Goal: Task Accomplishment & Management: Use online tool/utility

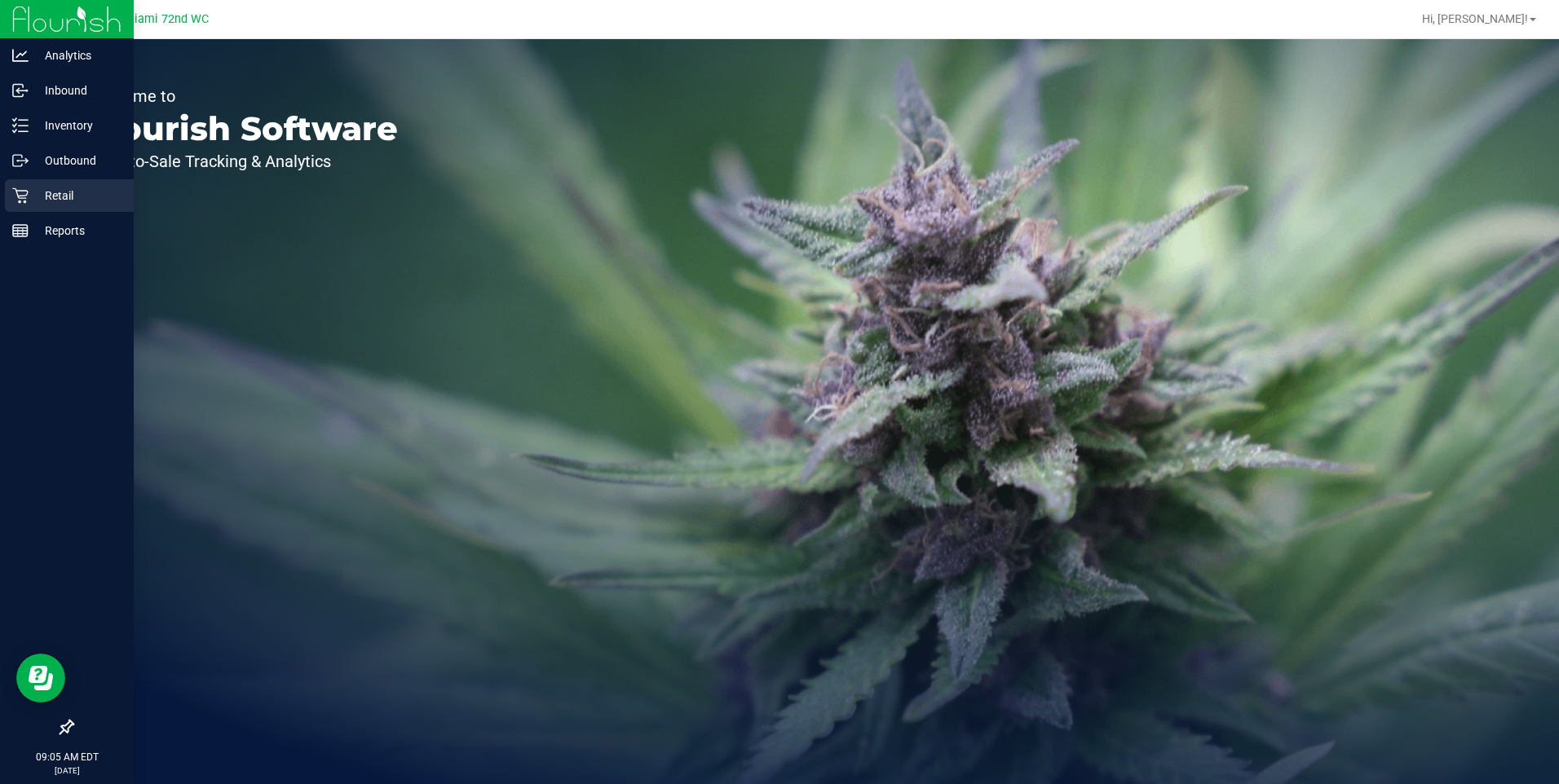
click at [74, 208] on div "Retail" at bounding box center [69, 195] width 129 height 33
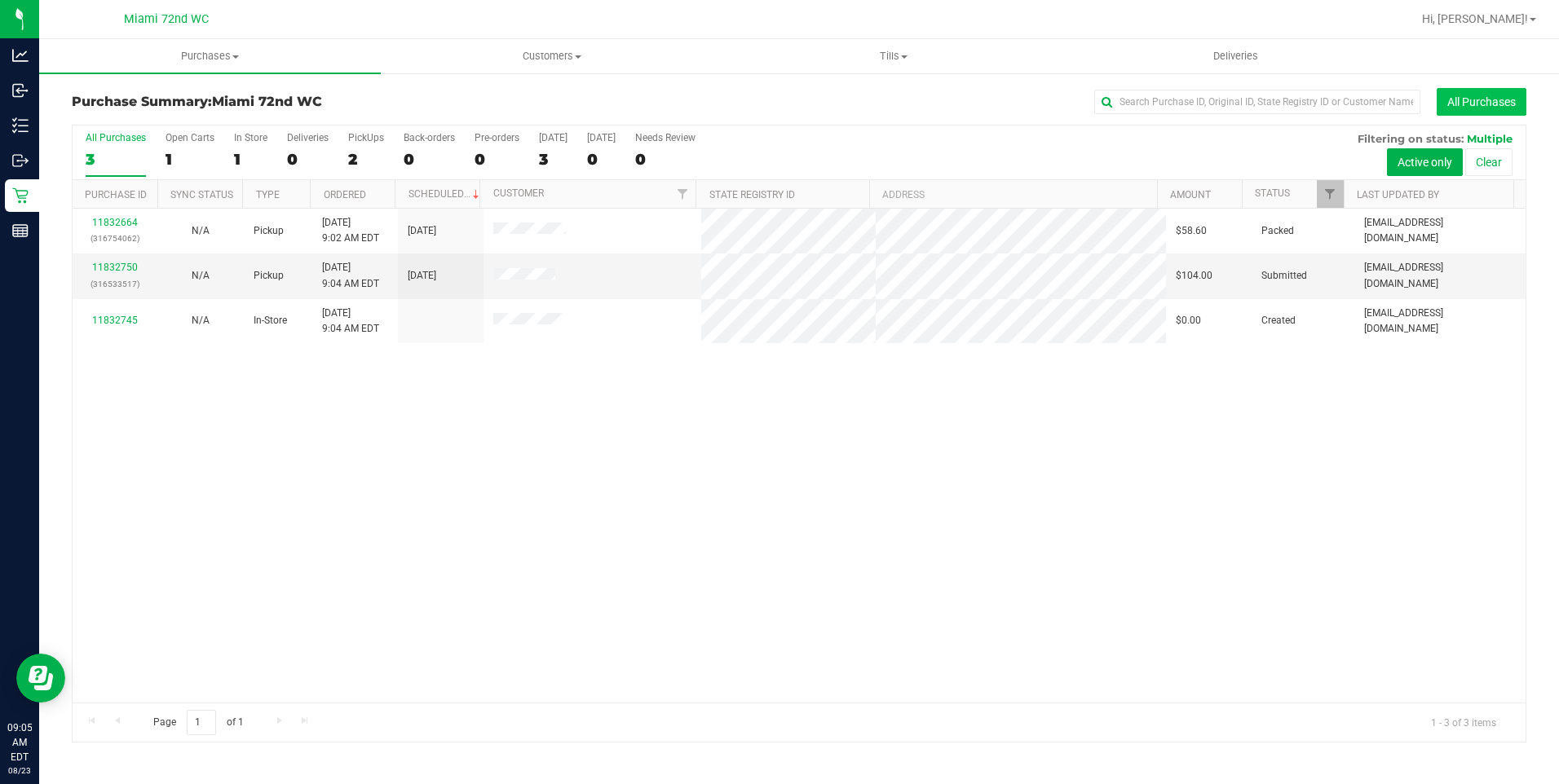
click at [1482, 98] on button "All Purchases" at bounding box center [1481, 101] width 90 height 28
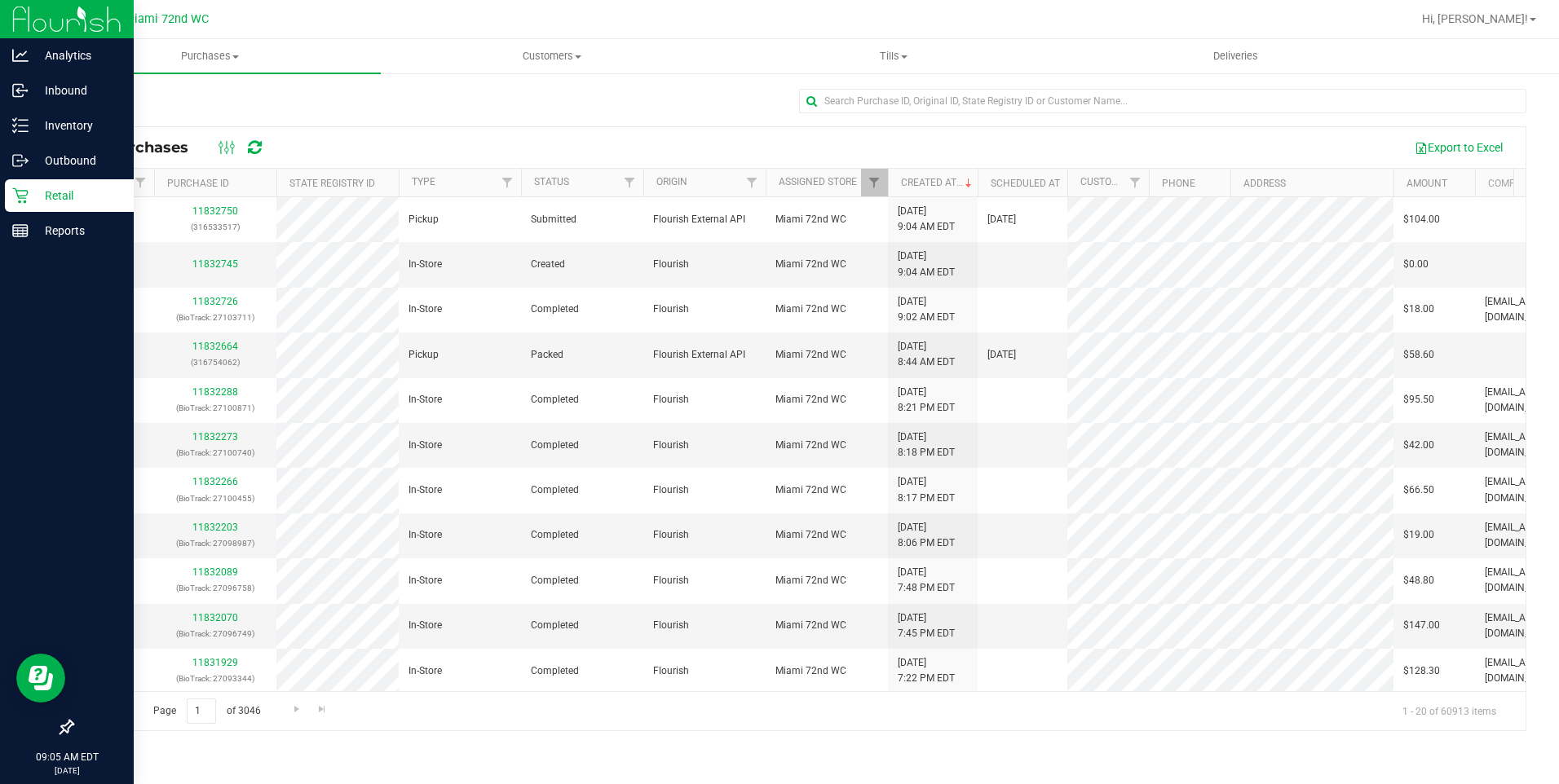
click at [0, 198] on link "Retail" at bounding box center [67, 197] width 134 height 35
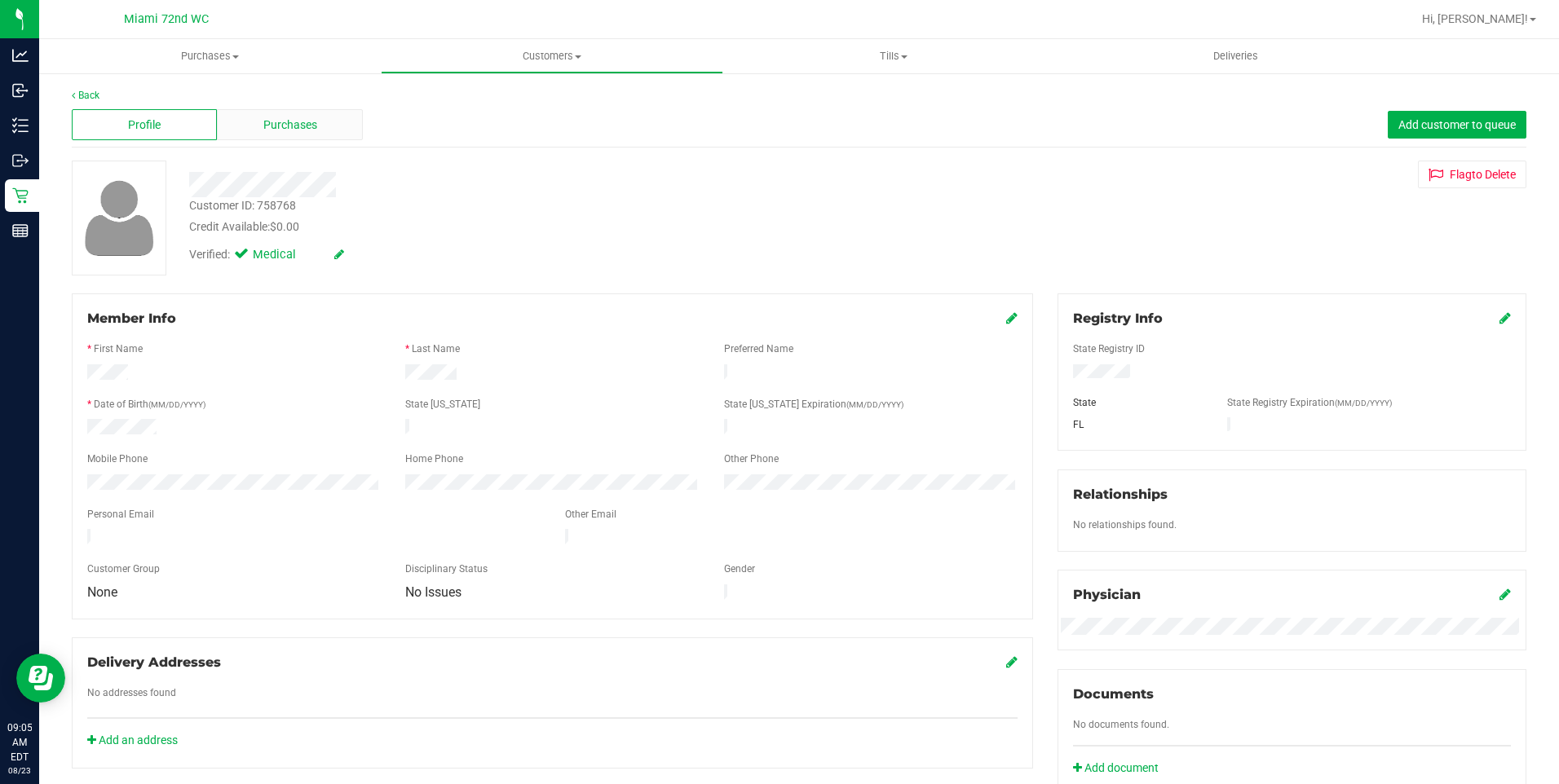
click at [277, 125] on span "Purchases" at bounding box center [290, 124] width 54 height 17
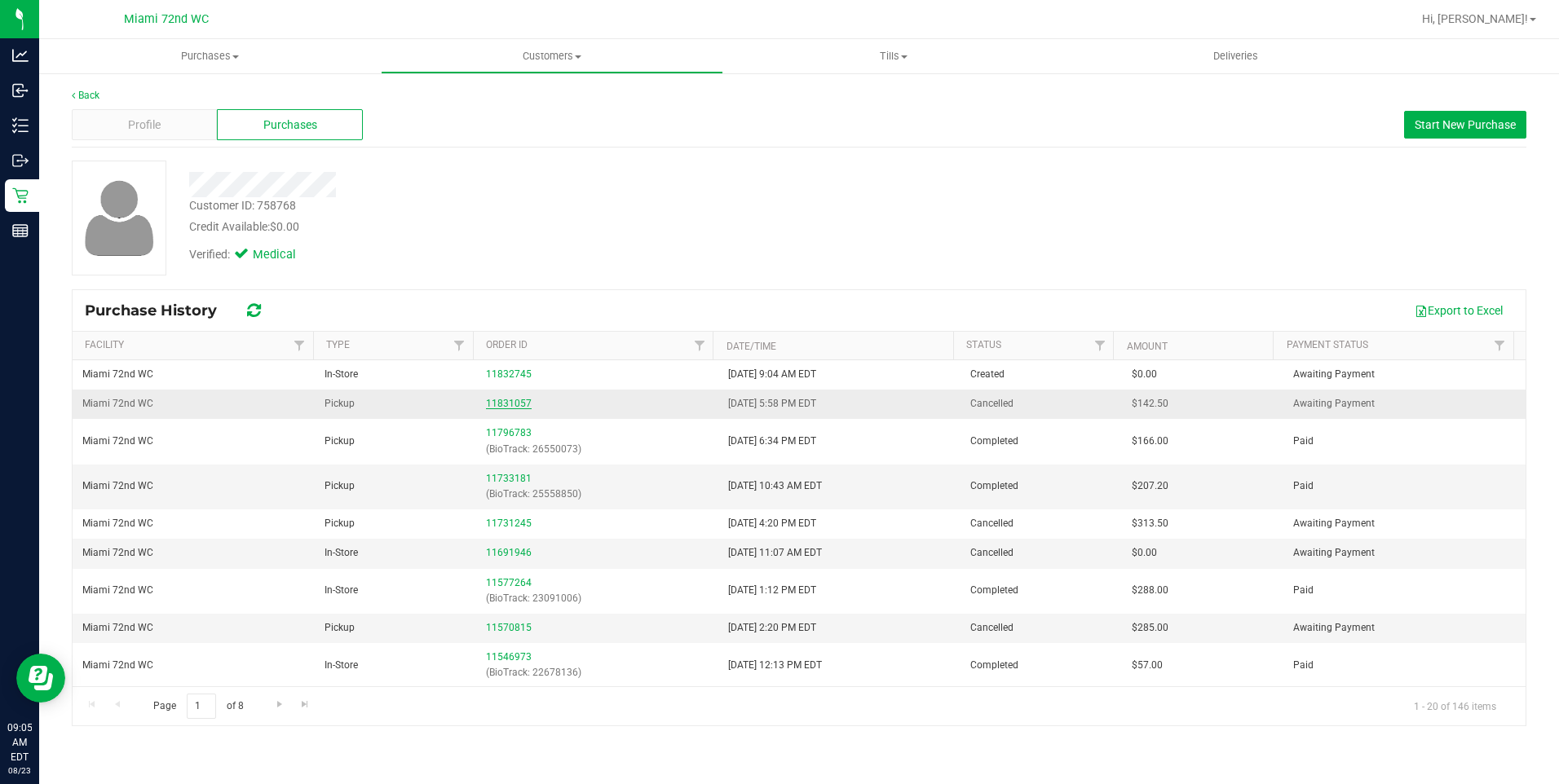
click at [501, 402] on link "11831057" at bounding box center [508, 404] width 45 height 12
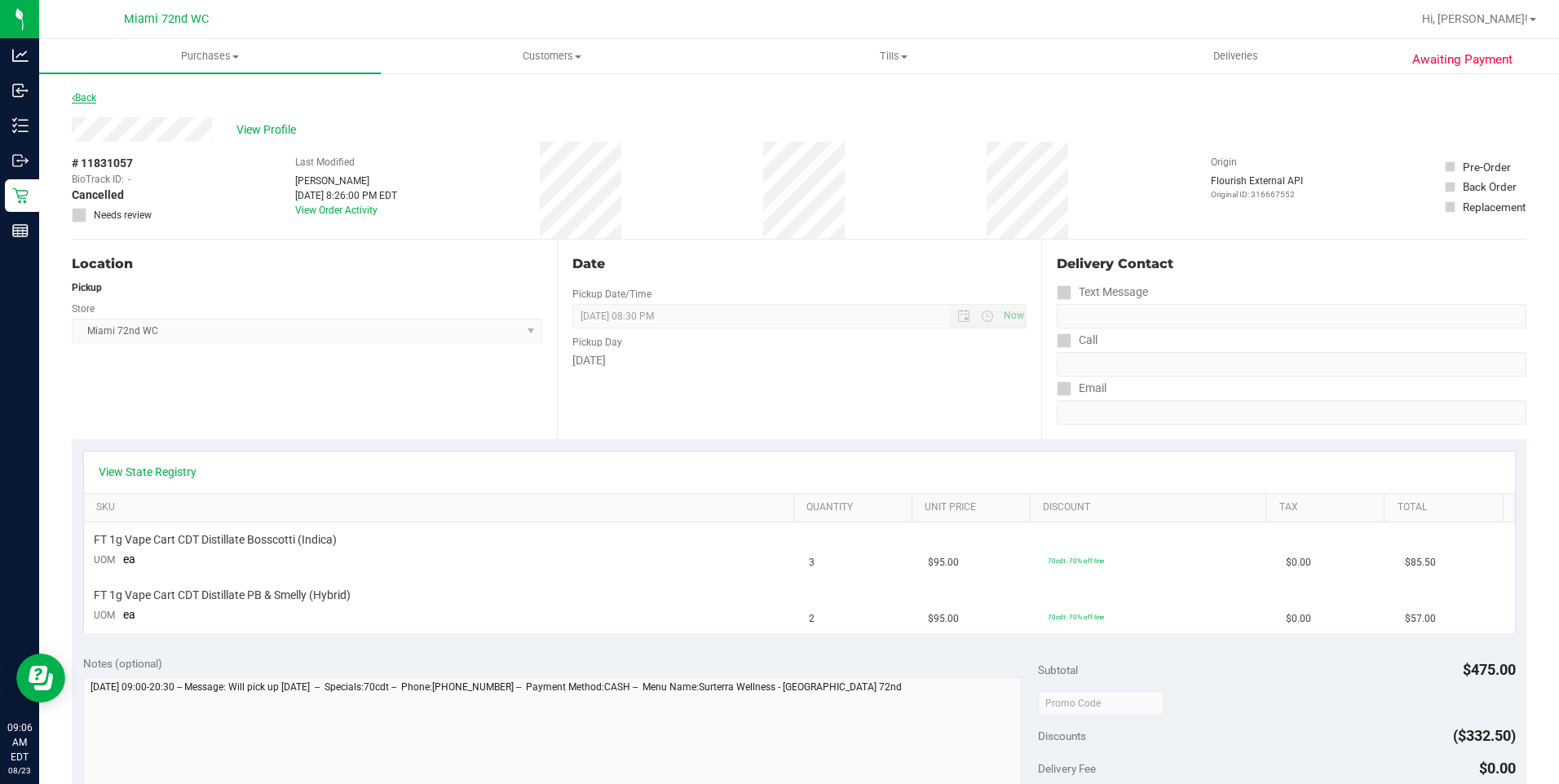
click at [91, 97] on link "Back" at bounding box center [84, 98] width 25 height 12
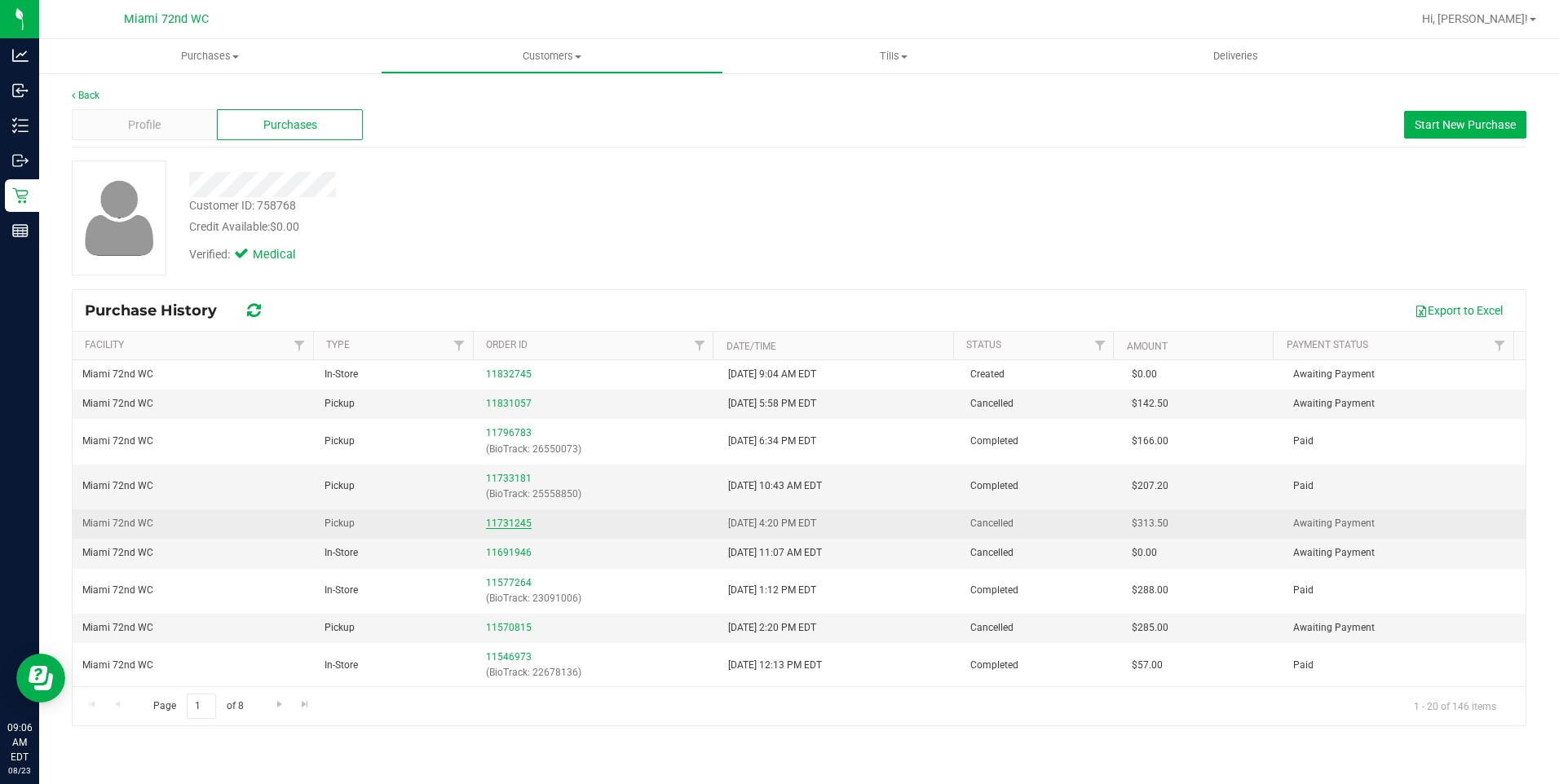
click at [517, 521] on link "11731245" at bounding box center [508, 523] width 45 height 12
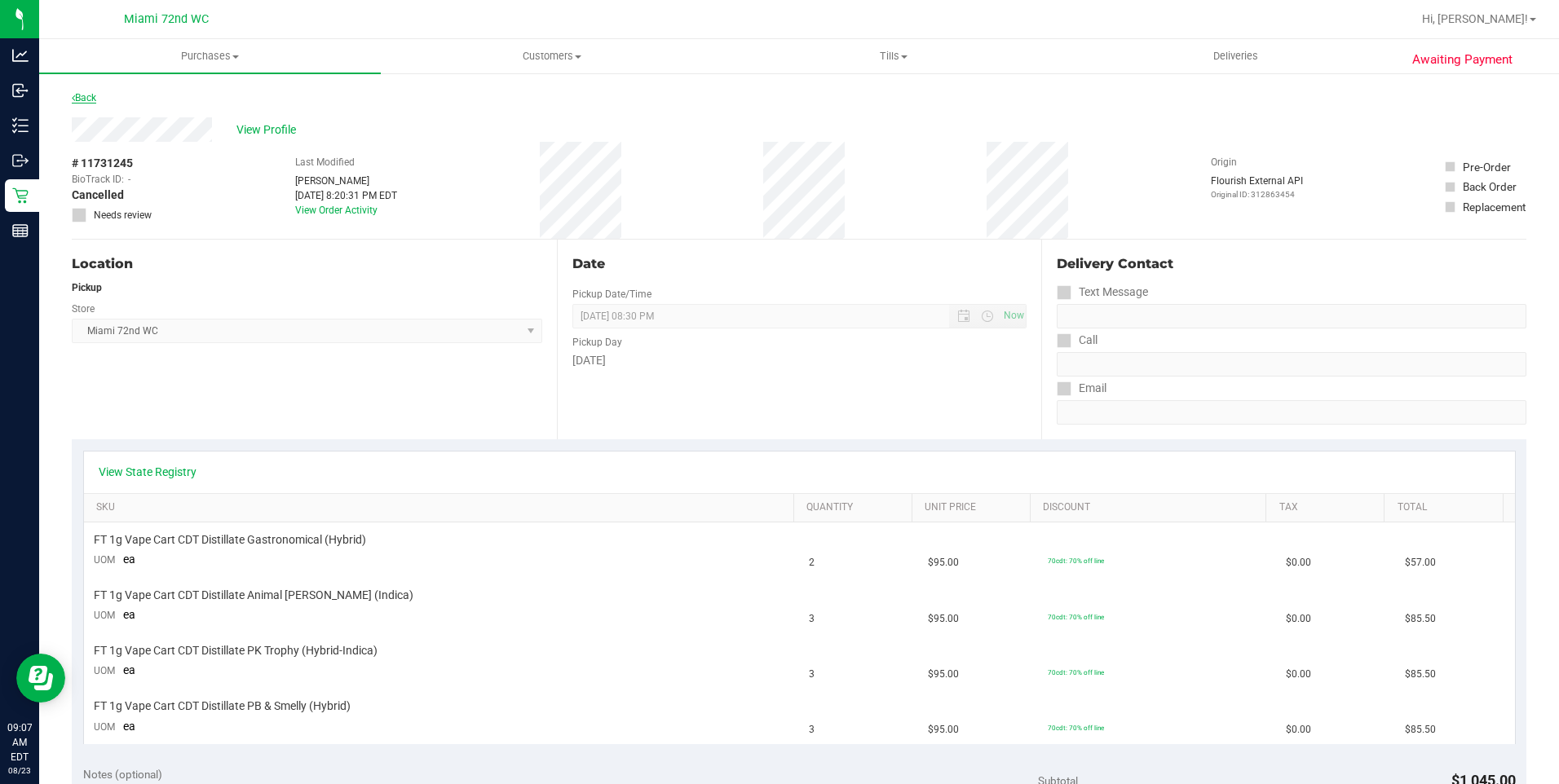
click at [89, 97] on link "Back" at bounding box center [84, 98] width 25 height 12
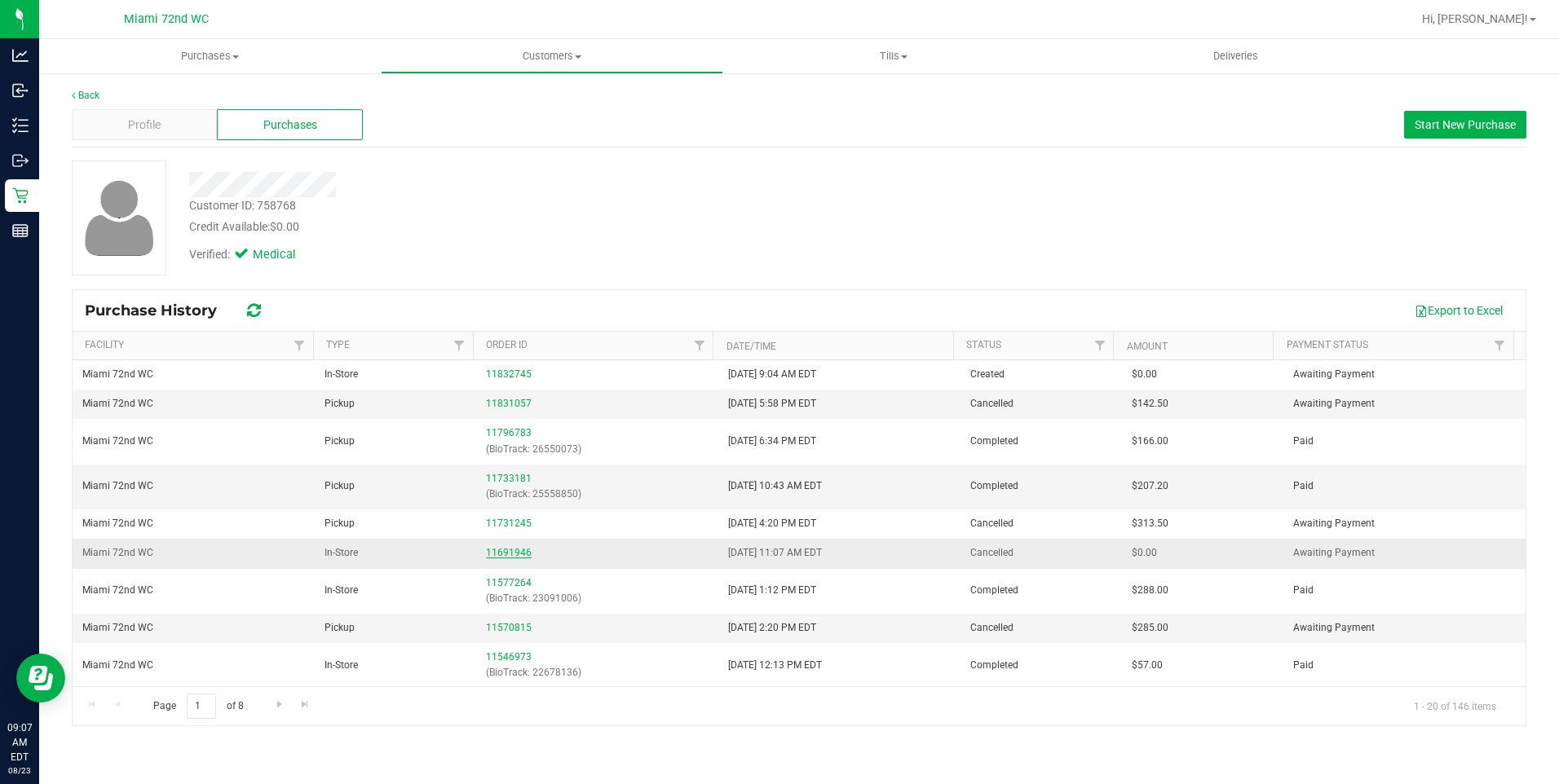
click at [516, 556] on link "11691946" at bounding box center [508, 553] width 45 height 12
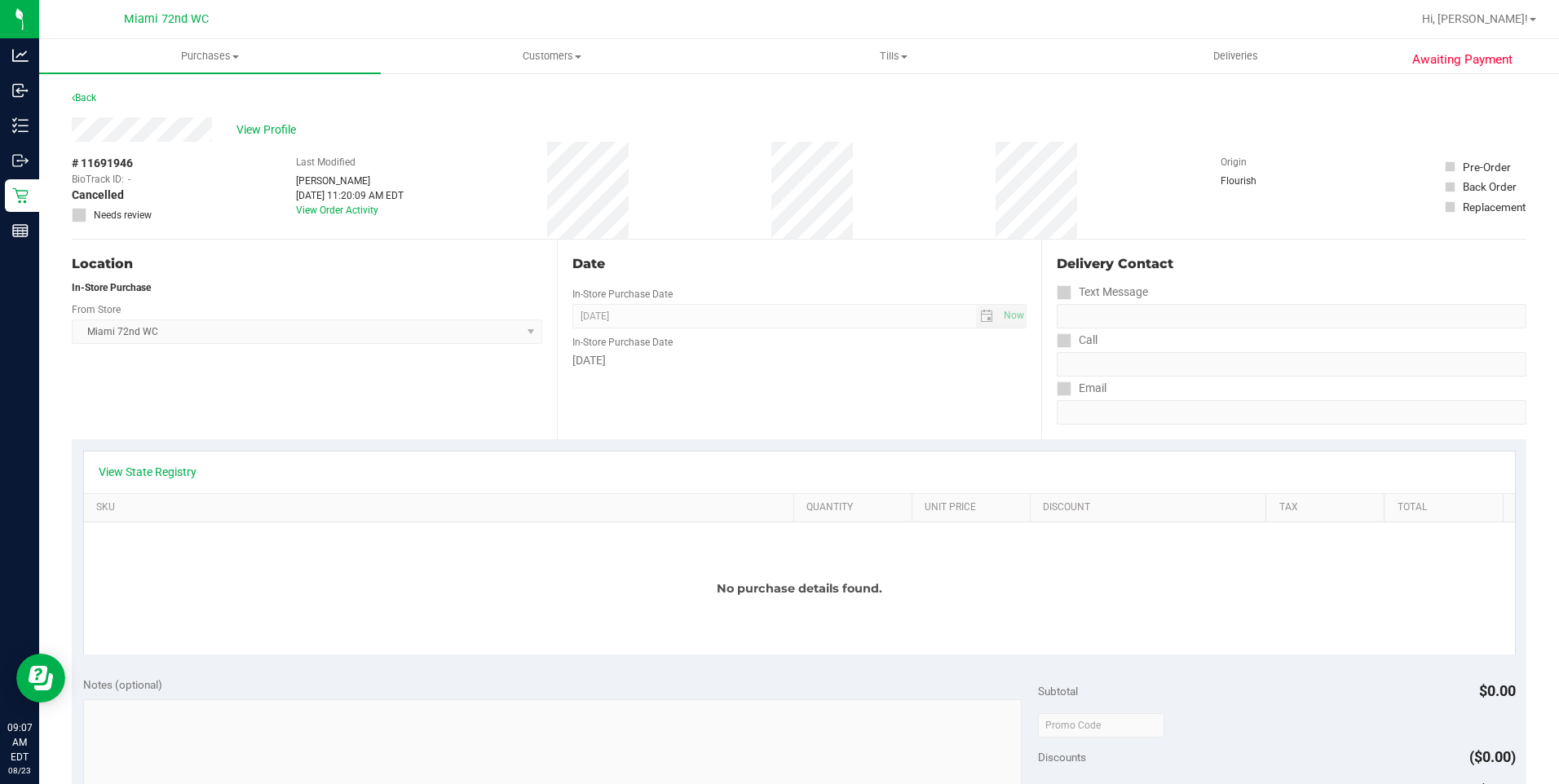
click at [83, 103] on div "Back" at bounding box center [84, 98] width 25 height 20
click at [92, 92] on div "Back" at bounding box center [84, 98] width 25 height 20
click at [75, 96] on link "Back" at bounding box center [84, 98] width 25 height 12
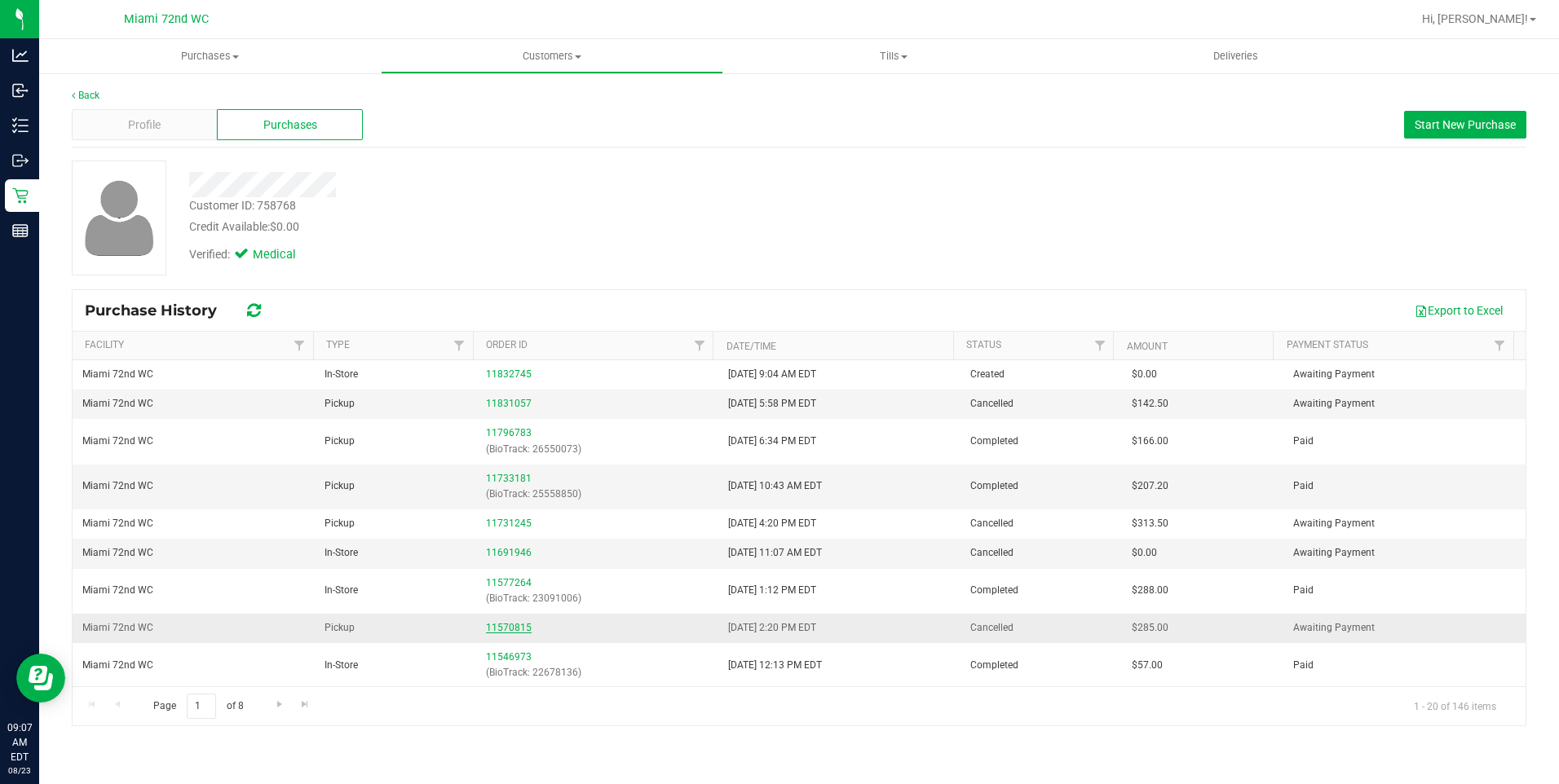
click at [503, 628] on link "11570815" at bounding box center [508, 627] width 45 height 12
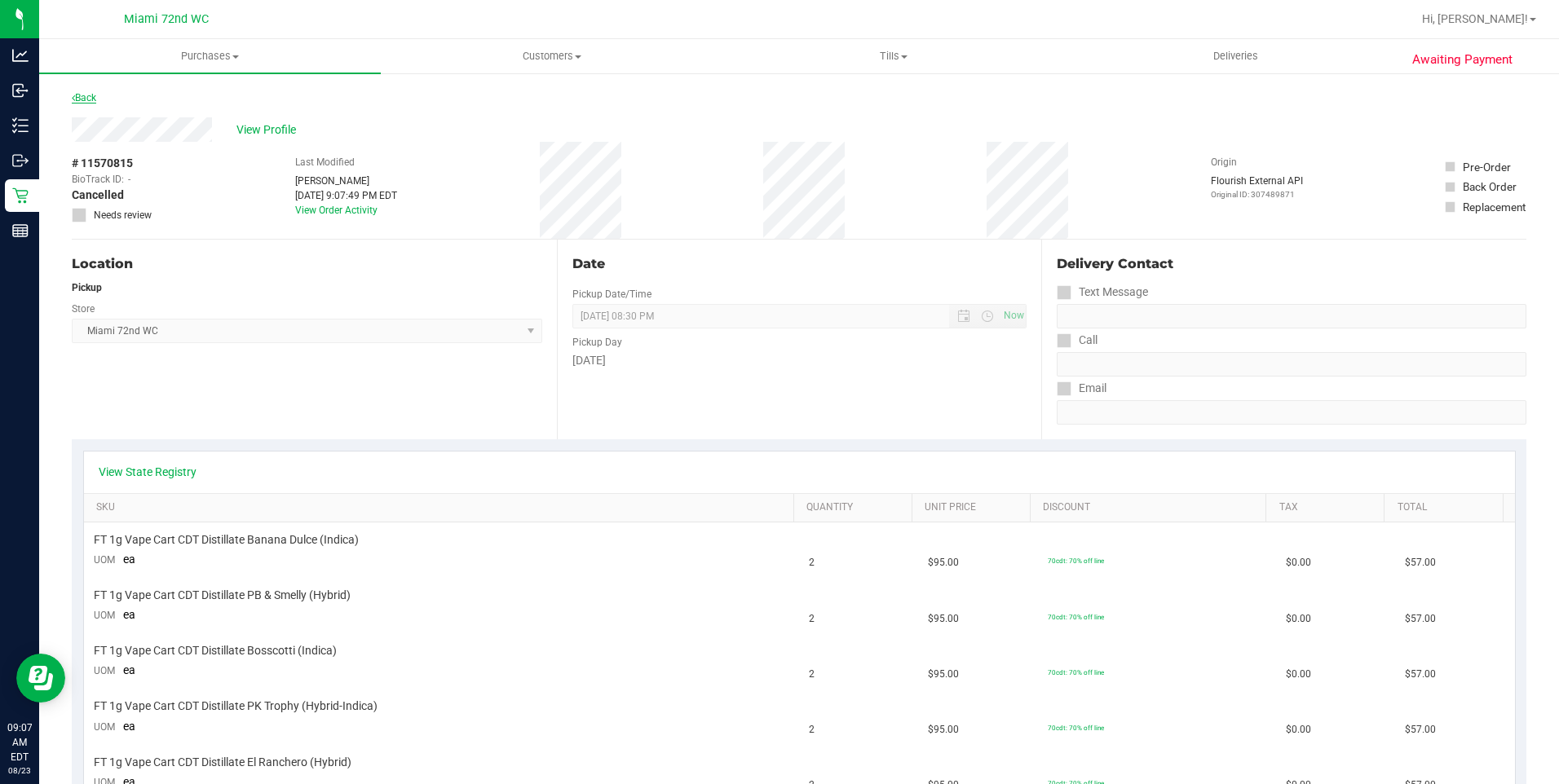
click at [87, 93] on link "Back" at bounding box center [84, 98] width 25 height 12
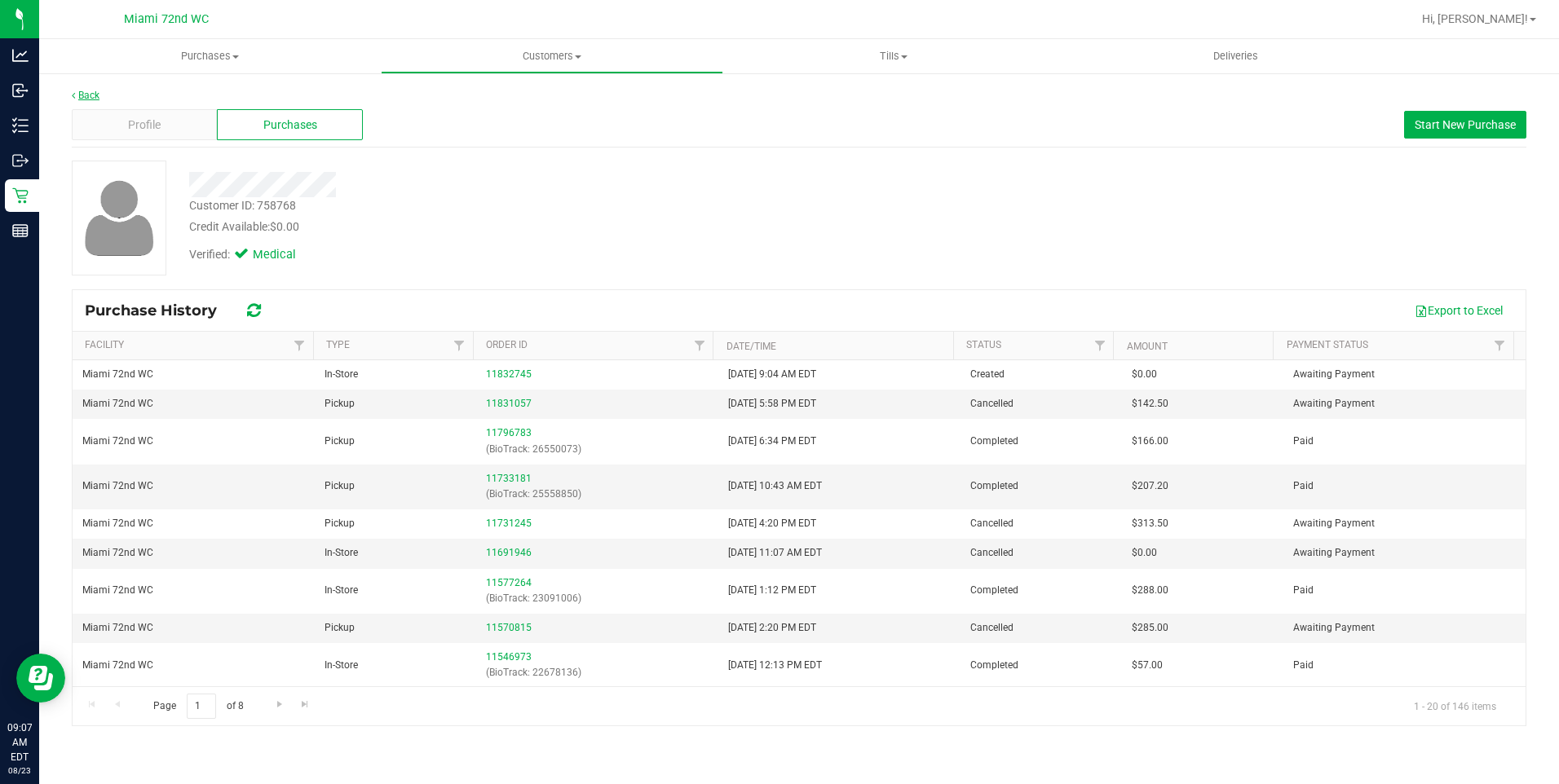
click at [89, 91] on link "Back" at bounding box center [86, 96] width 28 height 12
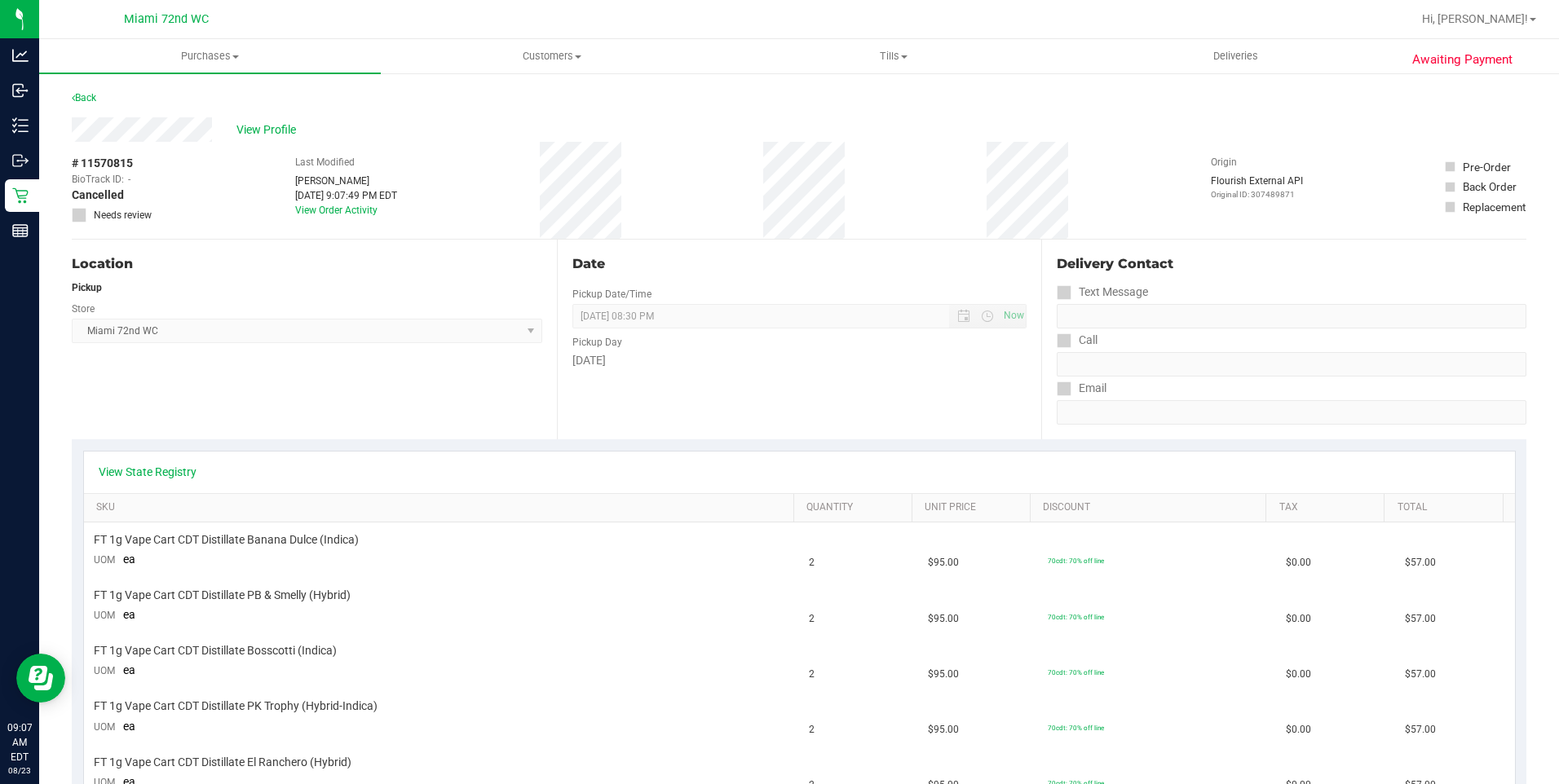
click at [310, 130] on div "View Profile" at bounding box center [799, 129] width 1455 height 25
click at [281, 130] on span "View Profile" at bounding box center [269, 129] width 65 height 17
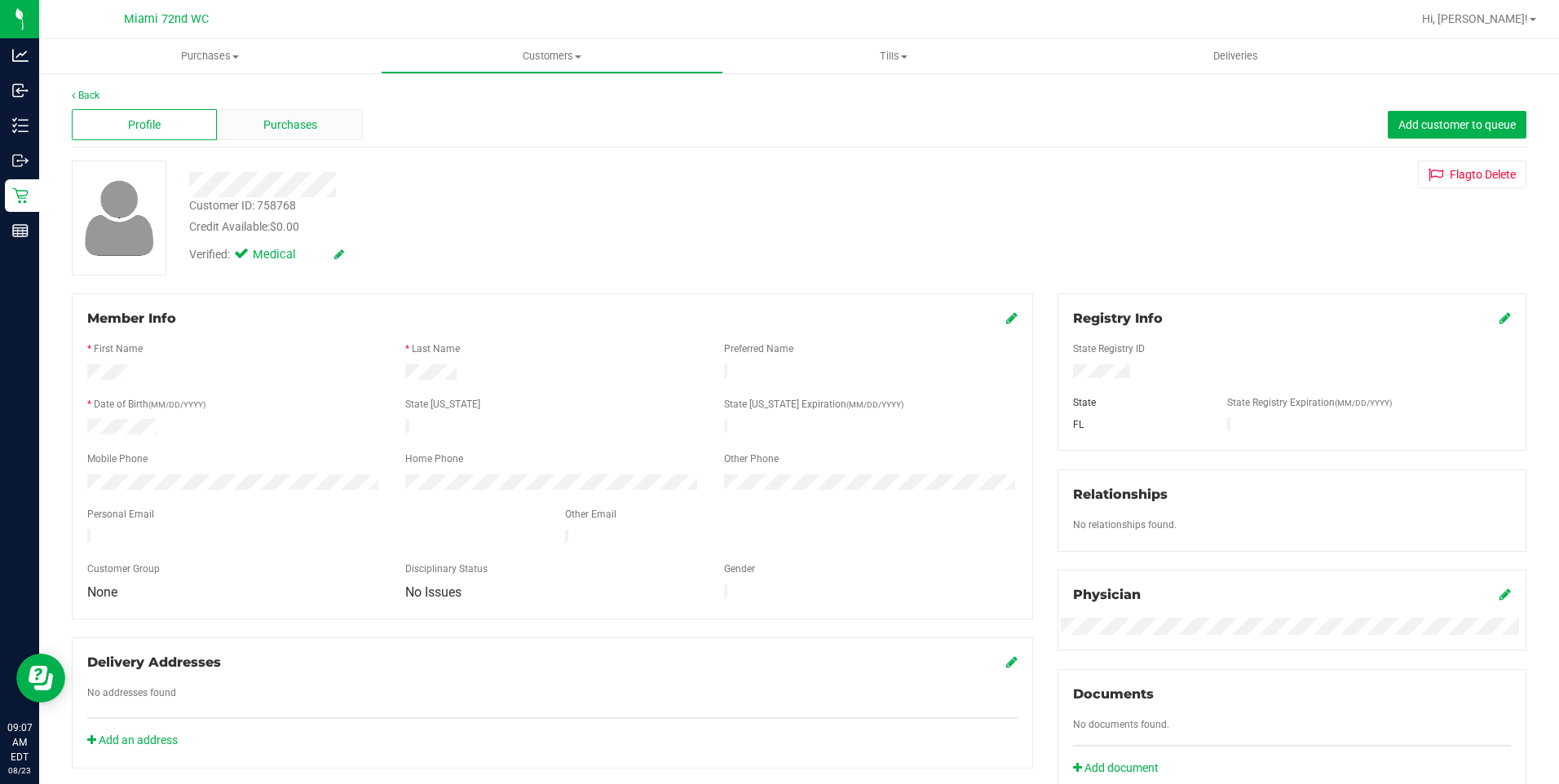
click at [306, 125] on span "Purchases" at bounding box center [290, 124] width 54 height 17
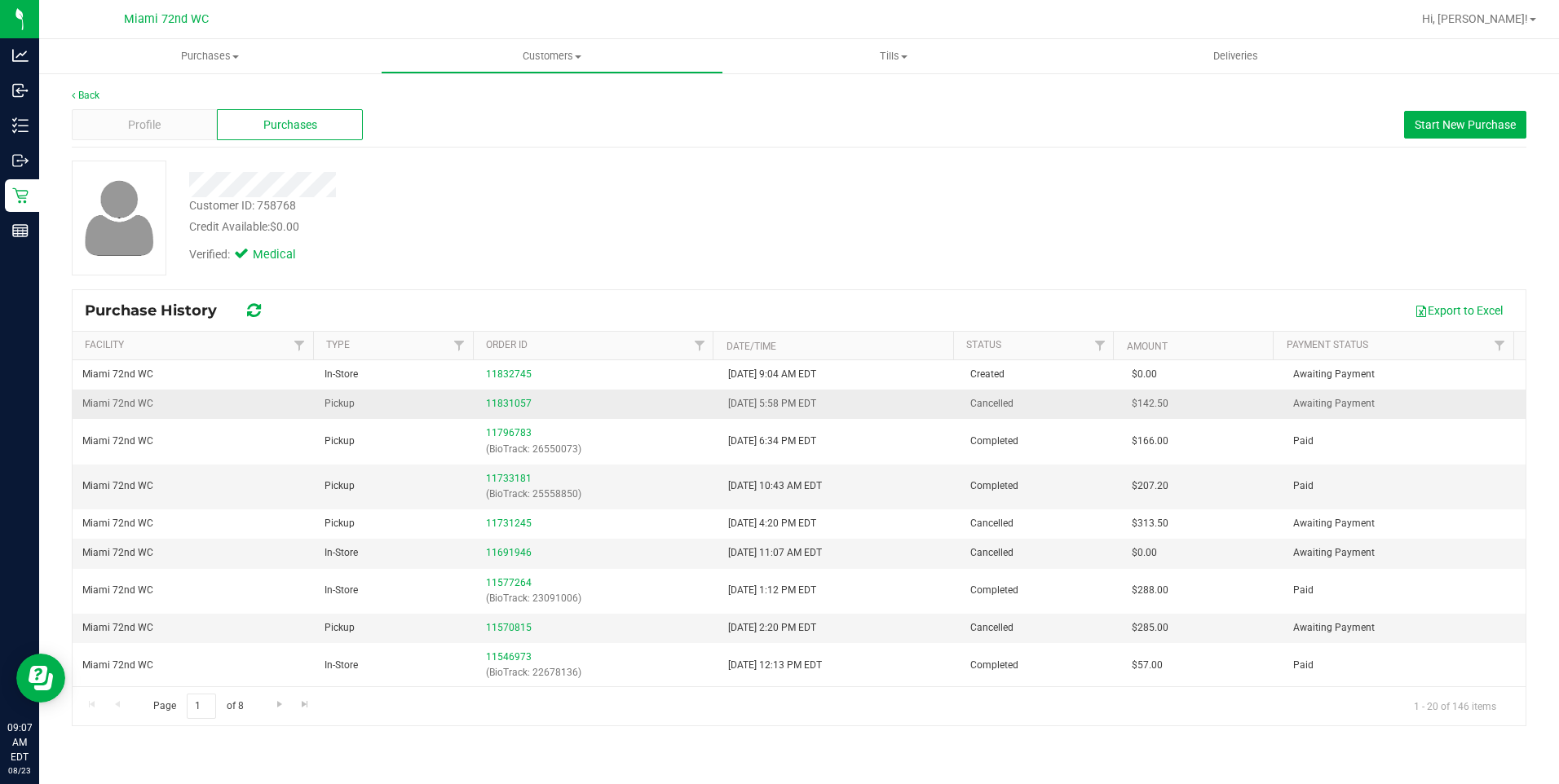
click at [478, 405] on td "11831057" at bounding box center [597, 404] width 242 height 30
click at [489, 403] on link "11831057" at bounding box center [508, 404] width 45 height 12
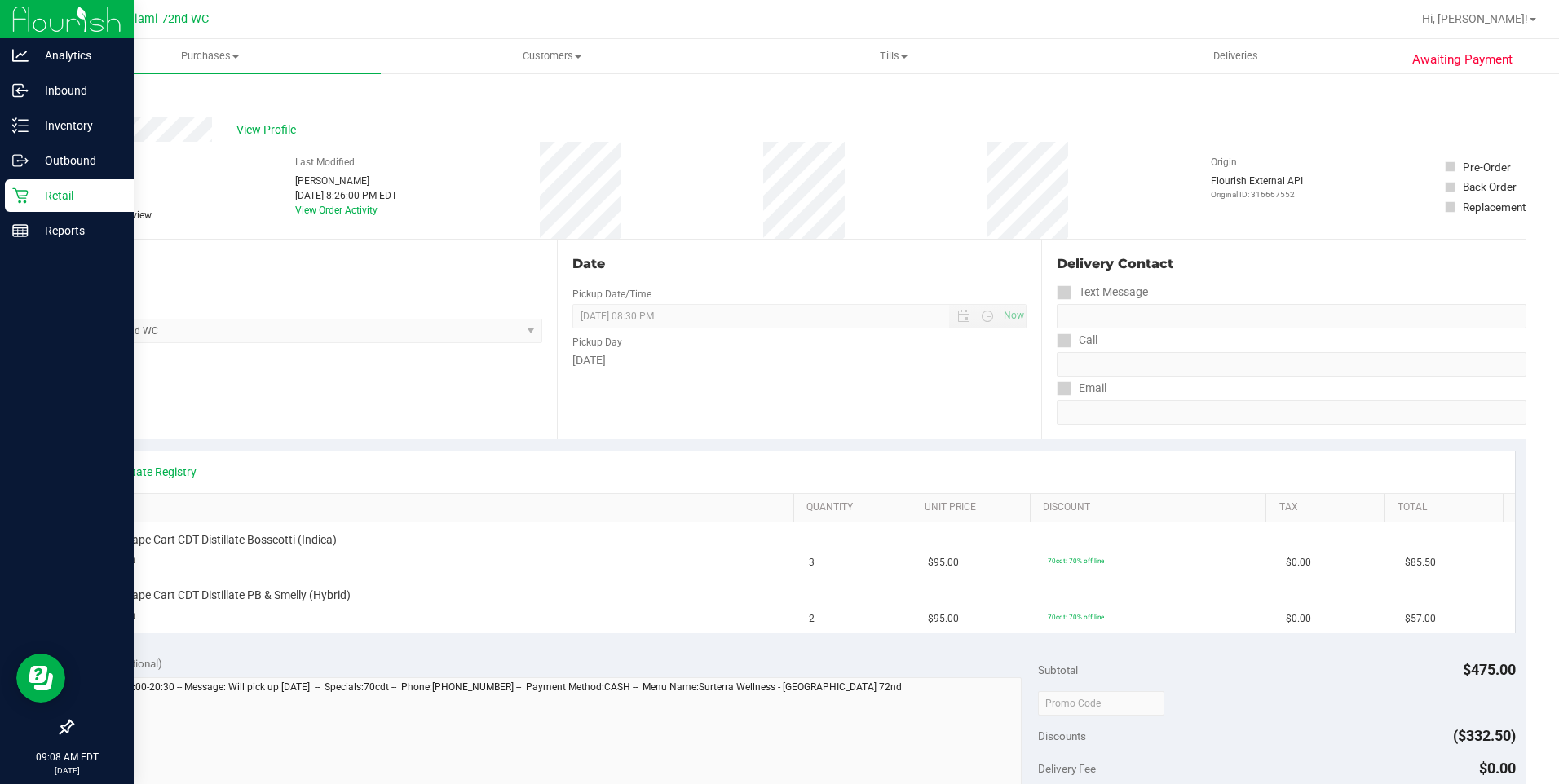
click at [37, 189] on p "Retail" at bounding box center [77, 196] width 98 height 20
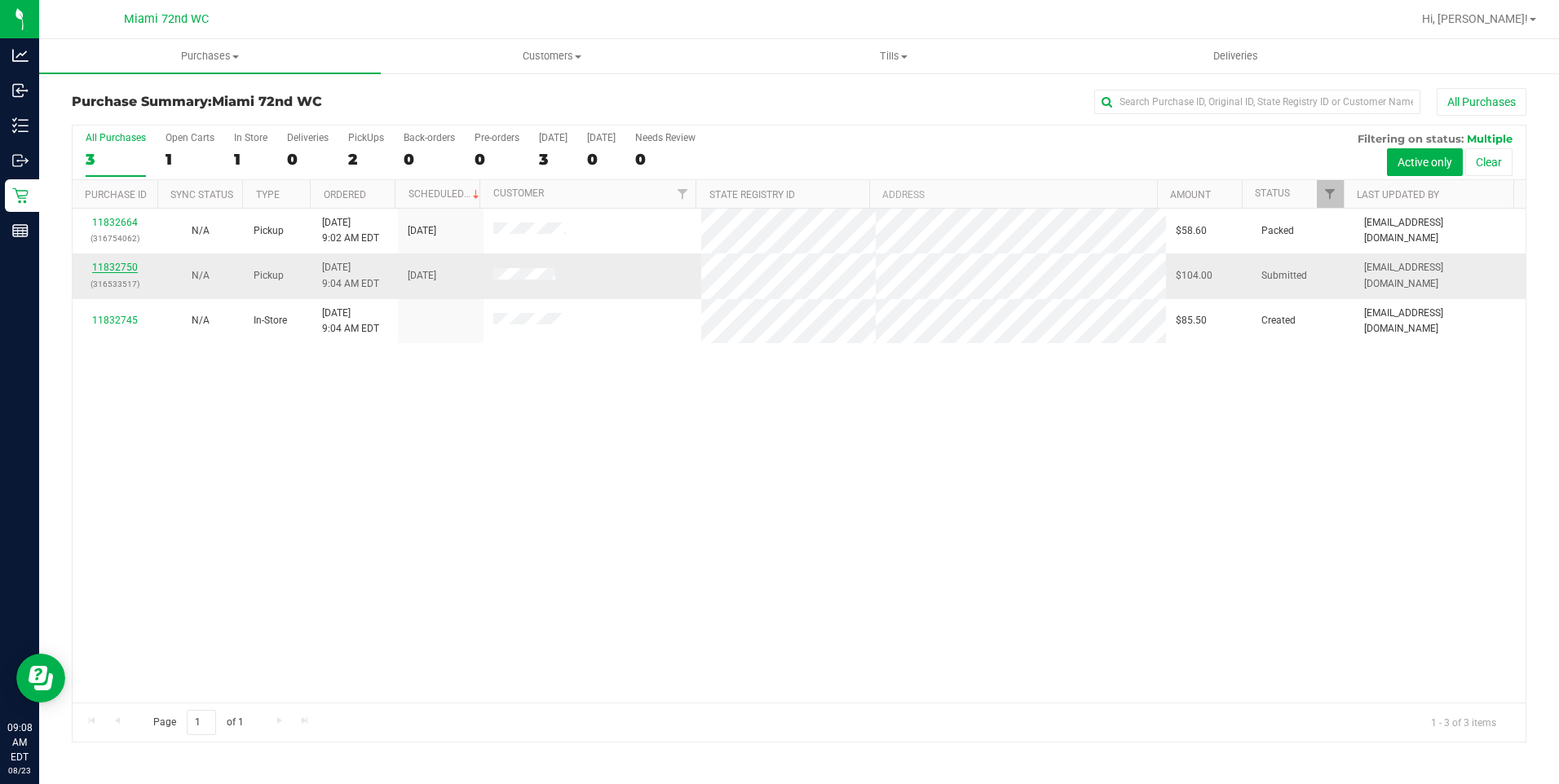
click at [131, 265] on link "11832750" at bounding box center [114, 268] width 45 height 12
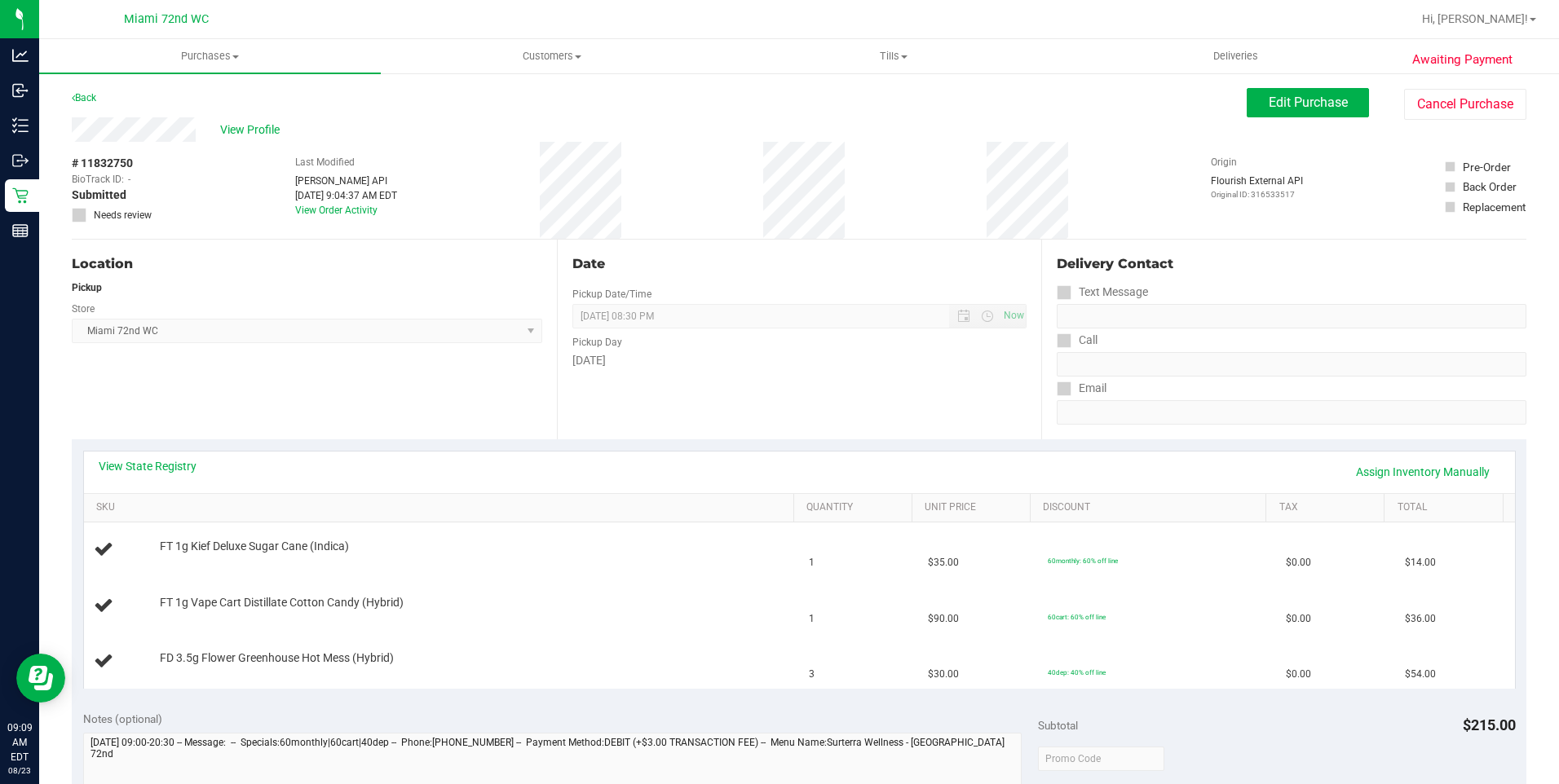
click at [748, 459] on div "View State Registry Assign Inventory Manually" at bounding box center [799, 472] width 1401 height 28
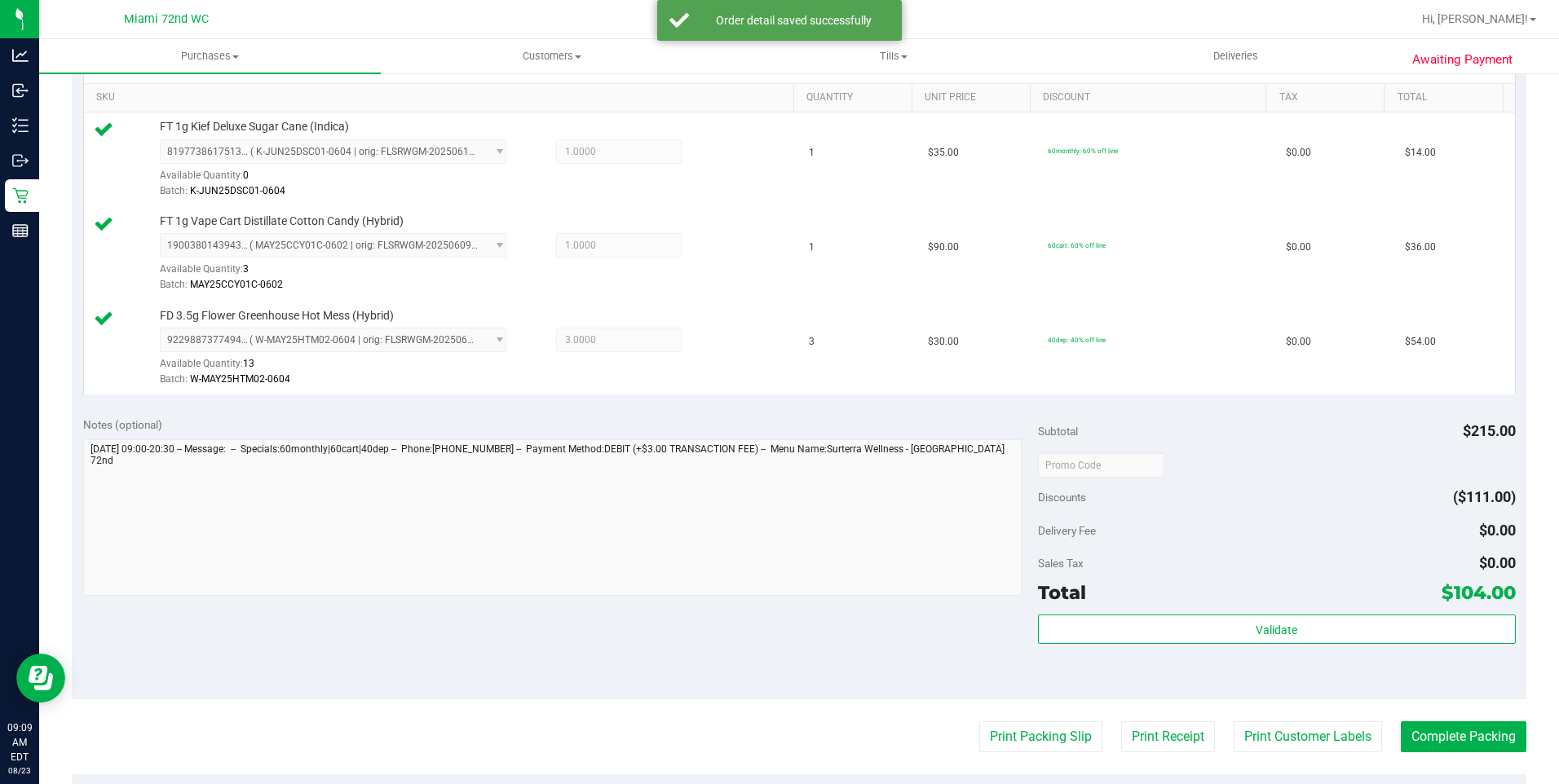
scroll to position [415, 0]
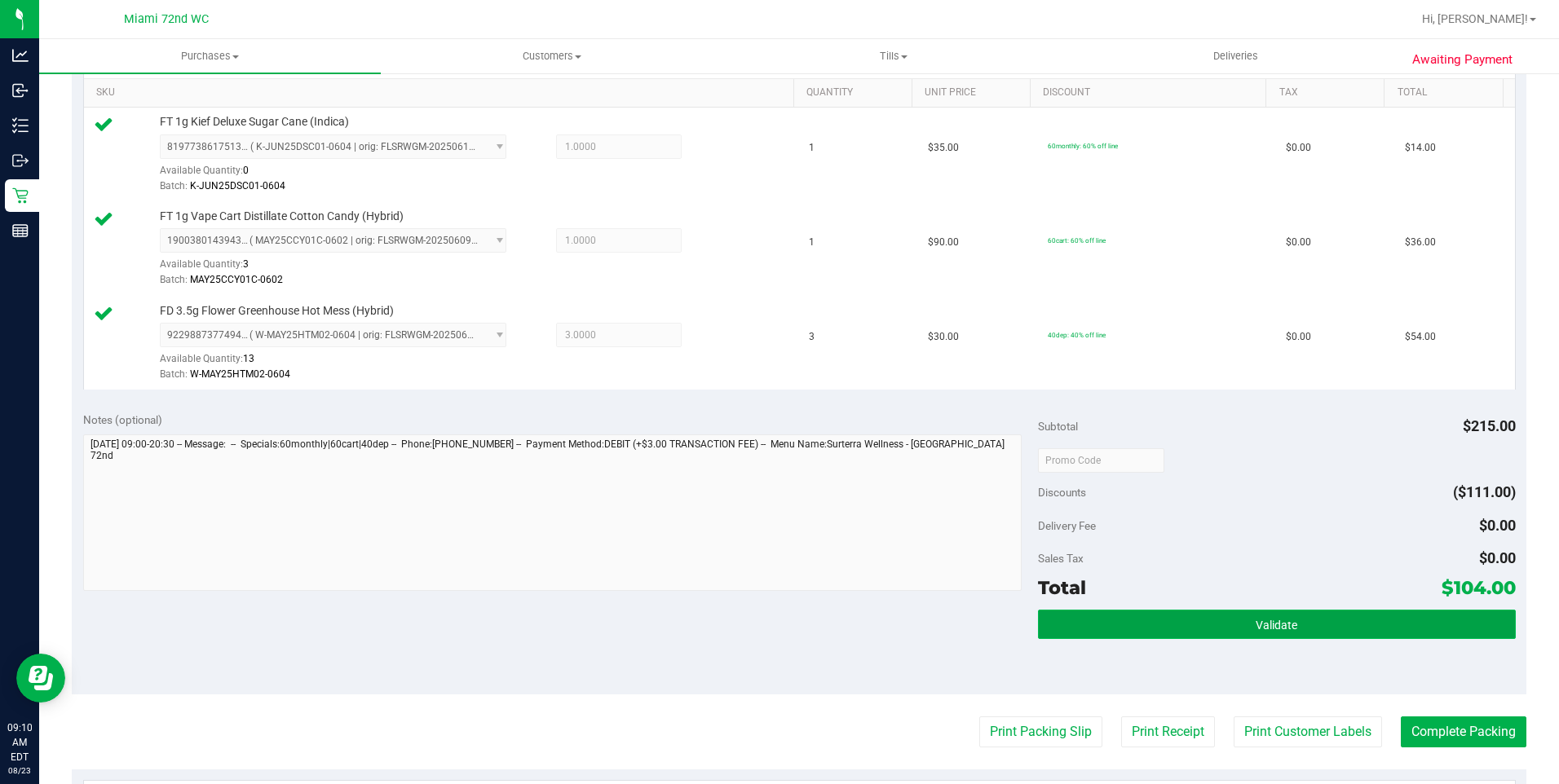
click at [1106, 626] on button "Validate" at bounding box center [1276, 624] width 478 height 30
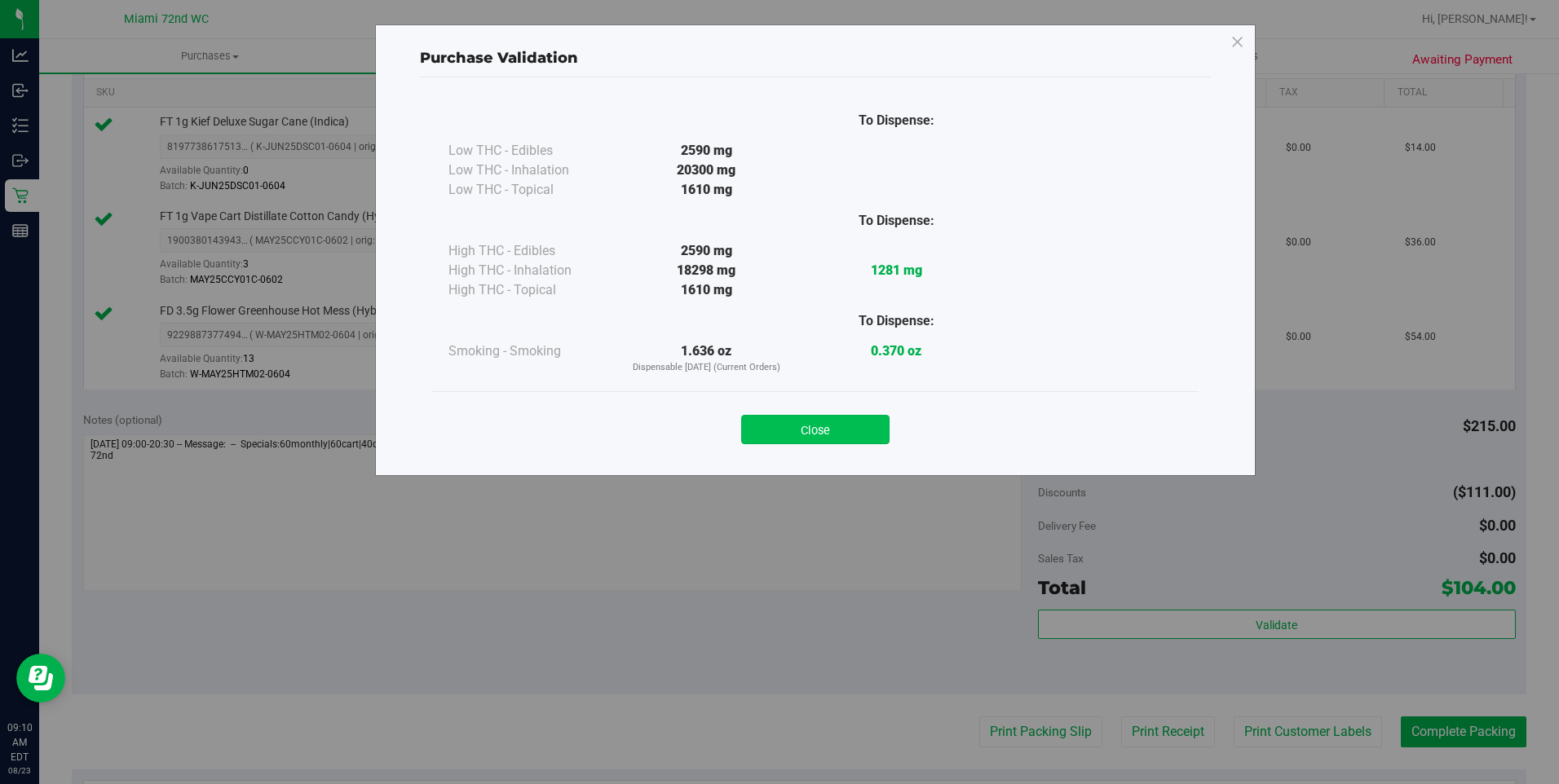
click at [809, 431] on button "Close" at bounding box center [815, 429] width 149 height 30
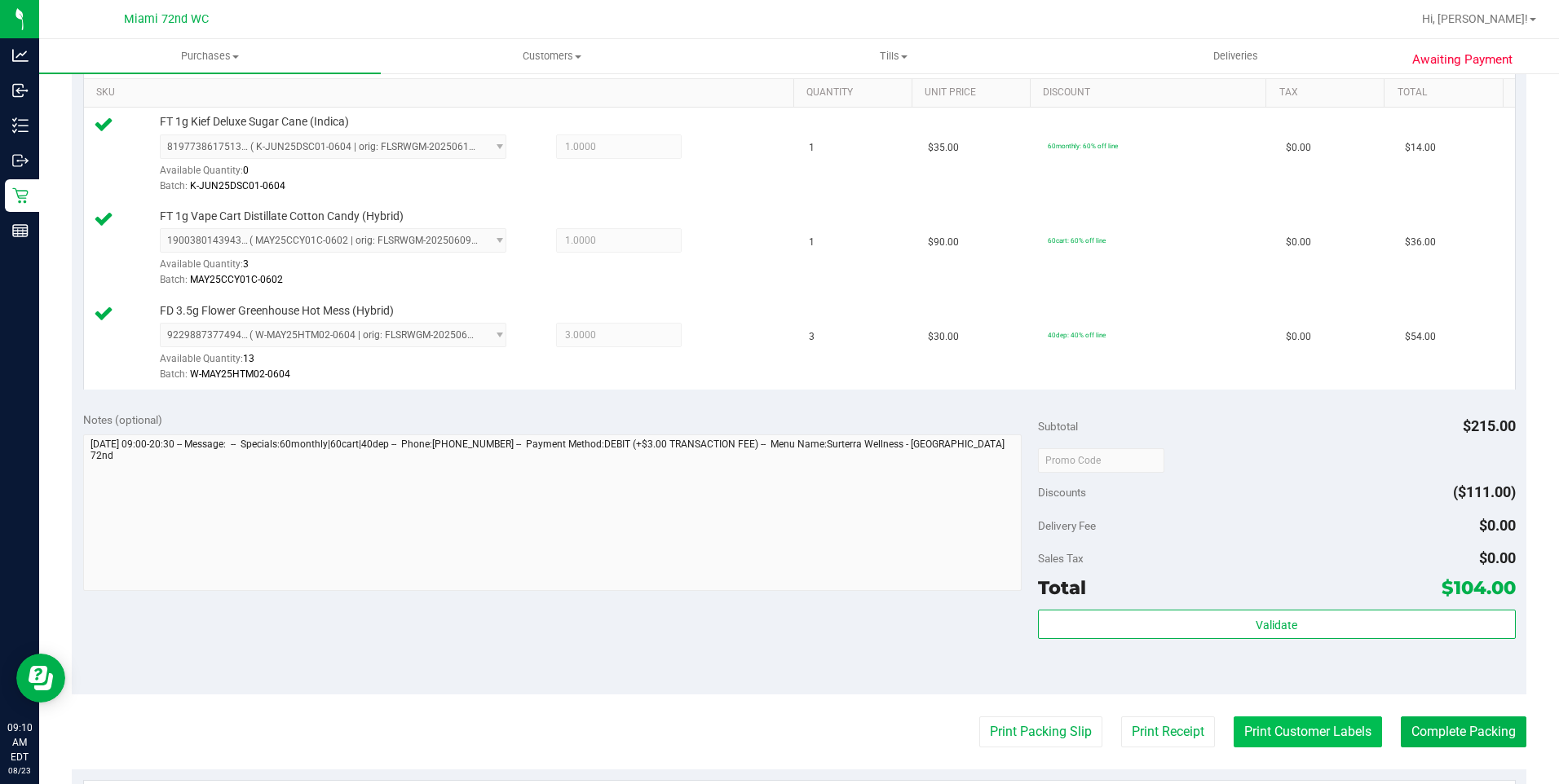
click at [1284, 742] on button "Print Customer Labels" at bounding box center [1308, 731] width 149 height 31
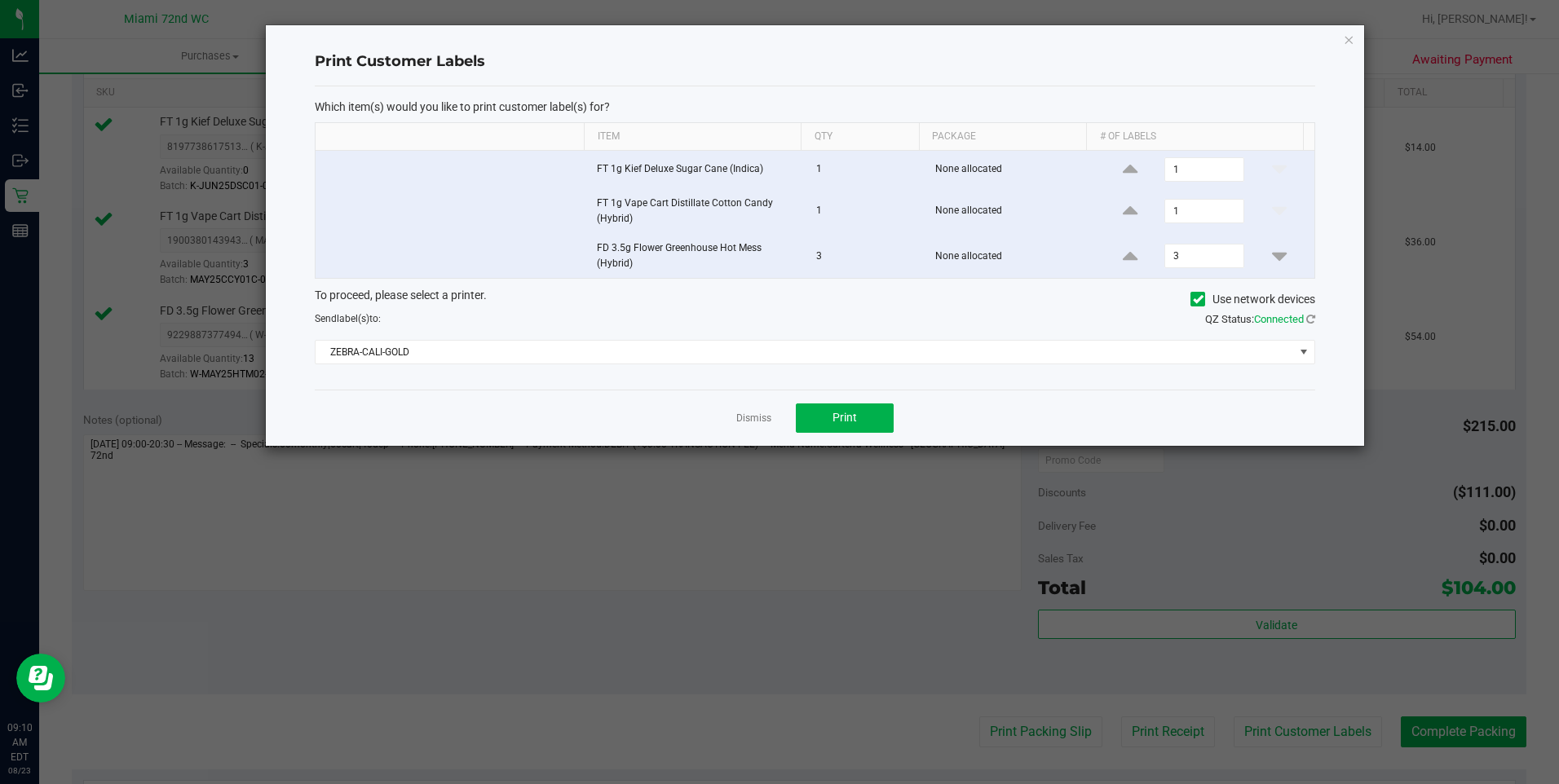
click at [658, 323] on div "Send label(s) to:" at bounding box center [558, 318] width 511 height 15
click at [649, 334] on div "To proceed, please select a printer. Use network devices Send label(s) to: QZ S…" at bounding box center [814, 325] width 1000 height 78
click at [646, 342] on span "ZEBRA-CALI-GOLD" at bounding box center [804, 352] width 979 height 23
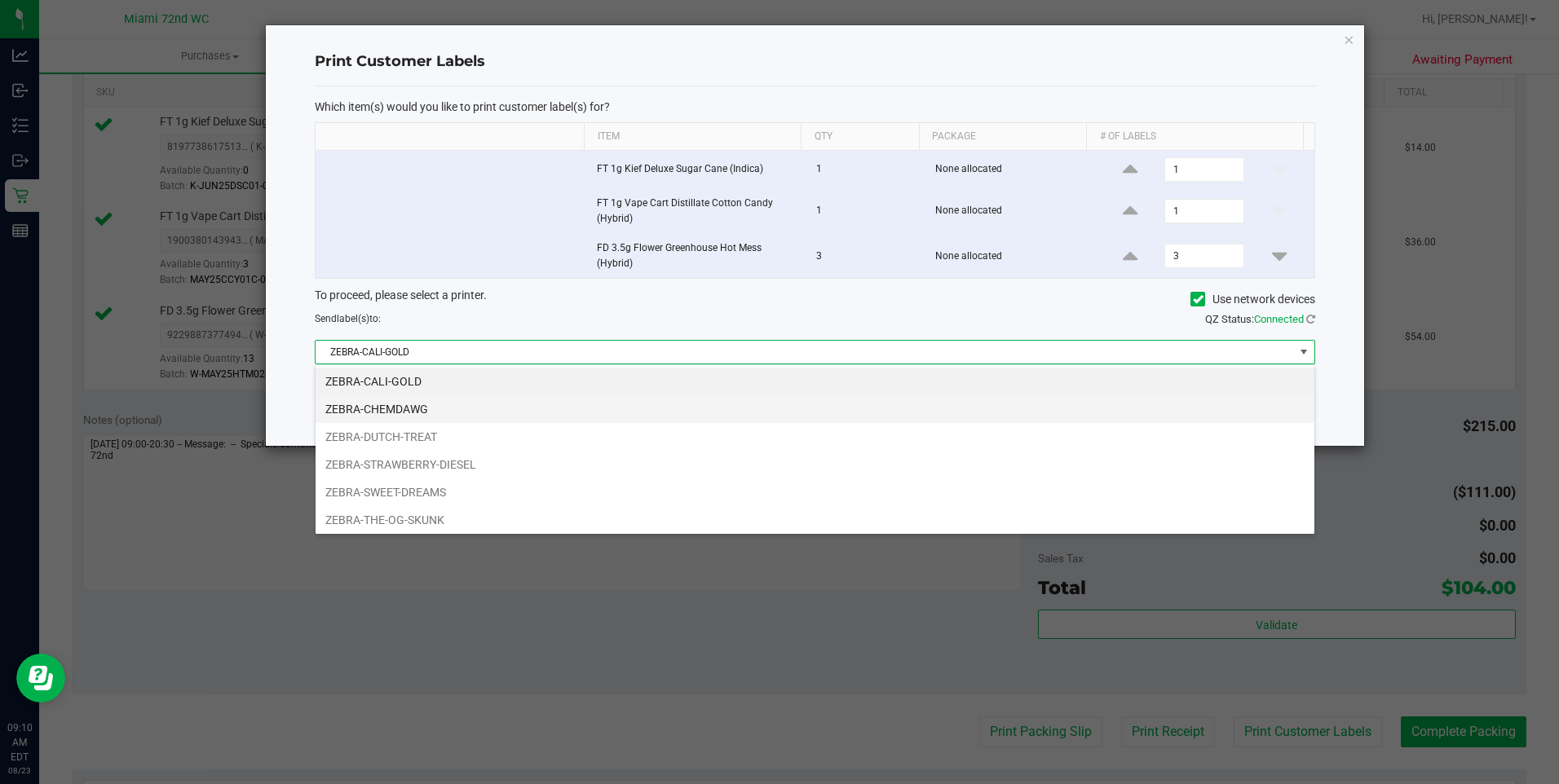
scroll to position [25, 1000]
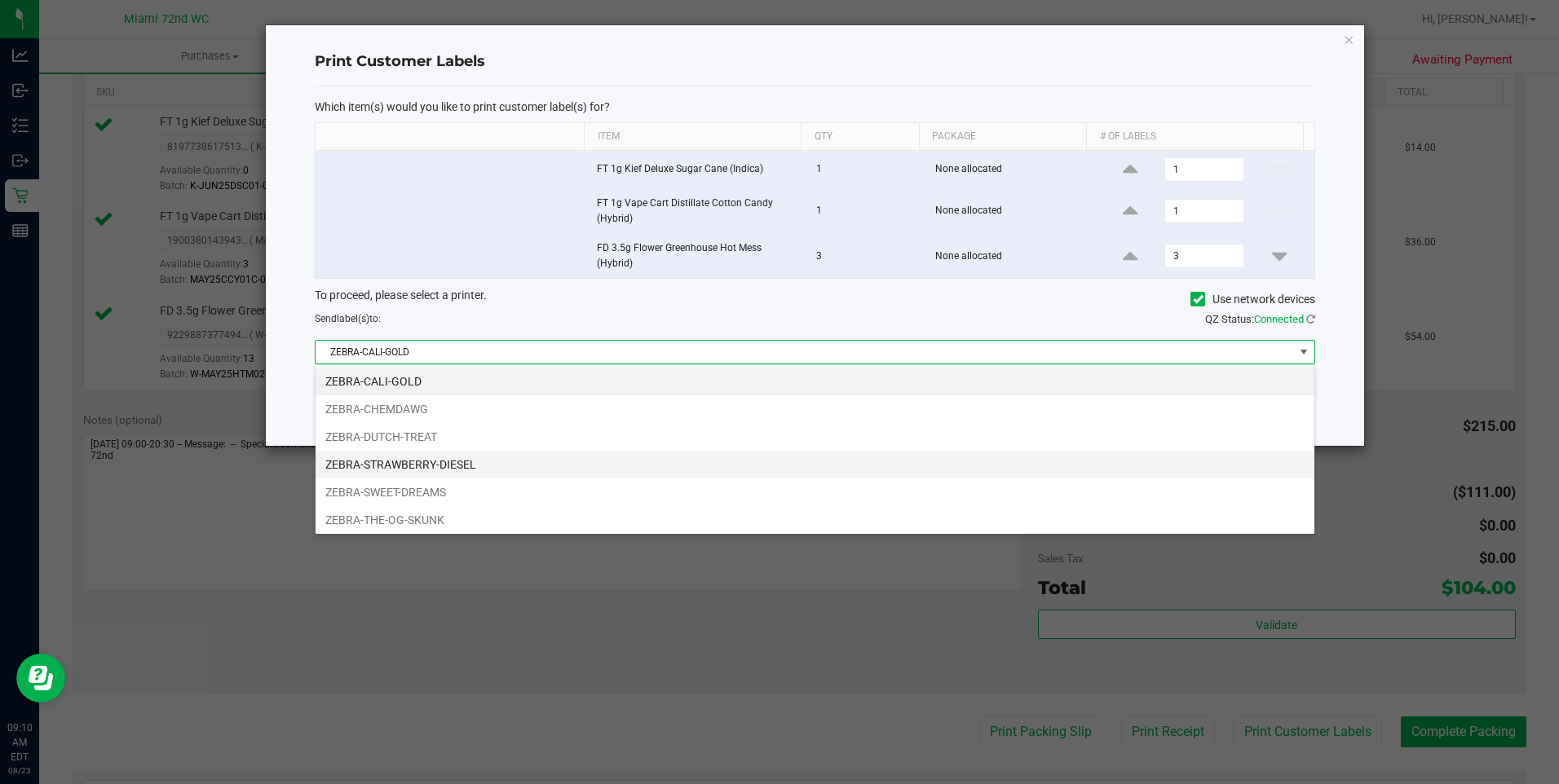
click at [447, 470] on li "ZEBRA-STRAWBERRY-DIESEL" at bounding box center [814, 464] width 998 height 28
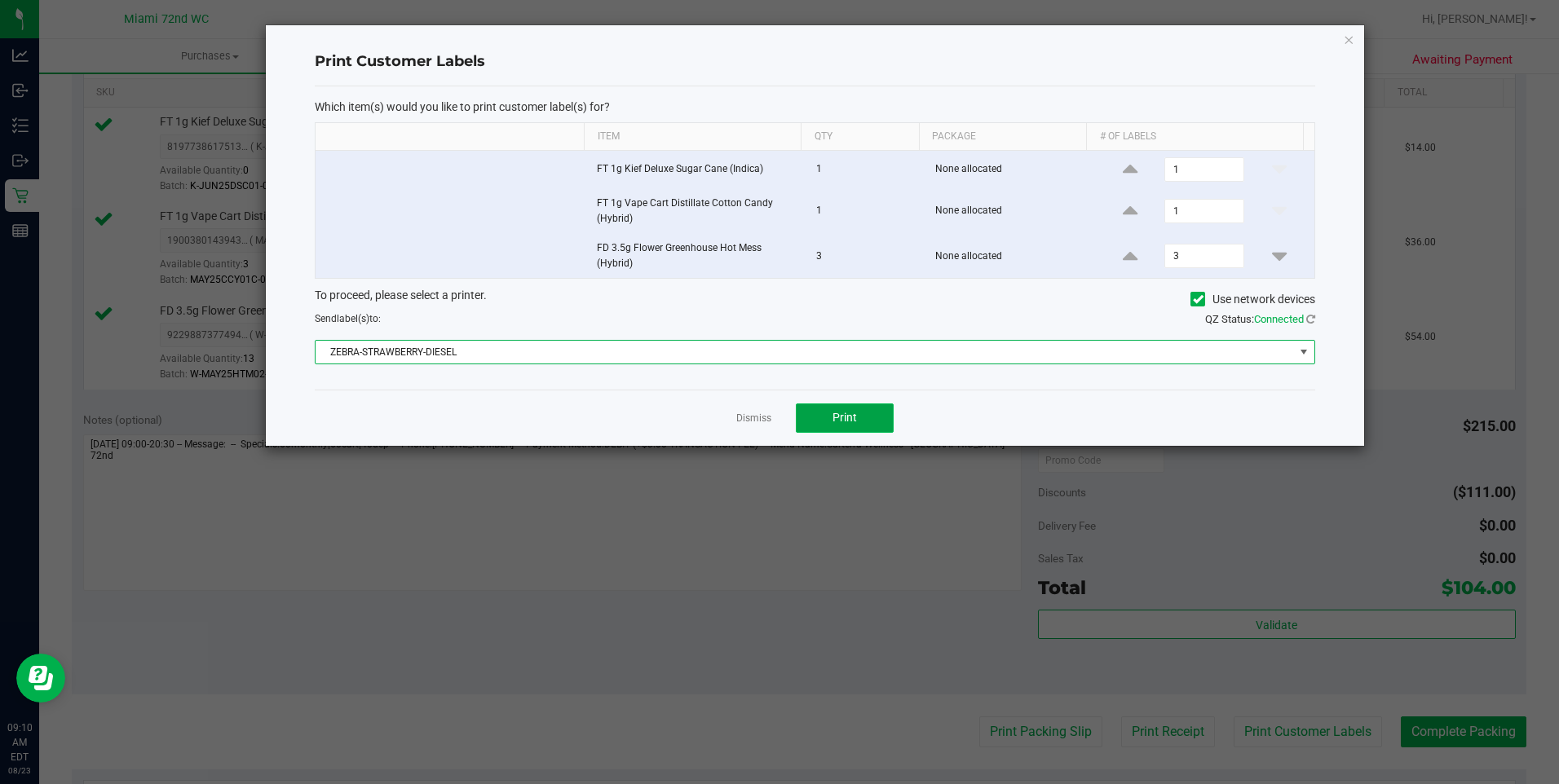
click at [869, 413] on button "Print" at bounding box center [844, 418] width 98 height 30
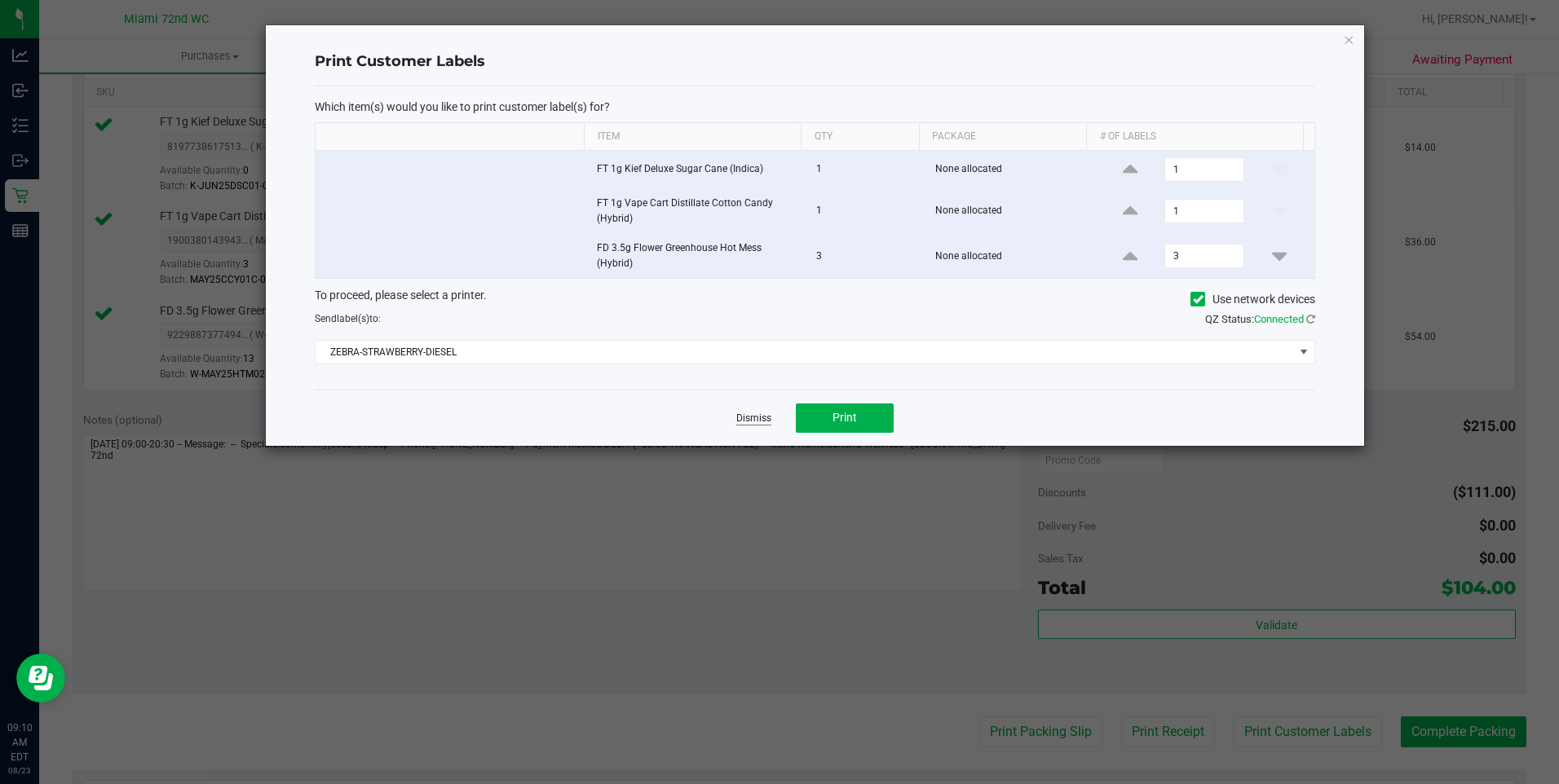
click at [753, 413] on link "Dismiss" at bounding box center [754, 419] width 35 height 14
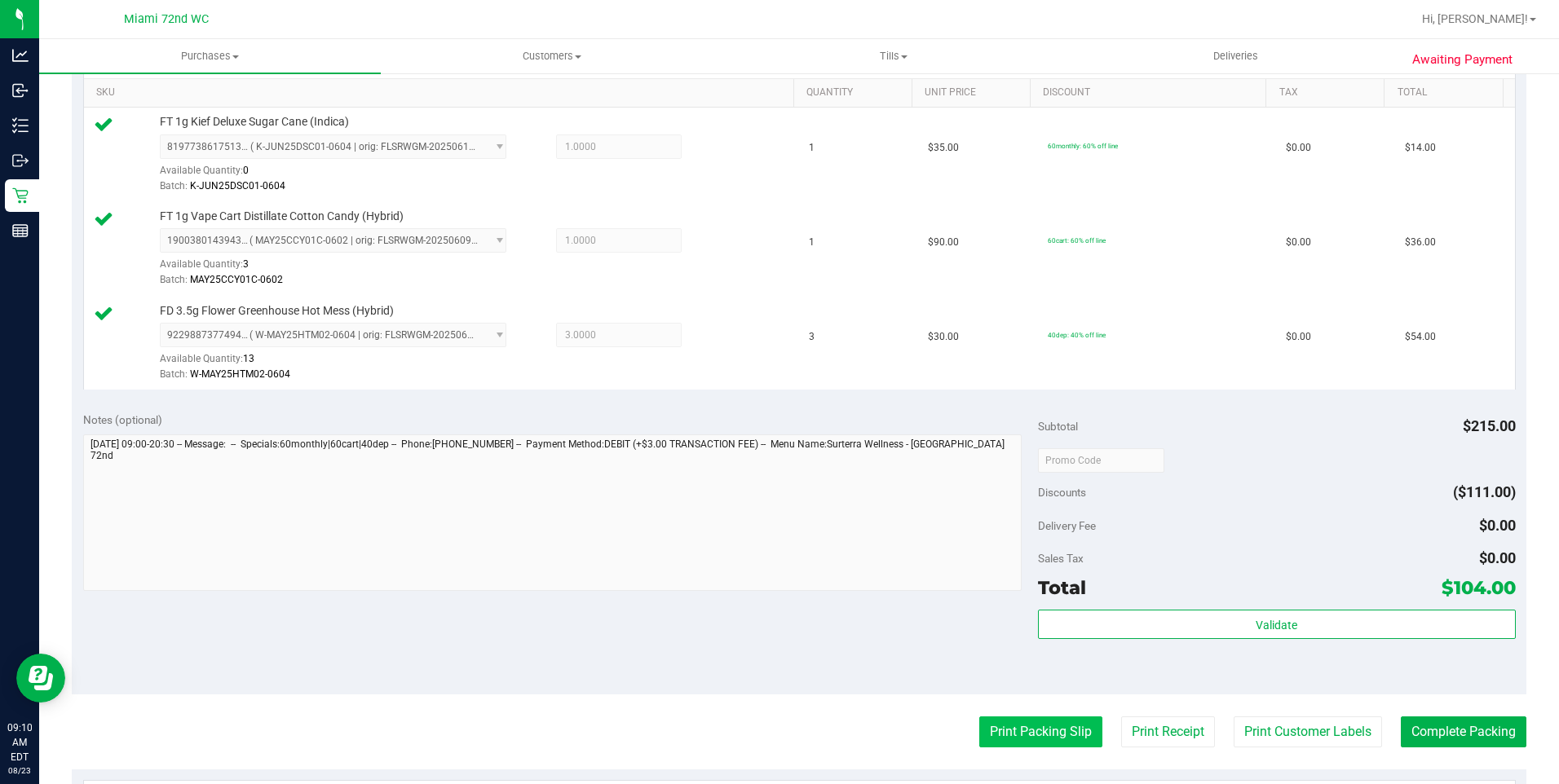
click at [1029, 733] on button "Print Packing Slip" at bounding box center [1040, 731] width 123 height 31
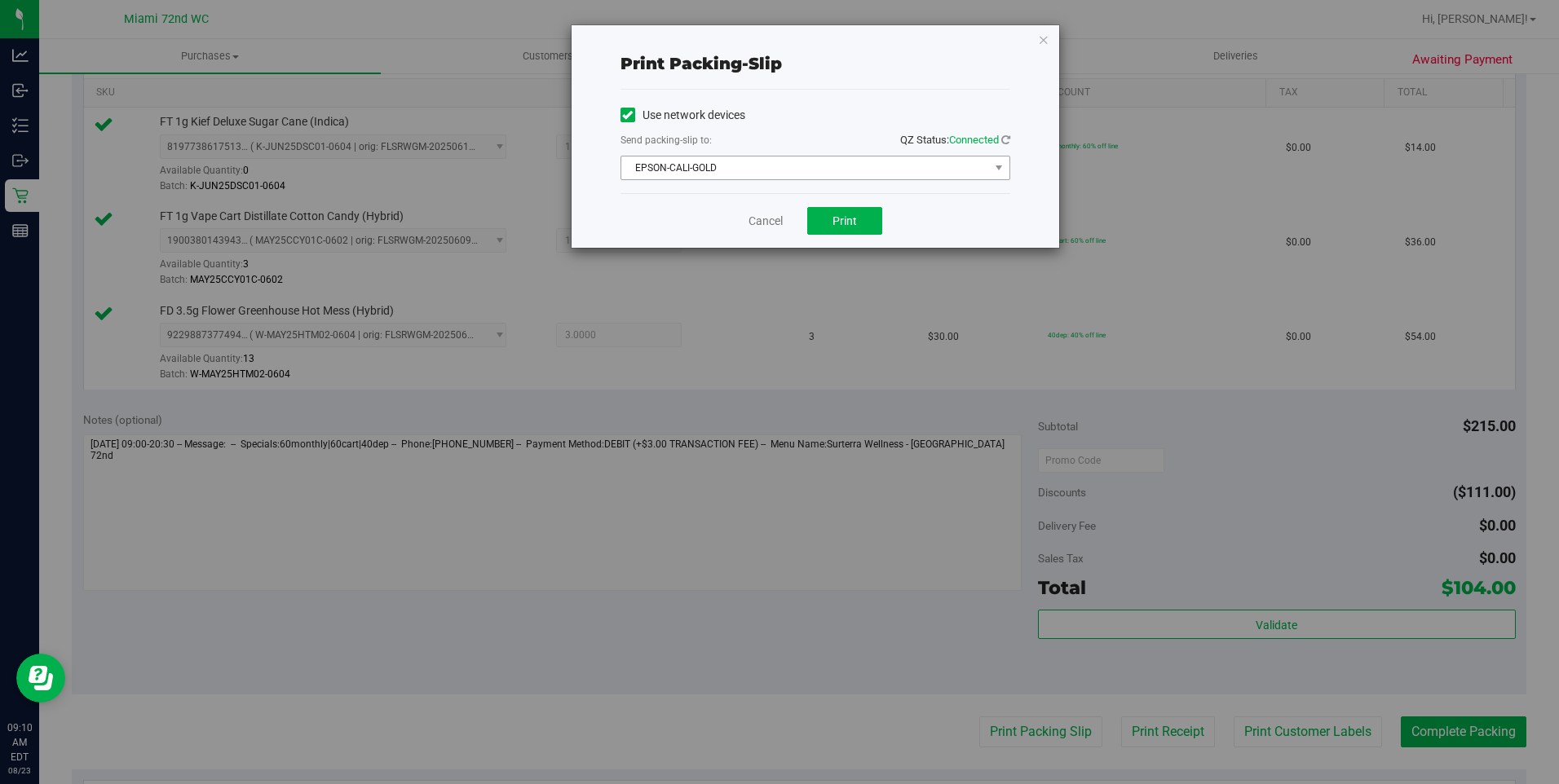
click at [781, 170] on span "EPSON-CALI-GOLD" at bounding box center [804, 167] width 368 height 23
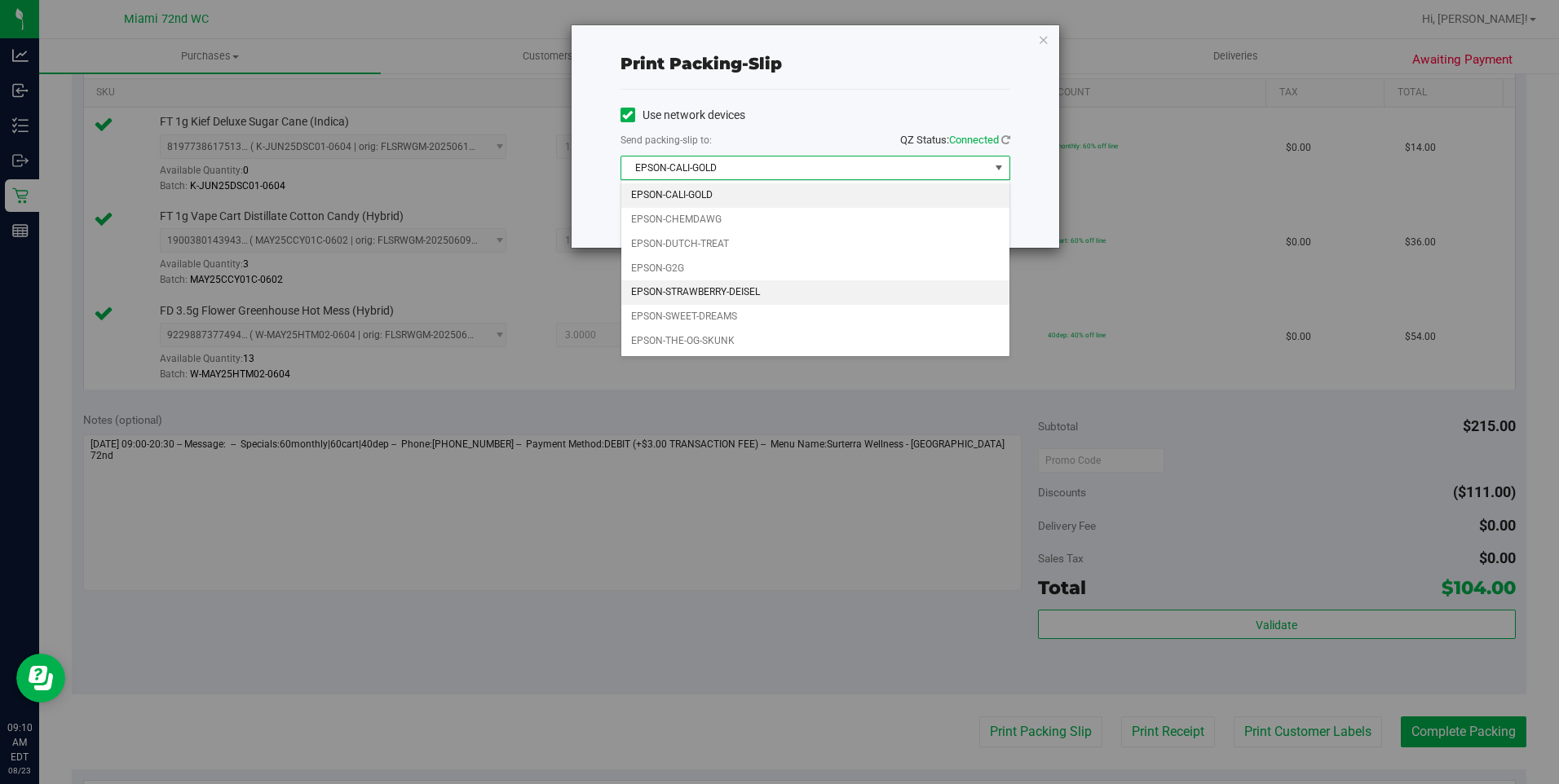
click at [697, 289] on li "EPSON-STRAWBERRY-DEISEL" at bounding box center [815, 293] width 388 height 25
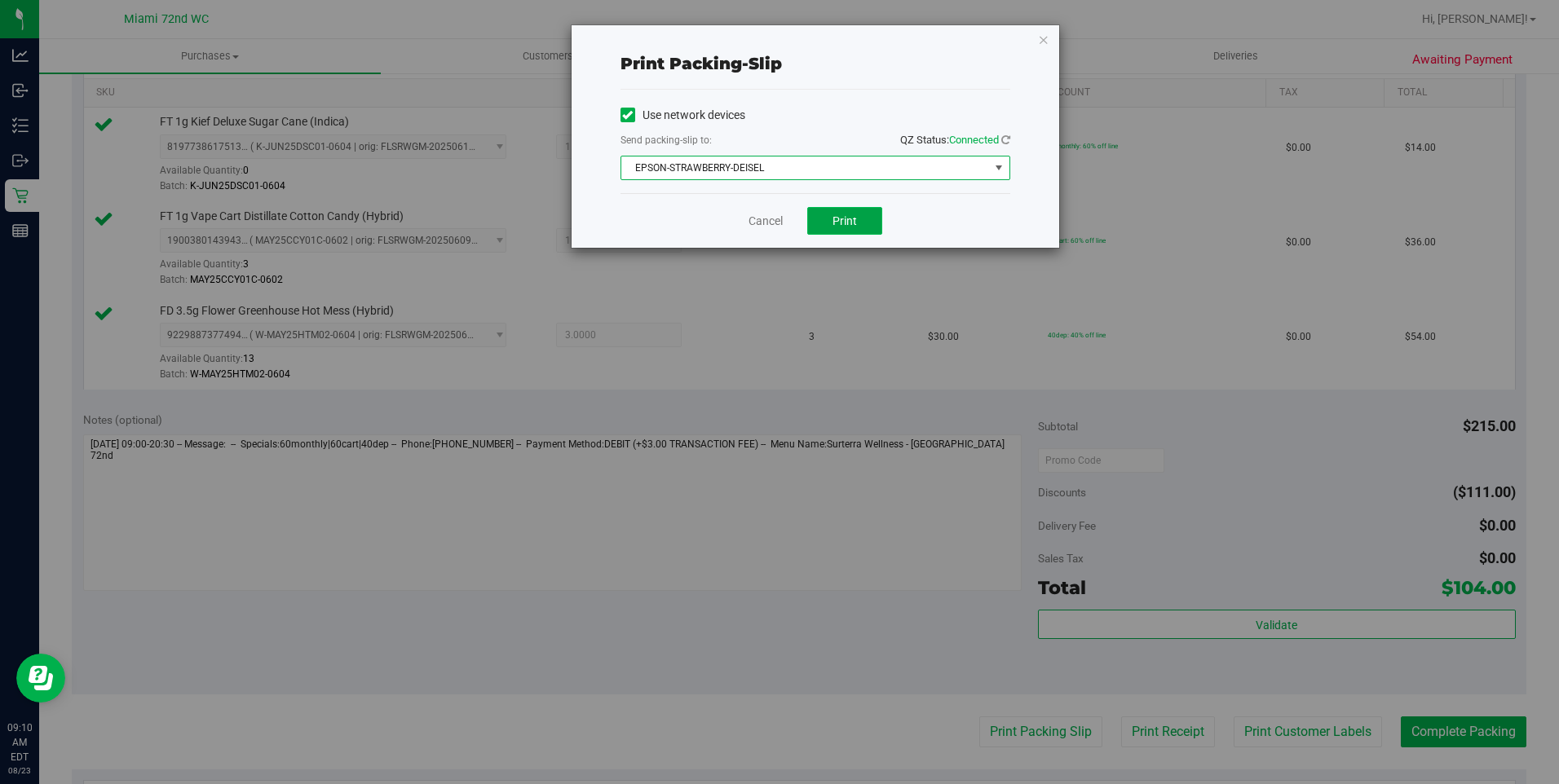
click at [833, 208] on button "Print" at bounding box center [845, 221] width 75 height 28
click at [1043, 43] on icon "button" at bounding box center [1044, 39] width 12 height 20
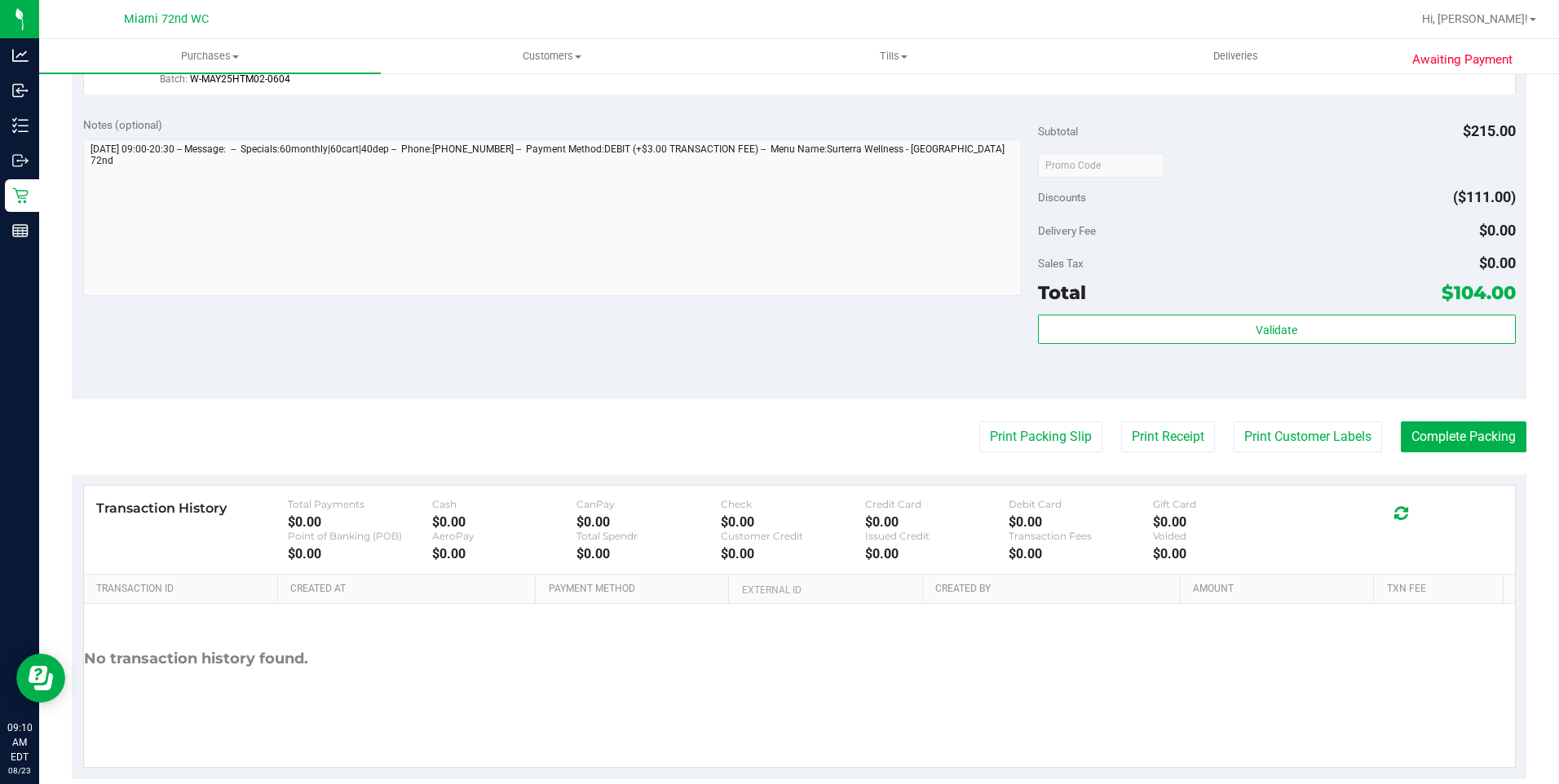
scroll to position [738, 0]
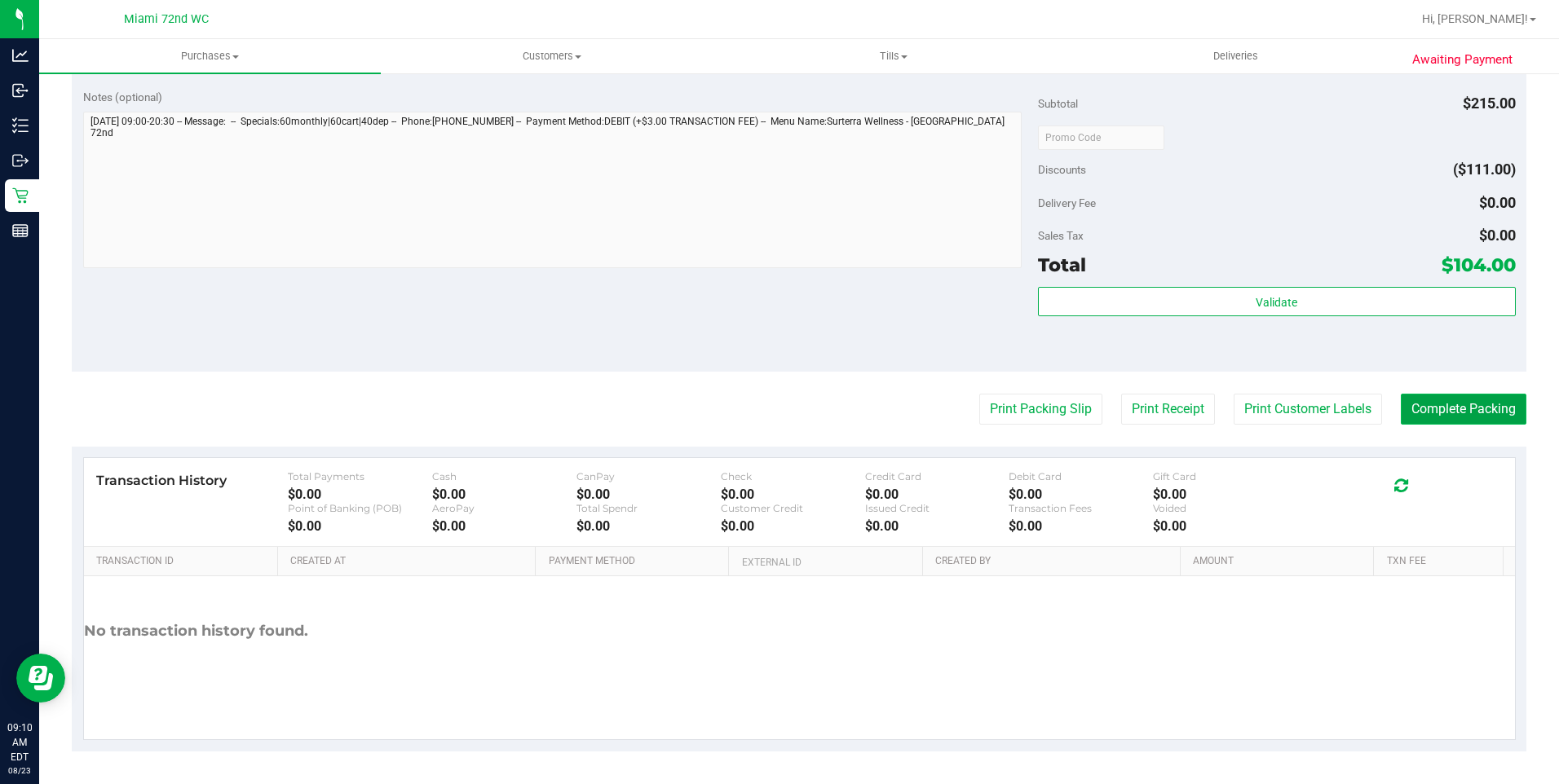
click at [1457, 420] on button "Complete Packing" at bounding box center [1462, 409] width 125 height 31
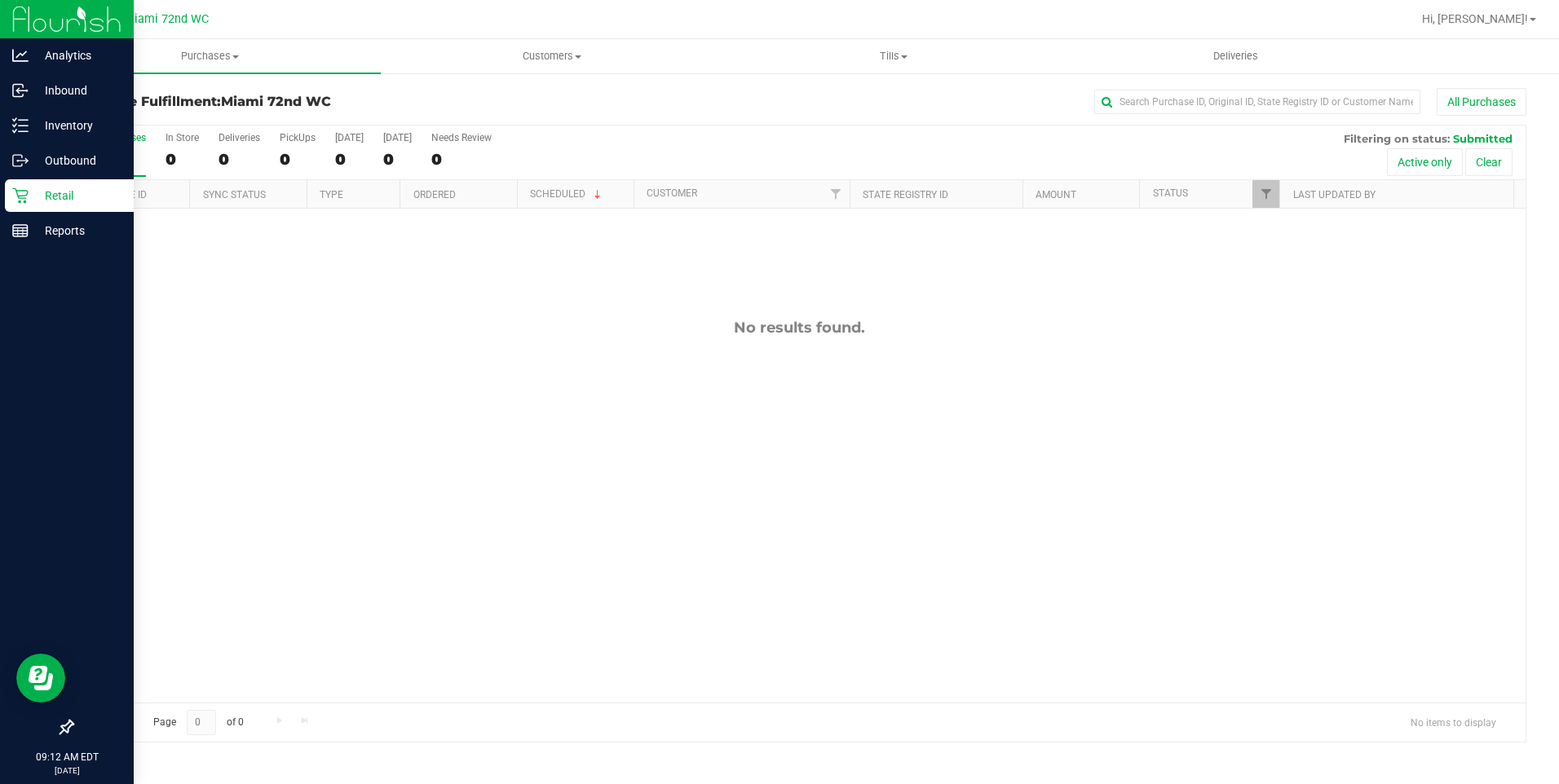
click at [26, 200] on icon at bounding box center [20, 195] width 17 height 17
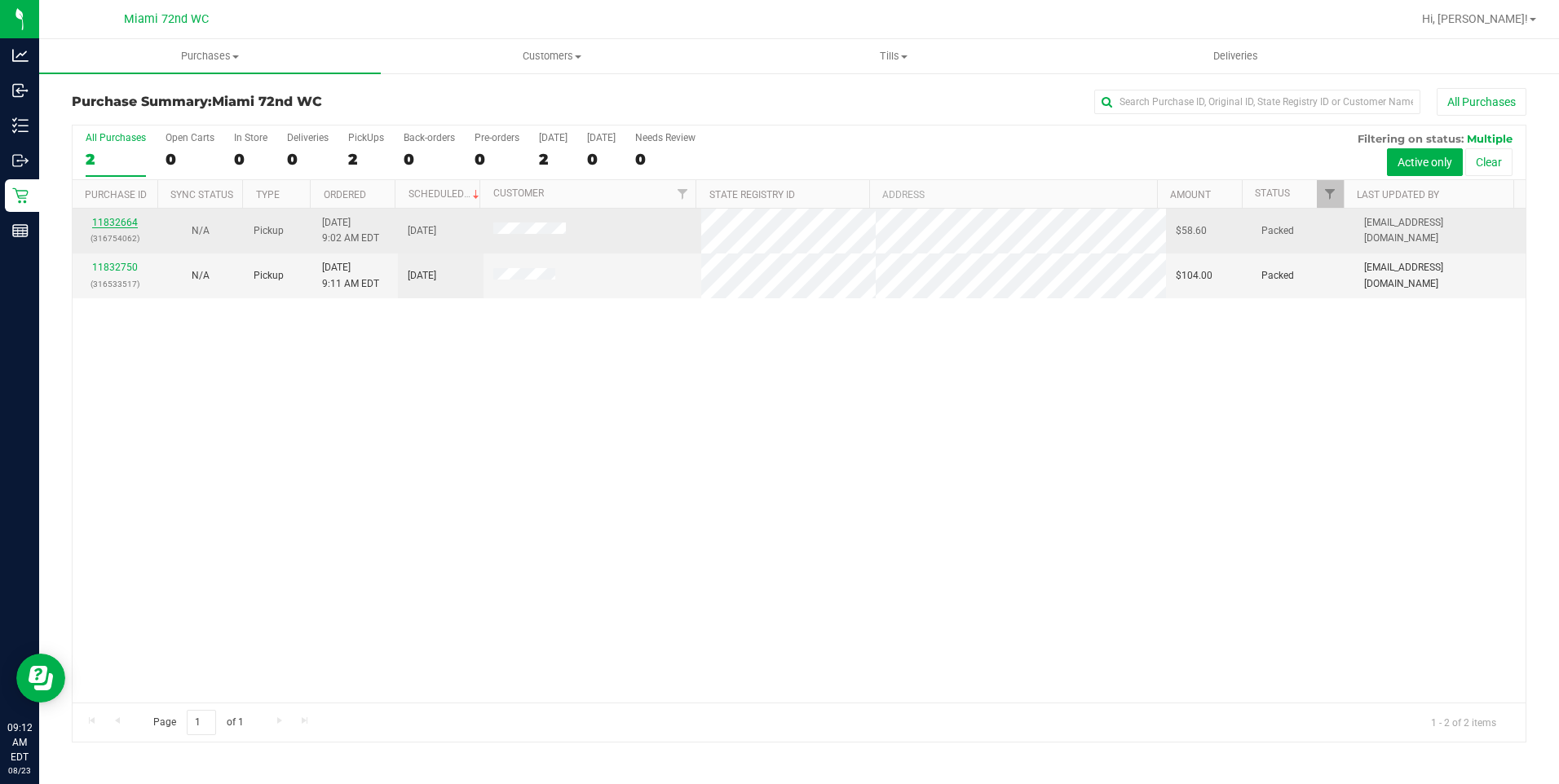
click at [110, 226] on link "11832664" at bounding box center [114, 223] width 45 height 12
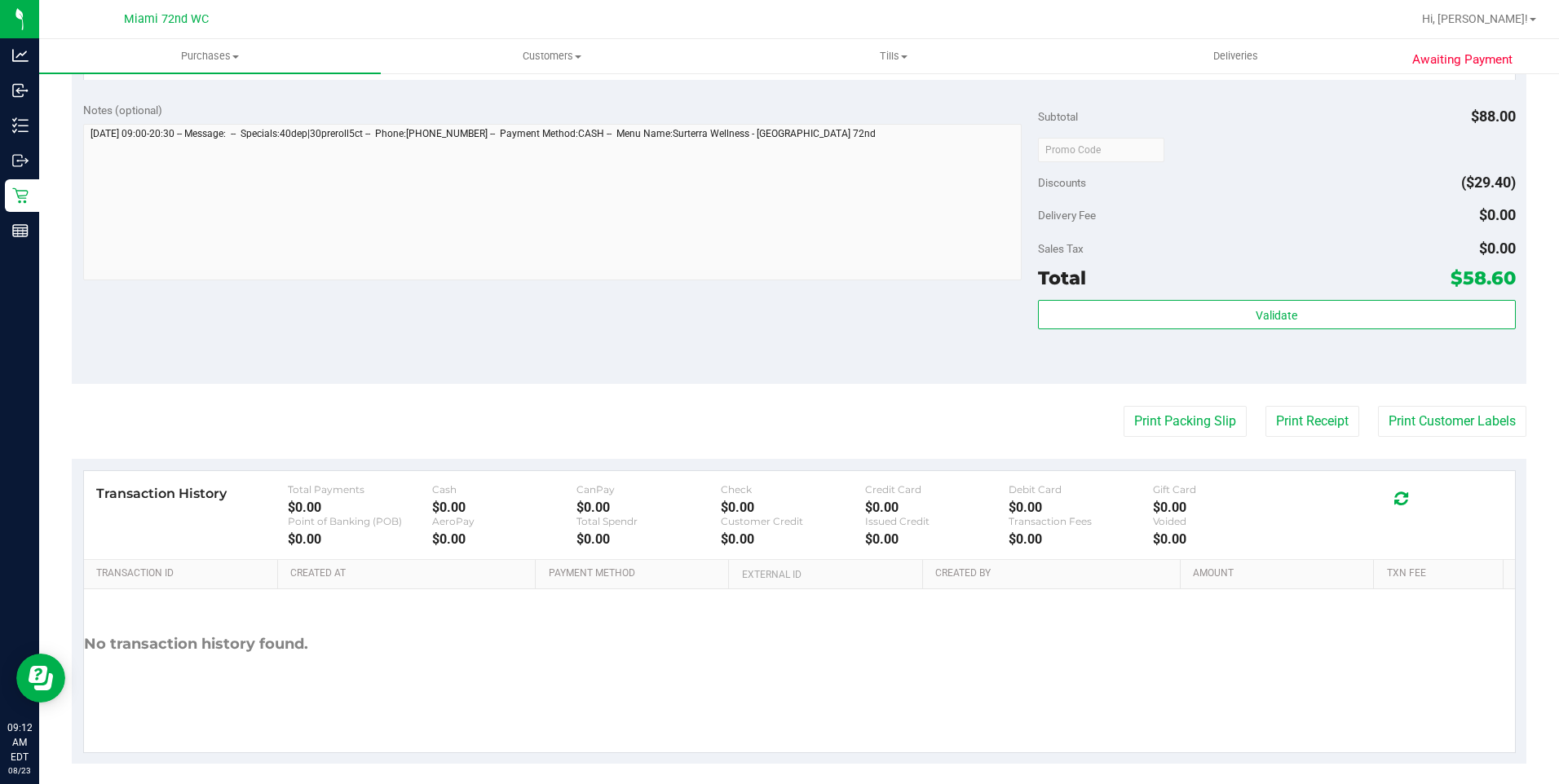
scroll to position [703, 0]
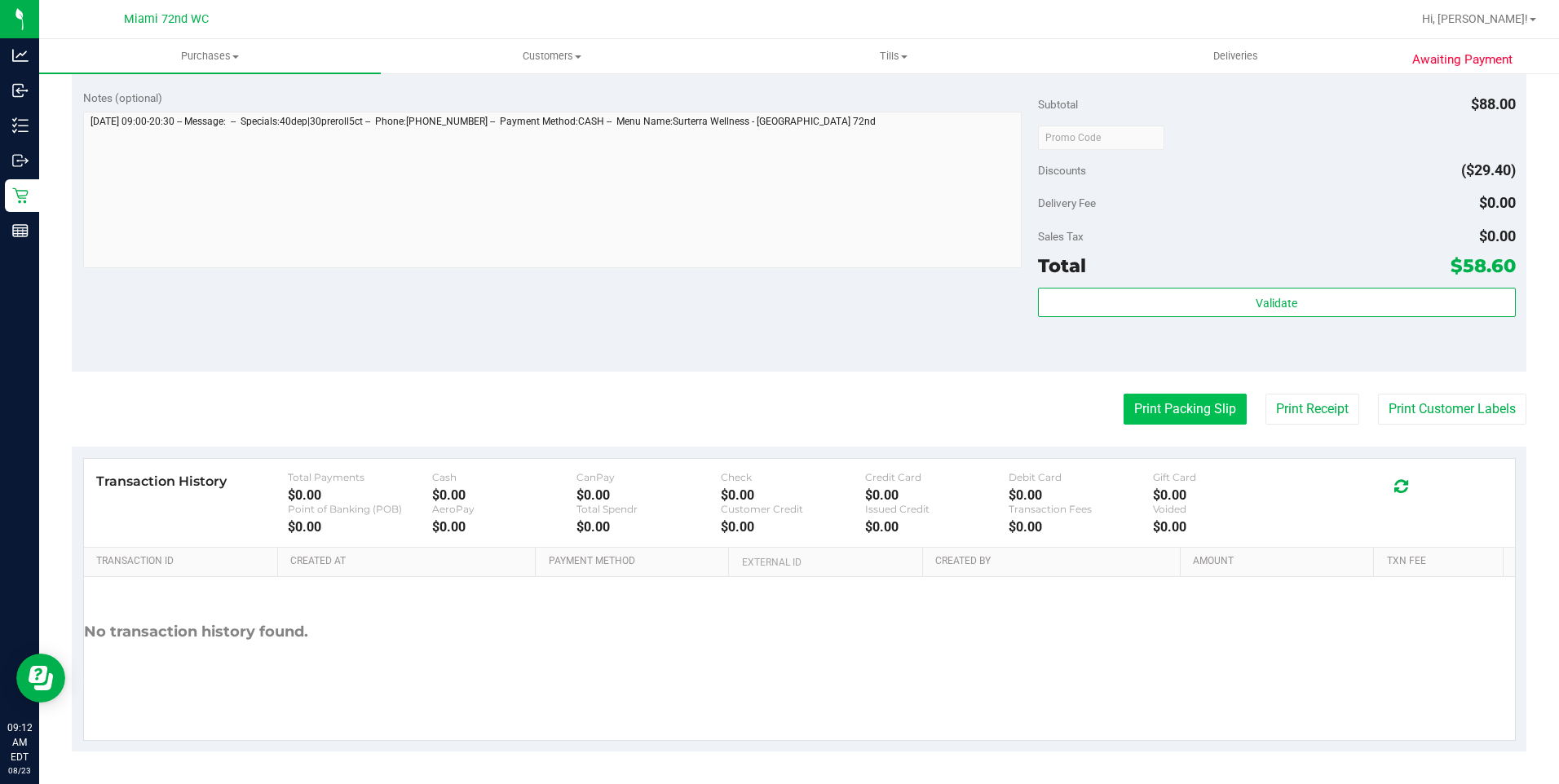
click at [1164, 394] on button "Print Packing Slip" at bounding box center [1185, 409] width 123 height 31
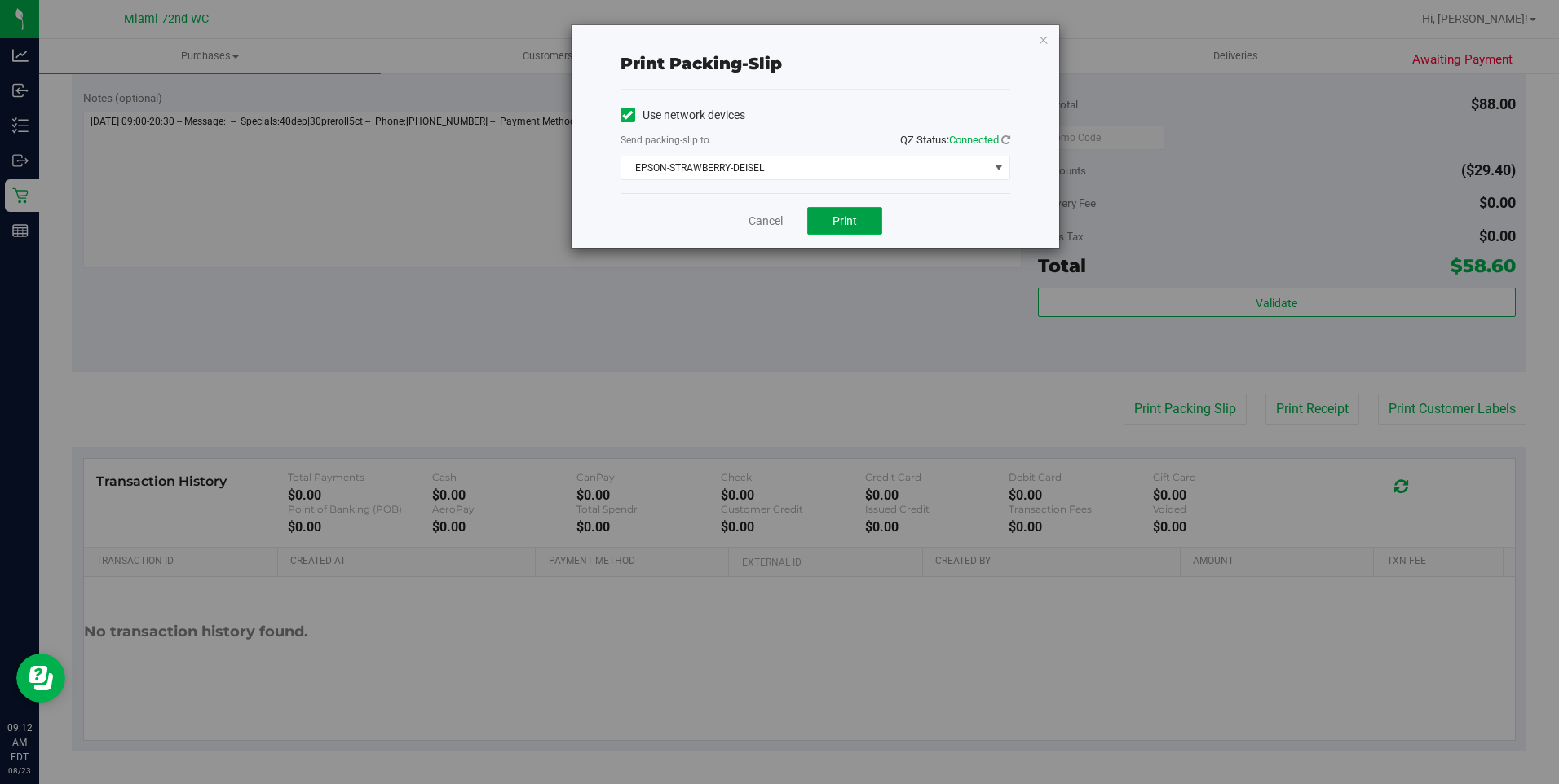
click at [855, 215] on span "Print" at bounding box center [845, 221] width 25 height 13
click at [771, 222] on link "Cancel" at bounding box center [765, 221] width 34 height 17
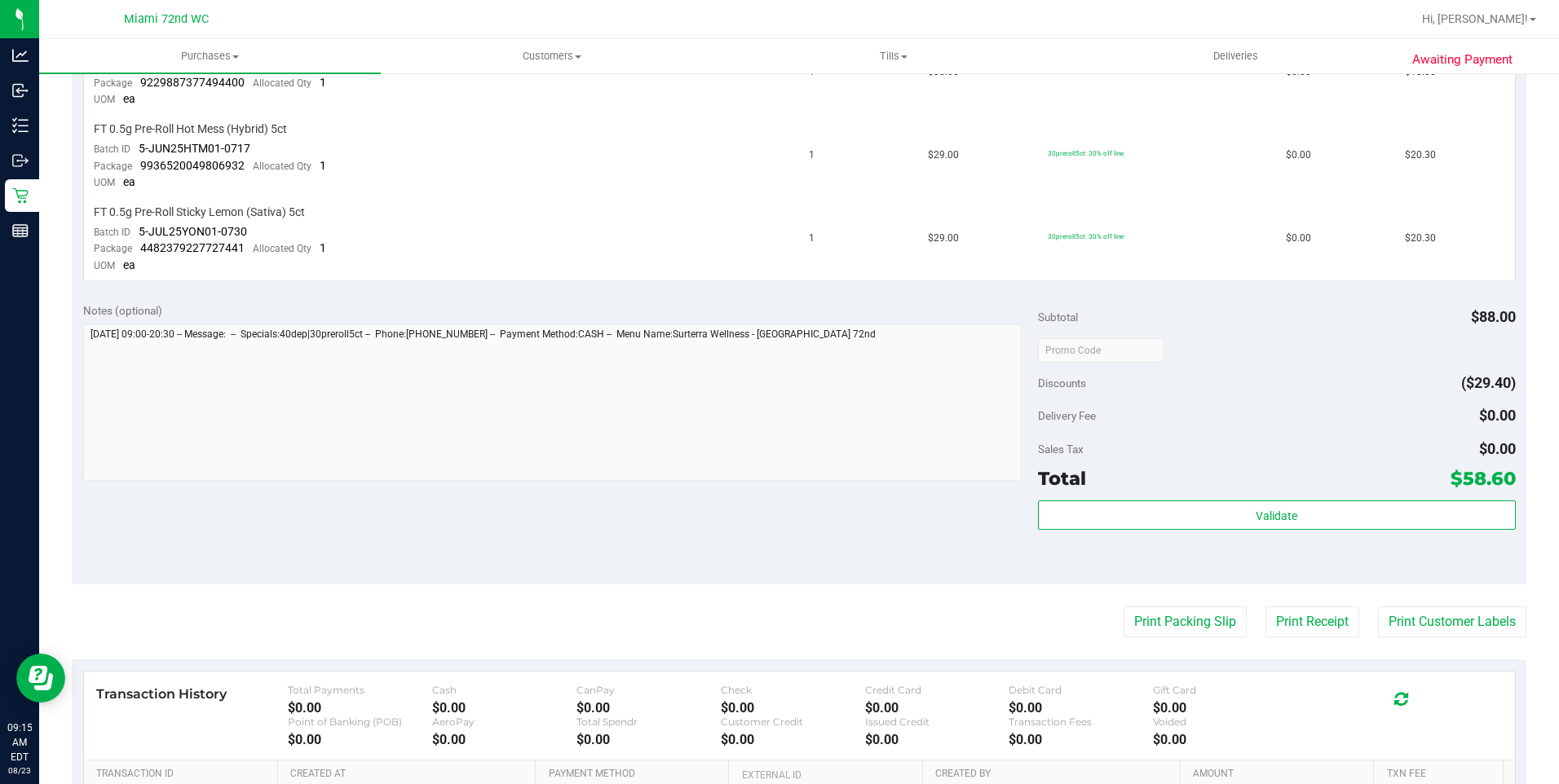
scroll to position [0, 0]
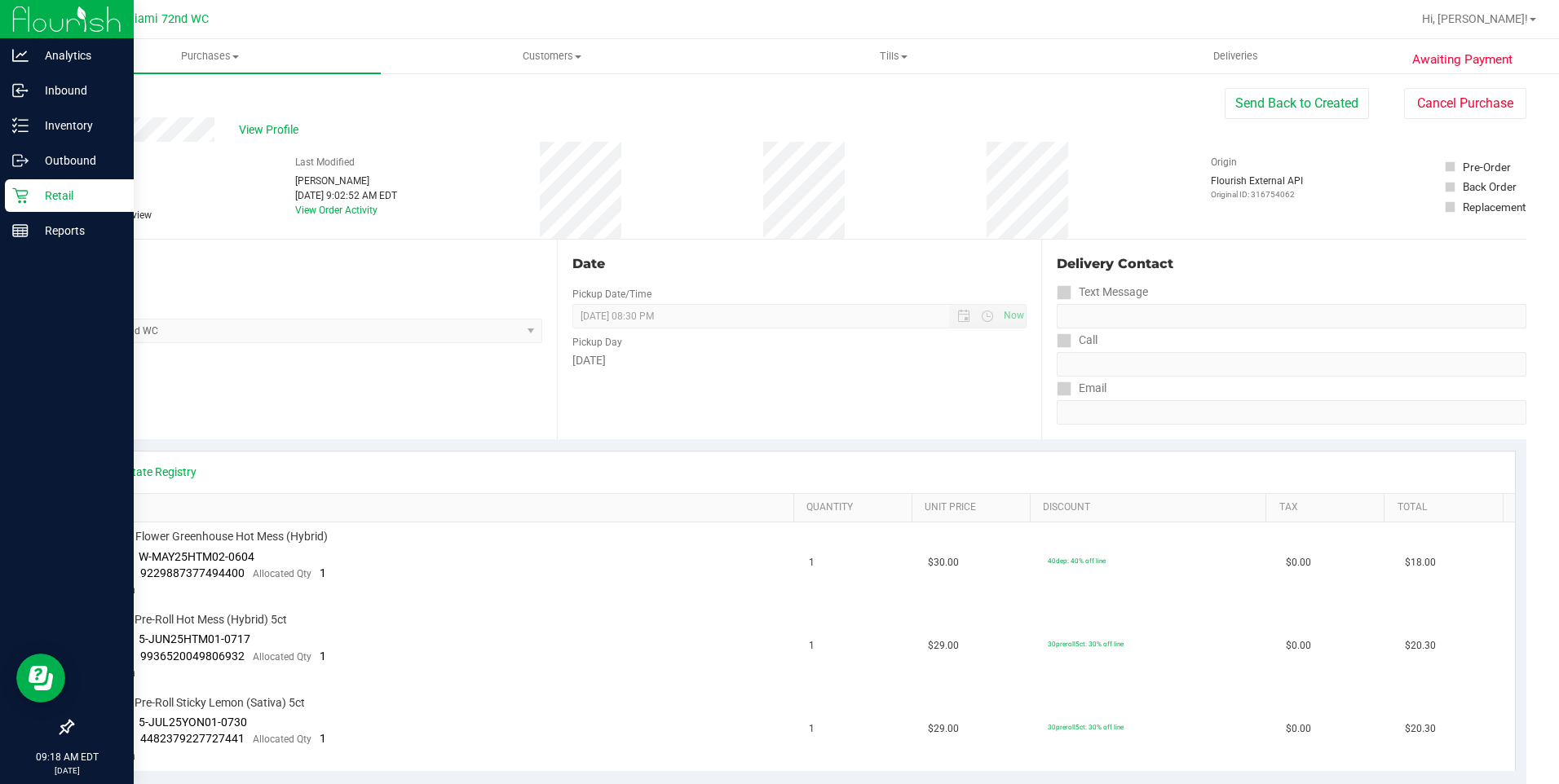
click at [35, 207] on div "Retail" at bounding box center [69, 195] width 129 height 33
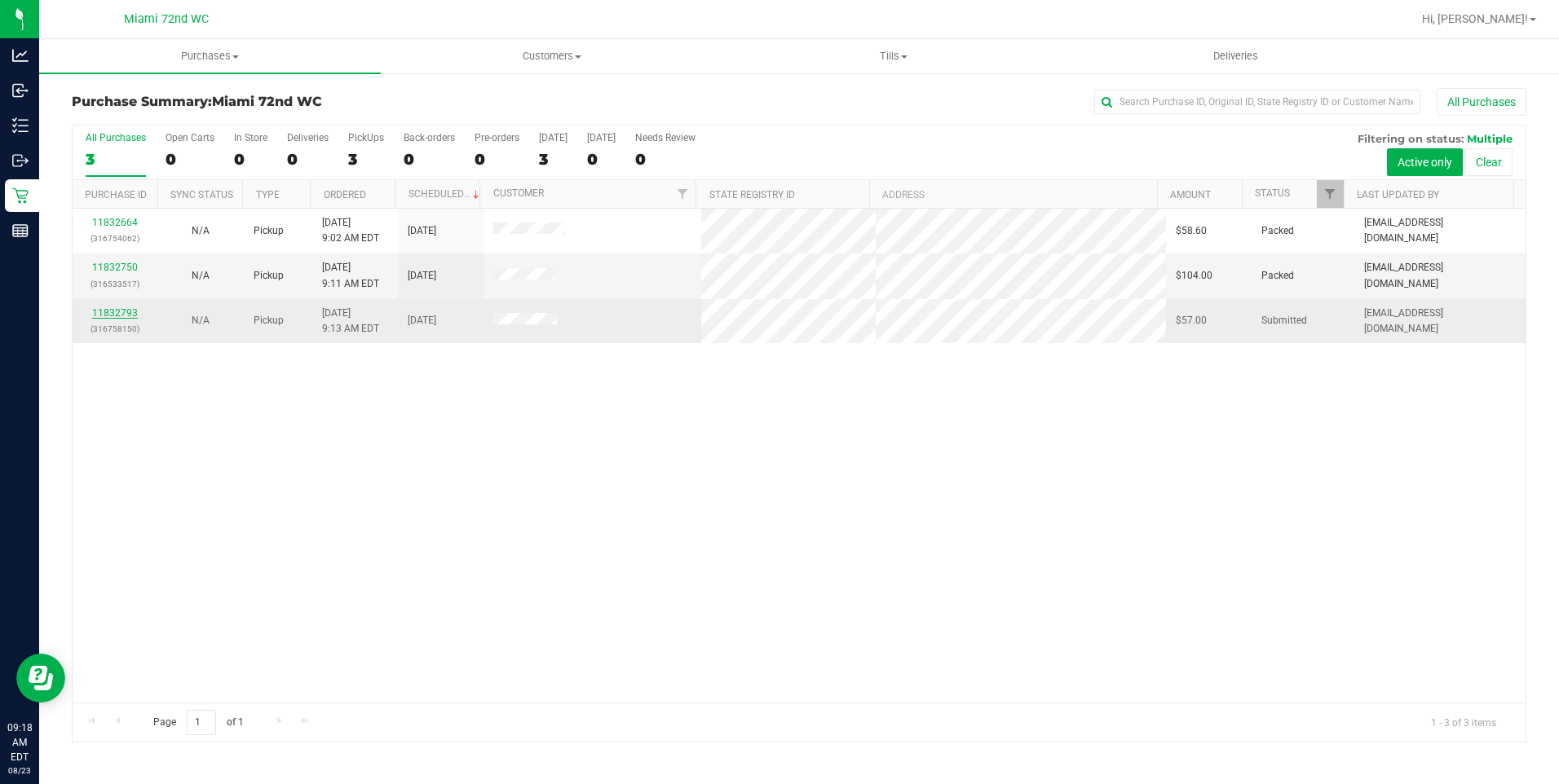
click at [126, 311] on link "11832793" at bounding box center [114, 313] width 45 height 12
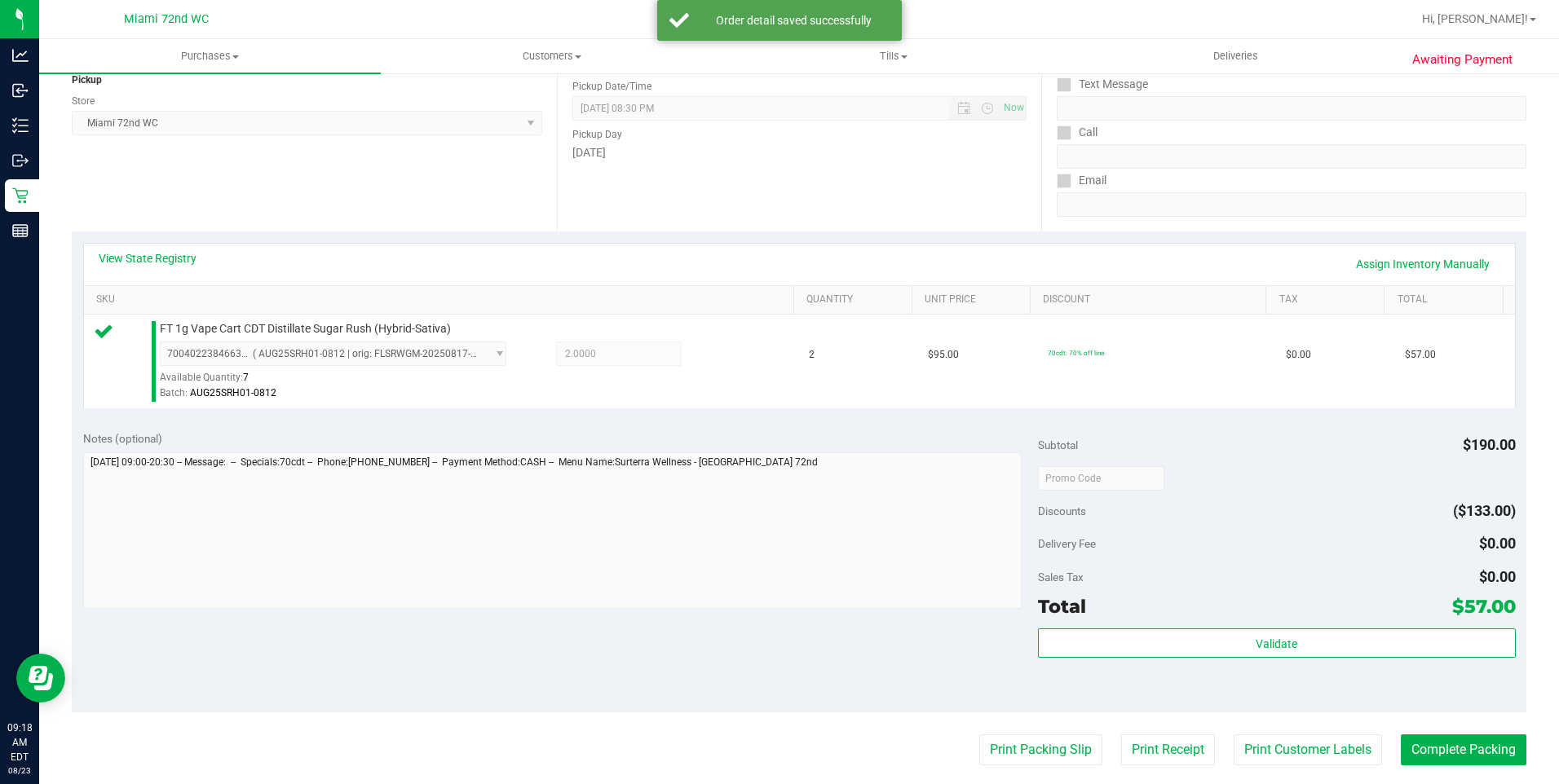
scroll to position [207, 0]
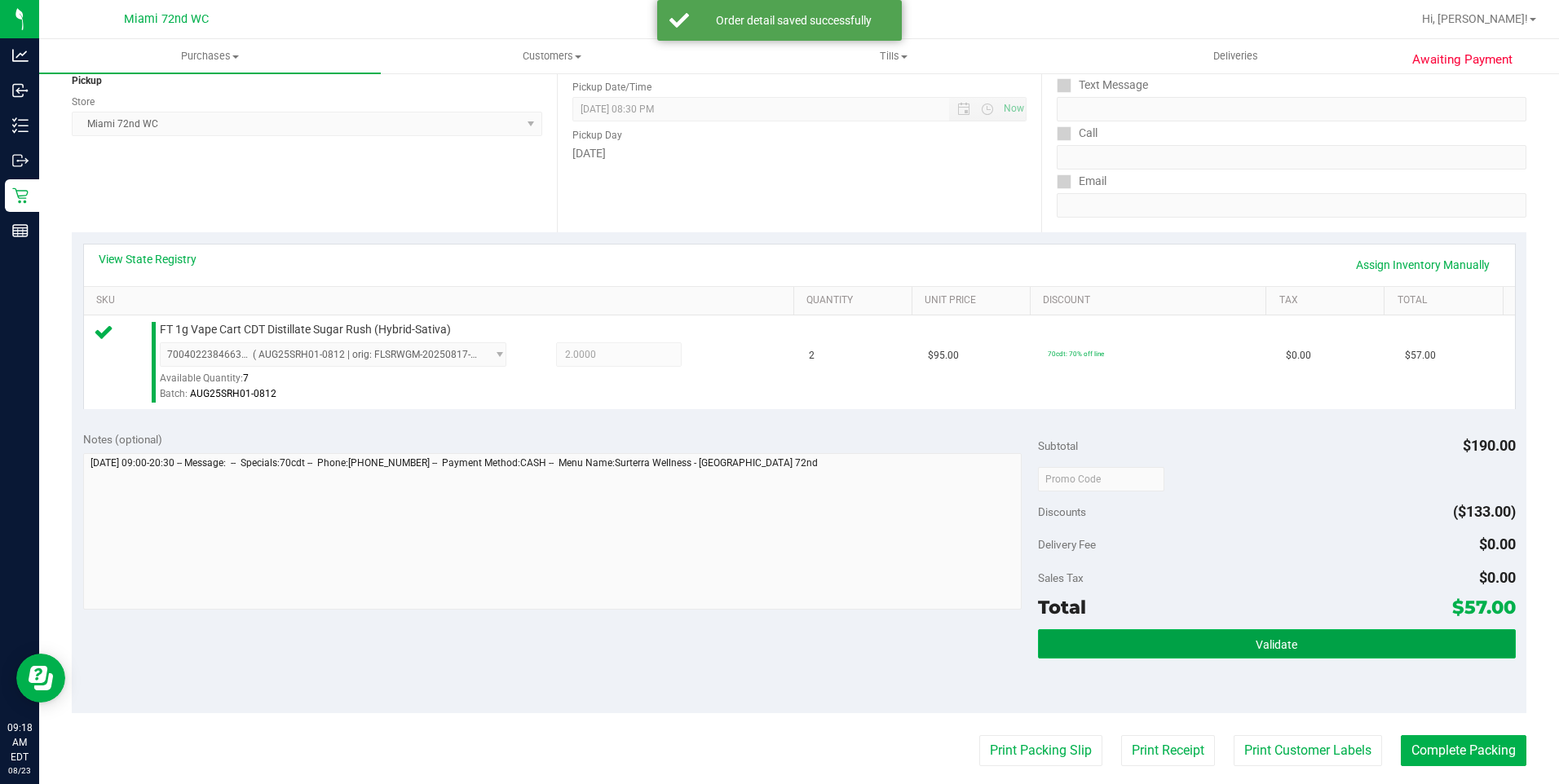
click at [1231, 640] on button "Validate" at bounding box center [1276, 644] width 478 height 30
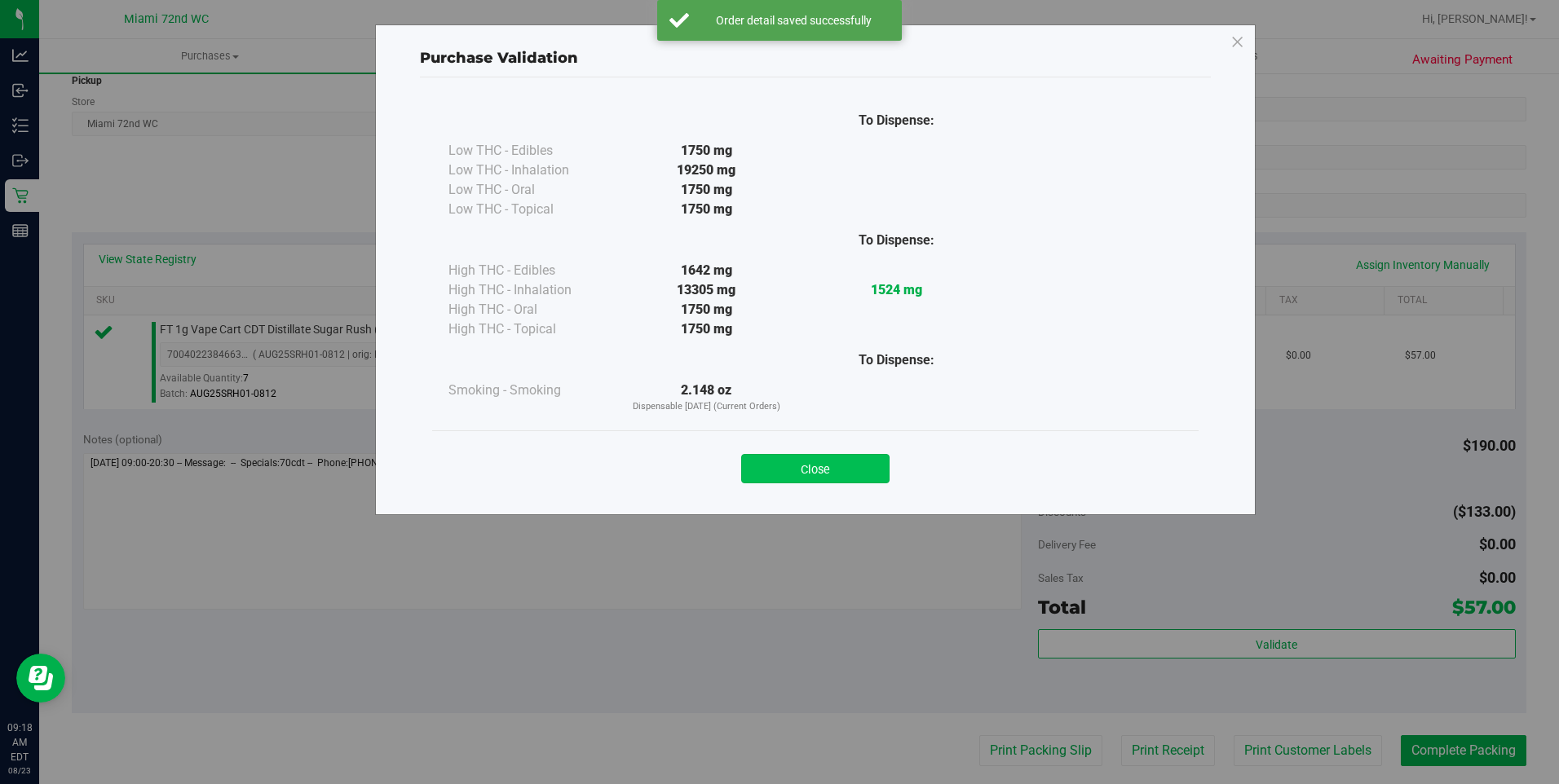
click at [871, 467] on button "Close" at bounding box center [815, 469] width 149 height 30
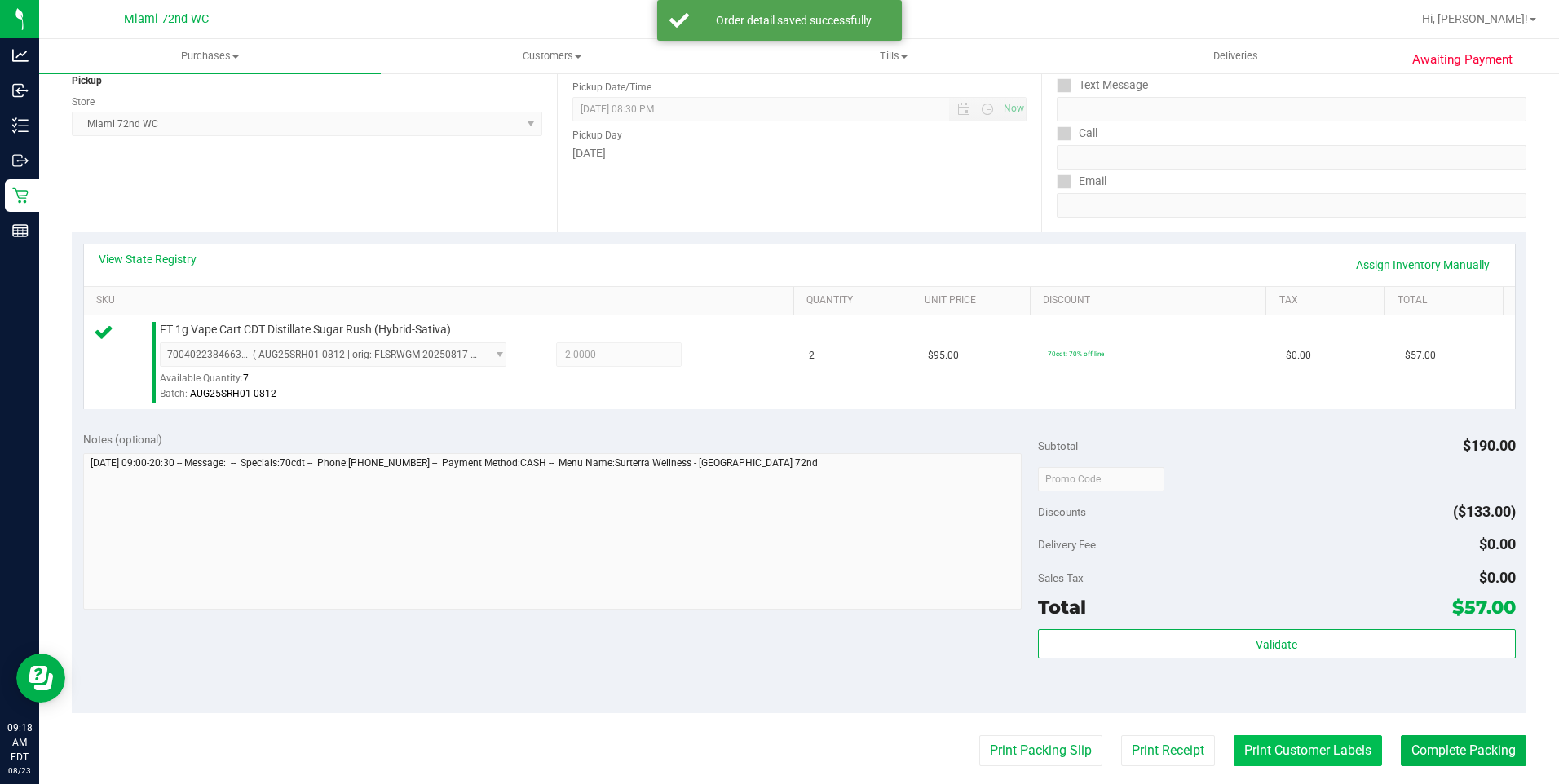
click at [1308, 751] on button "Print Customer Labels" at bounding box center [1308, 750] width 149 height 31
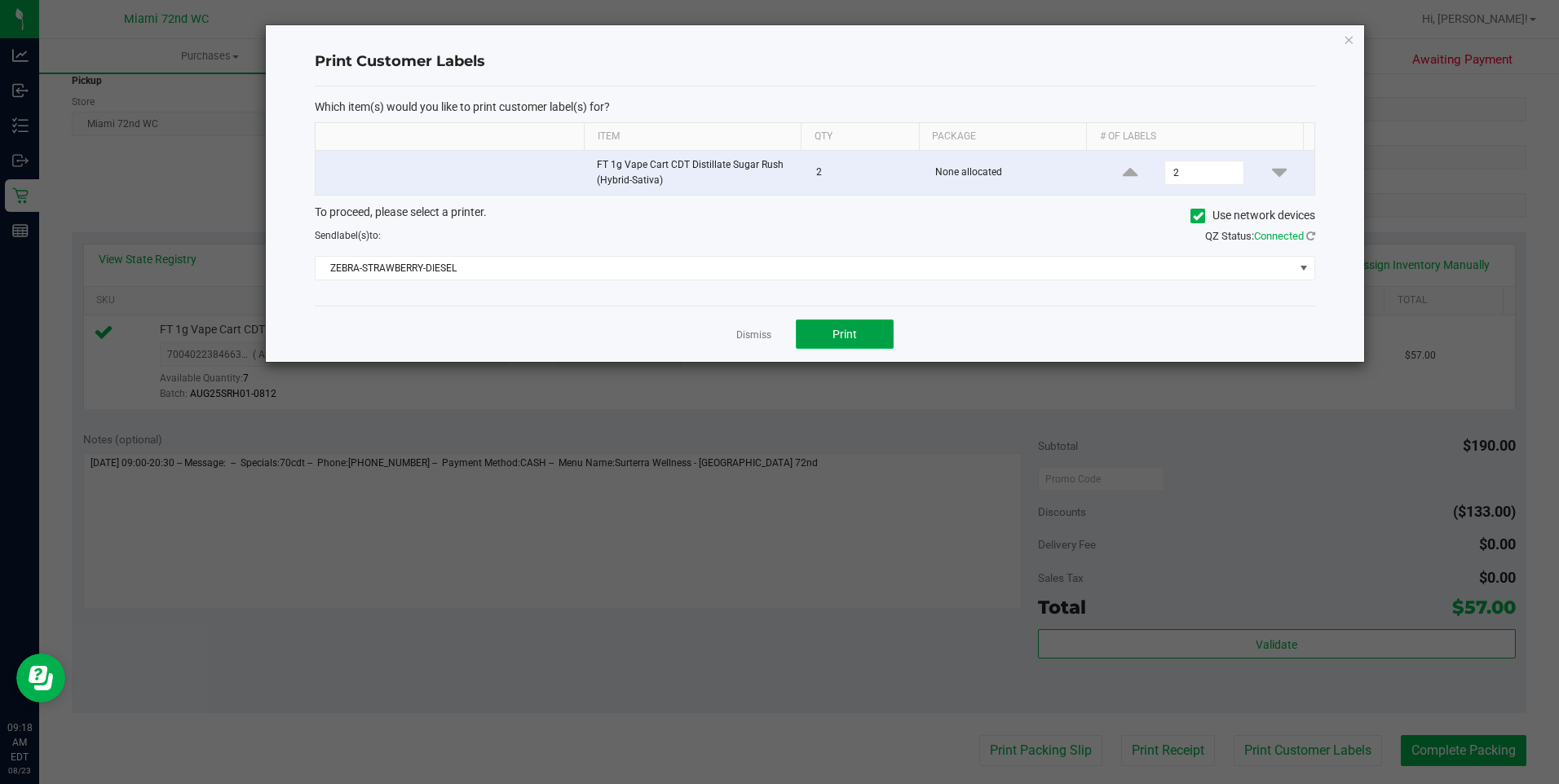
click at [820, 346] on button "Print" at bounding box center [844, 334] width 98 height 30
click at [746, 334] on link "Dismiss" at bounding box center [754, 335] width 35 height 14
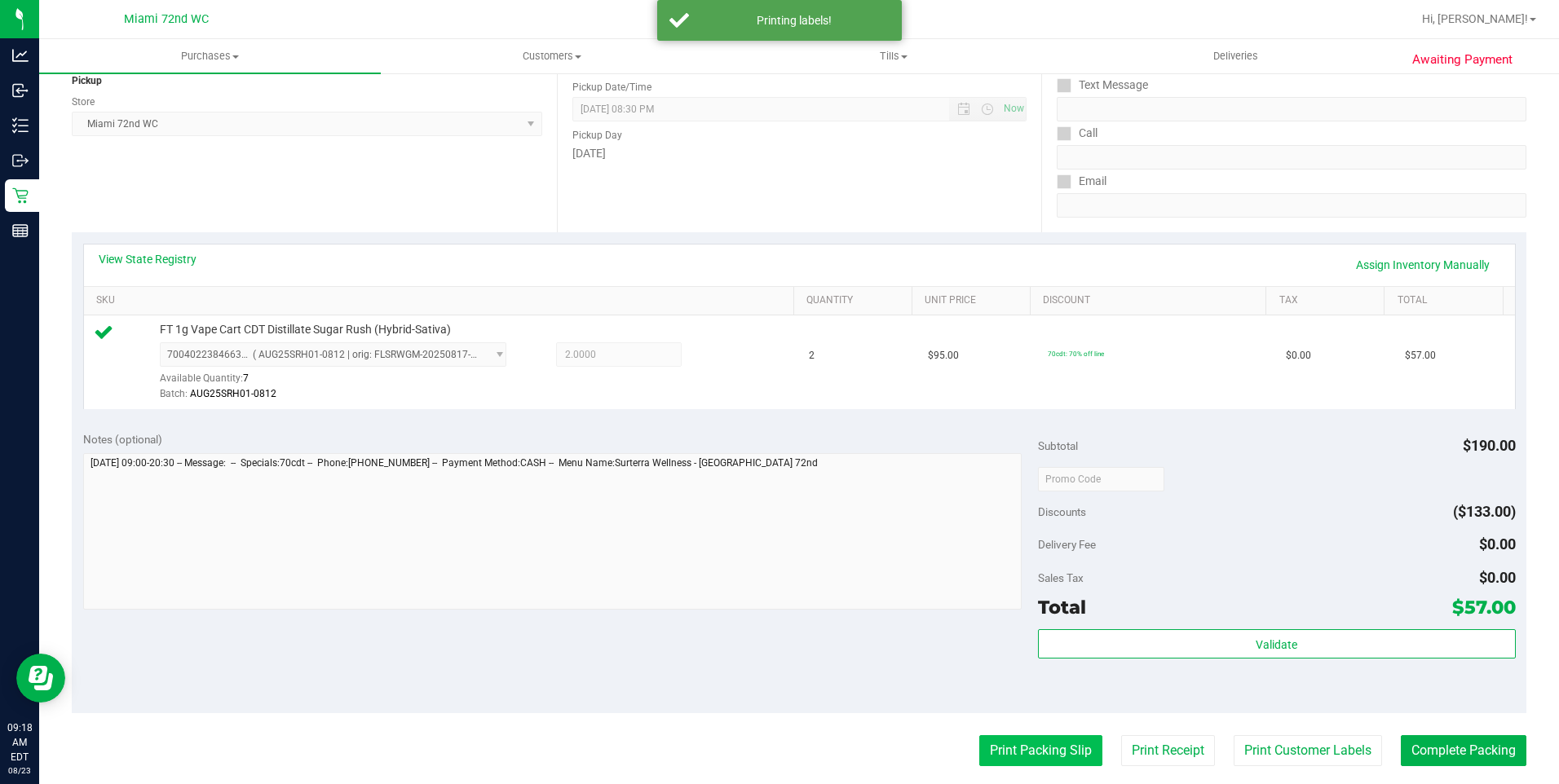
click at [1029, 740] on button "Print Packing Slip" at bounding box center [1040, 750] width 123 height 31
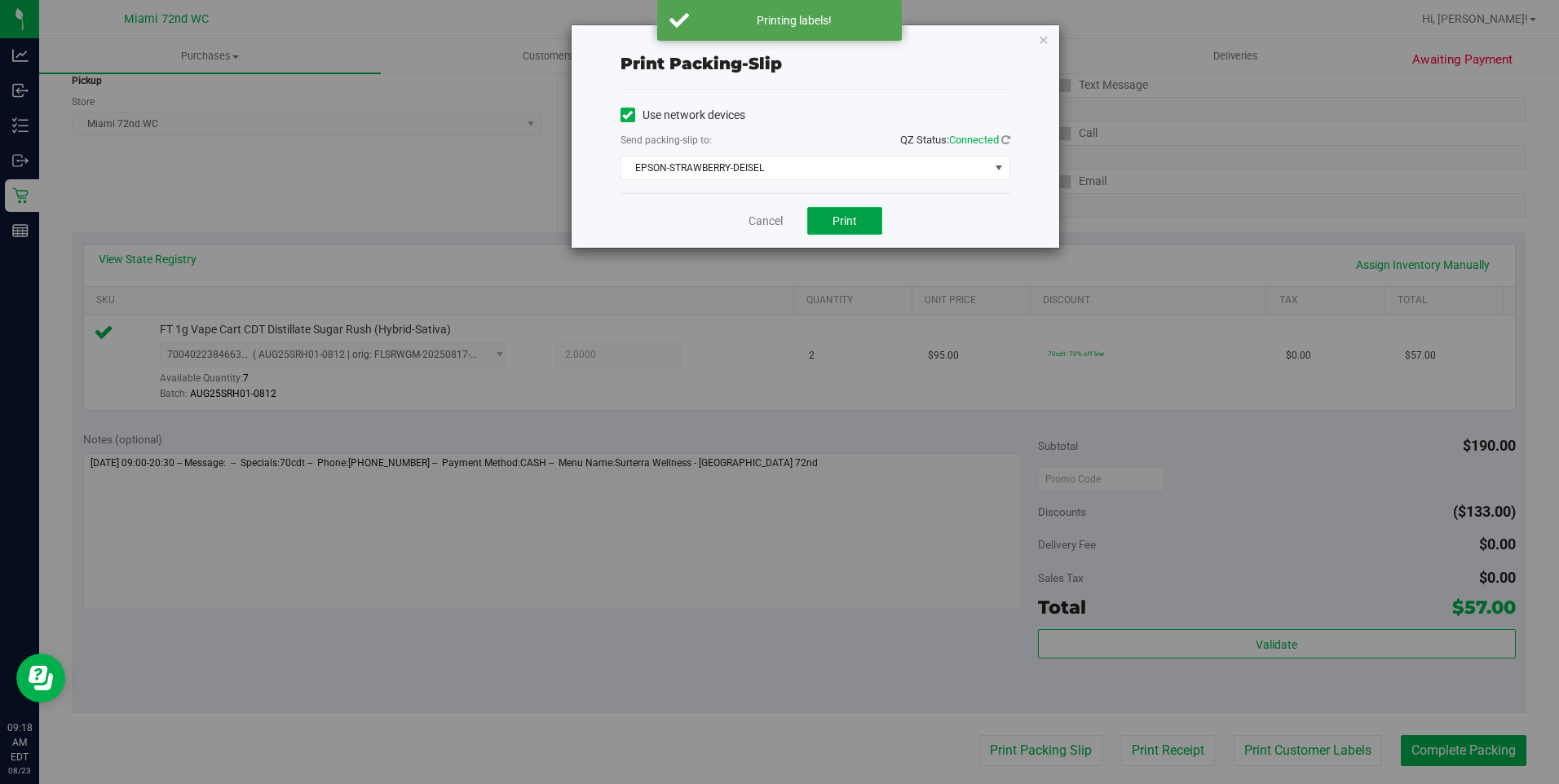
click at [847, 226] on span "Print" at bounding box center [845, 221] width 25 height 13
click at [762, 221] on link "Cancel" at bounding box center [765, 221] width 34 height 17
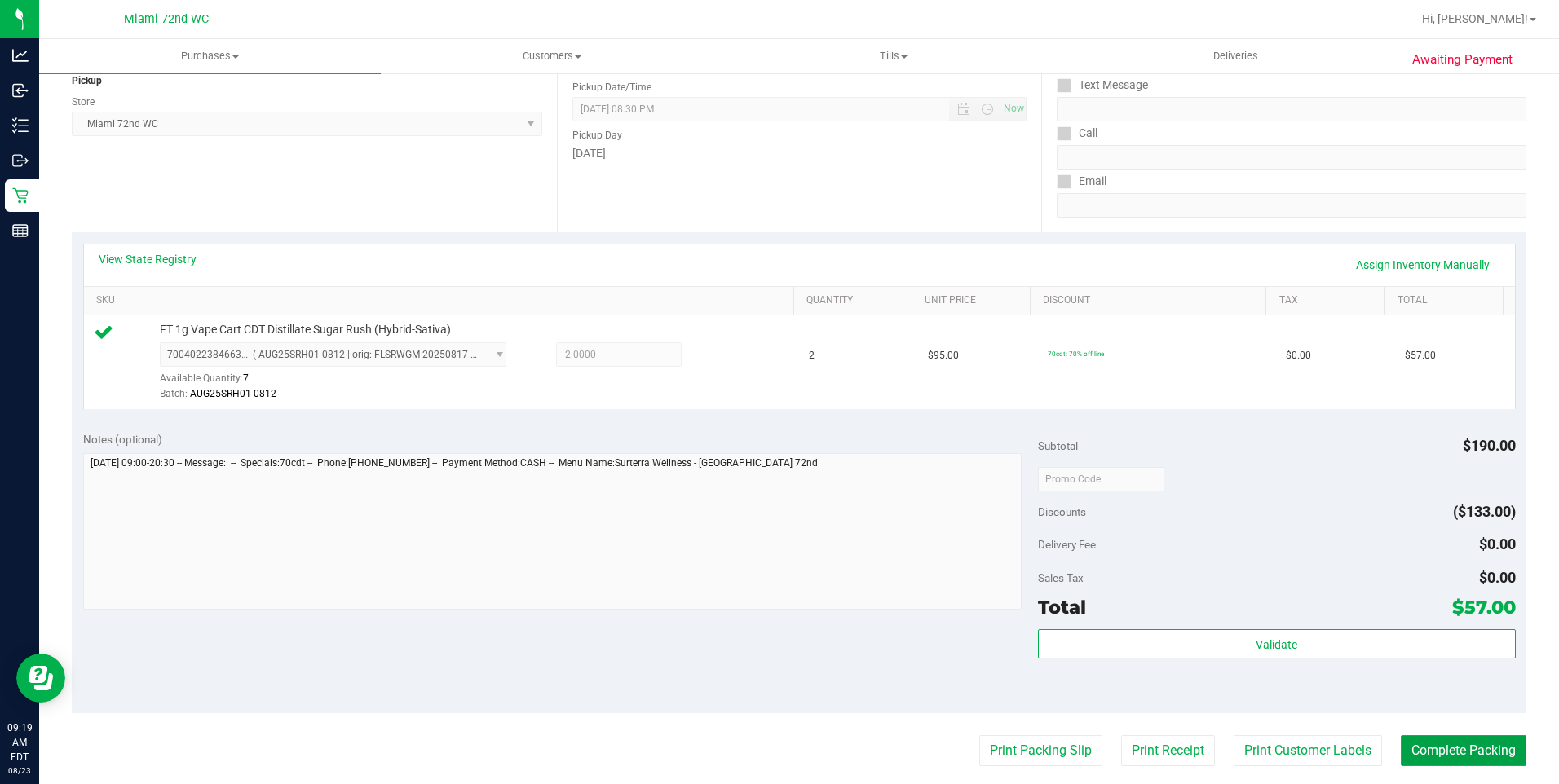
click at [1440, 750] on button "Complete Packing" at bounding box center [1462, 750] width 125 height 31
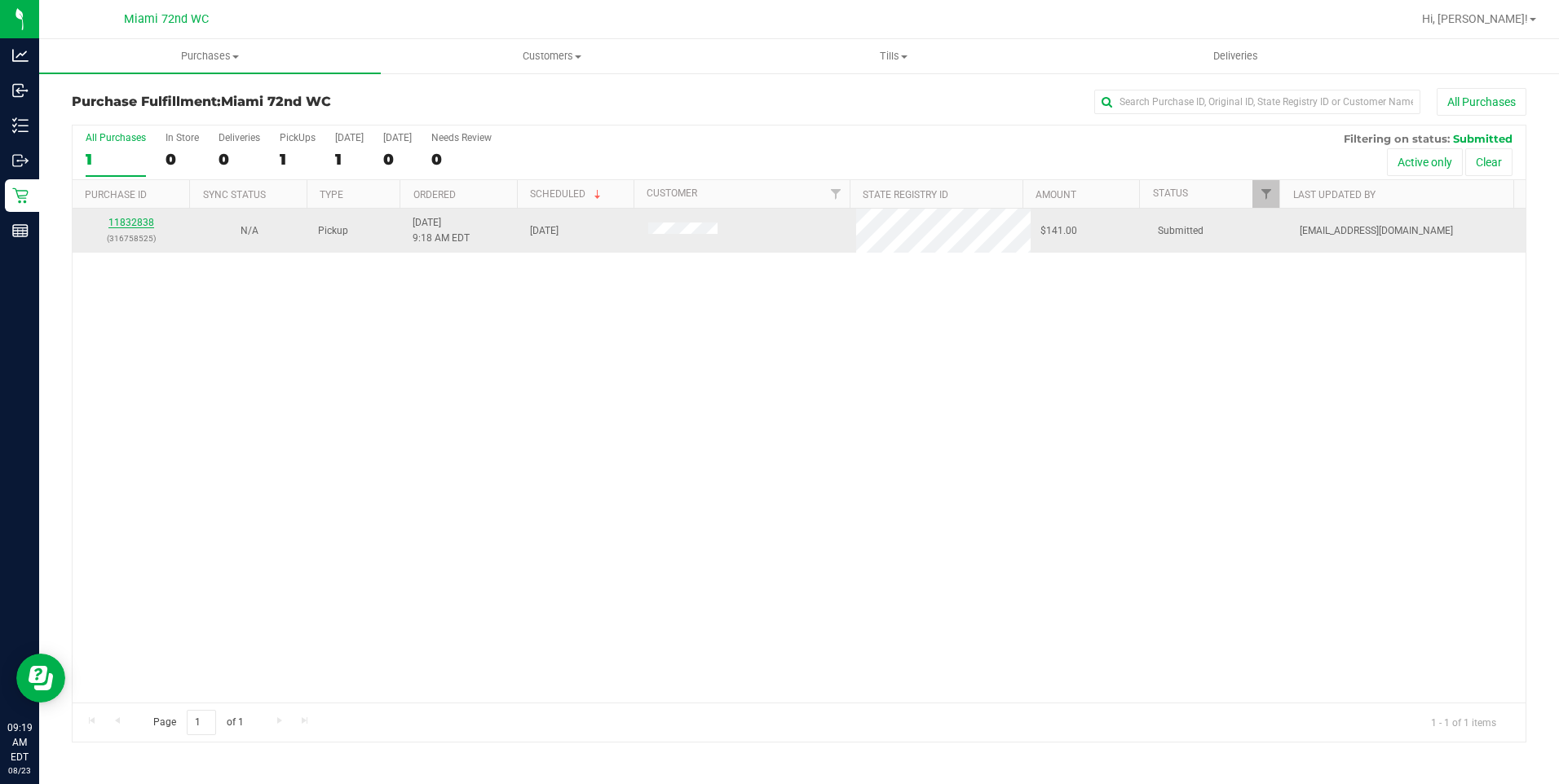
click at [123, 226] on link "11832838" at bounding box center [131, 223] width 45 height 12
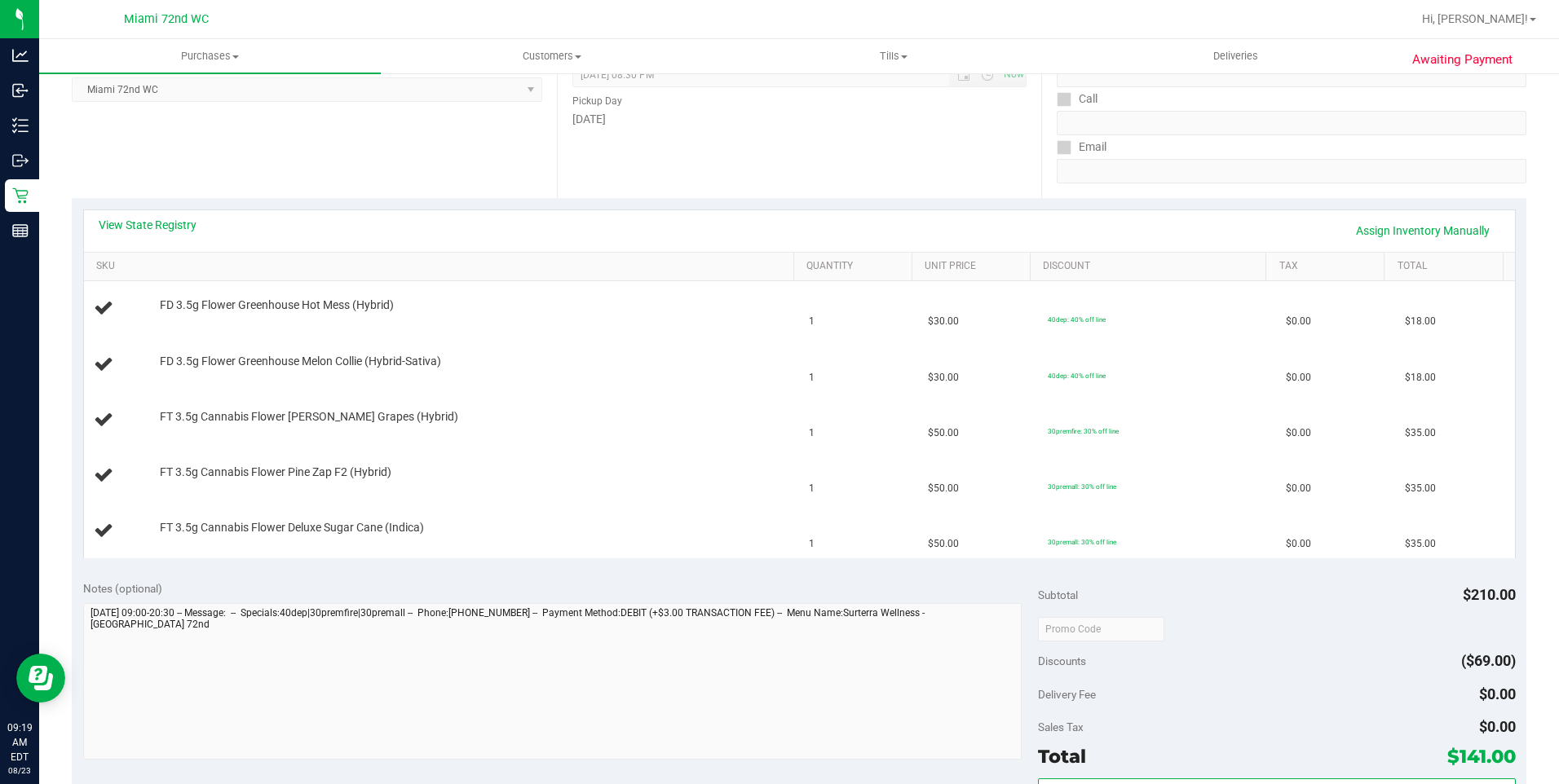
scroll to position [257, 0]
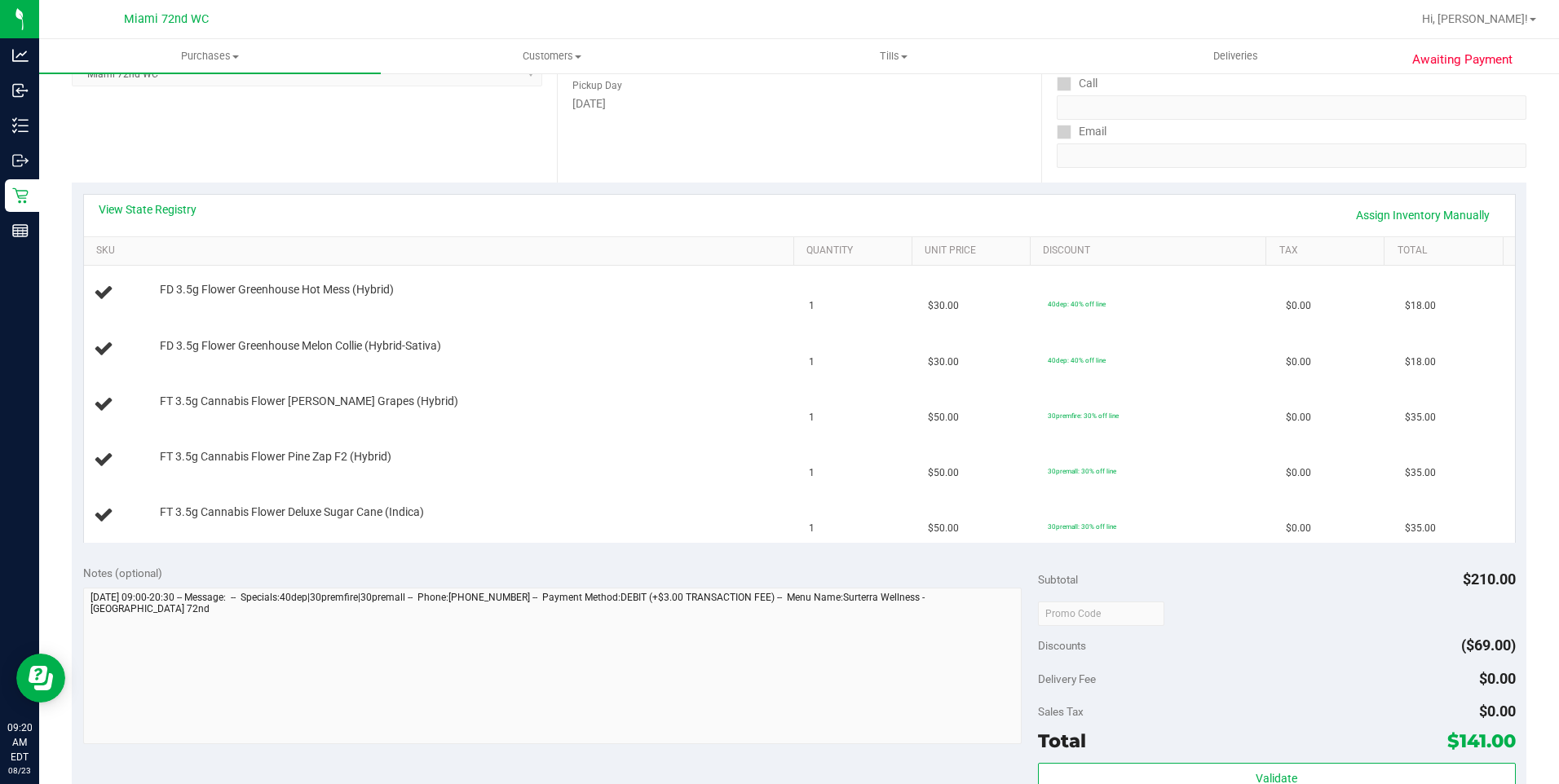
click at [1245, 607] on div at bounding box center [1276, 613] width 478 height 30
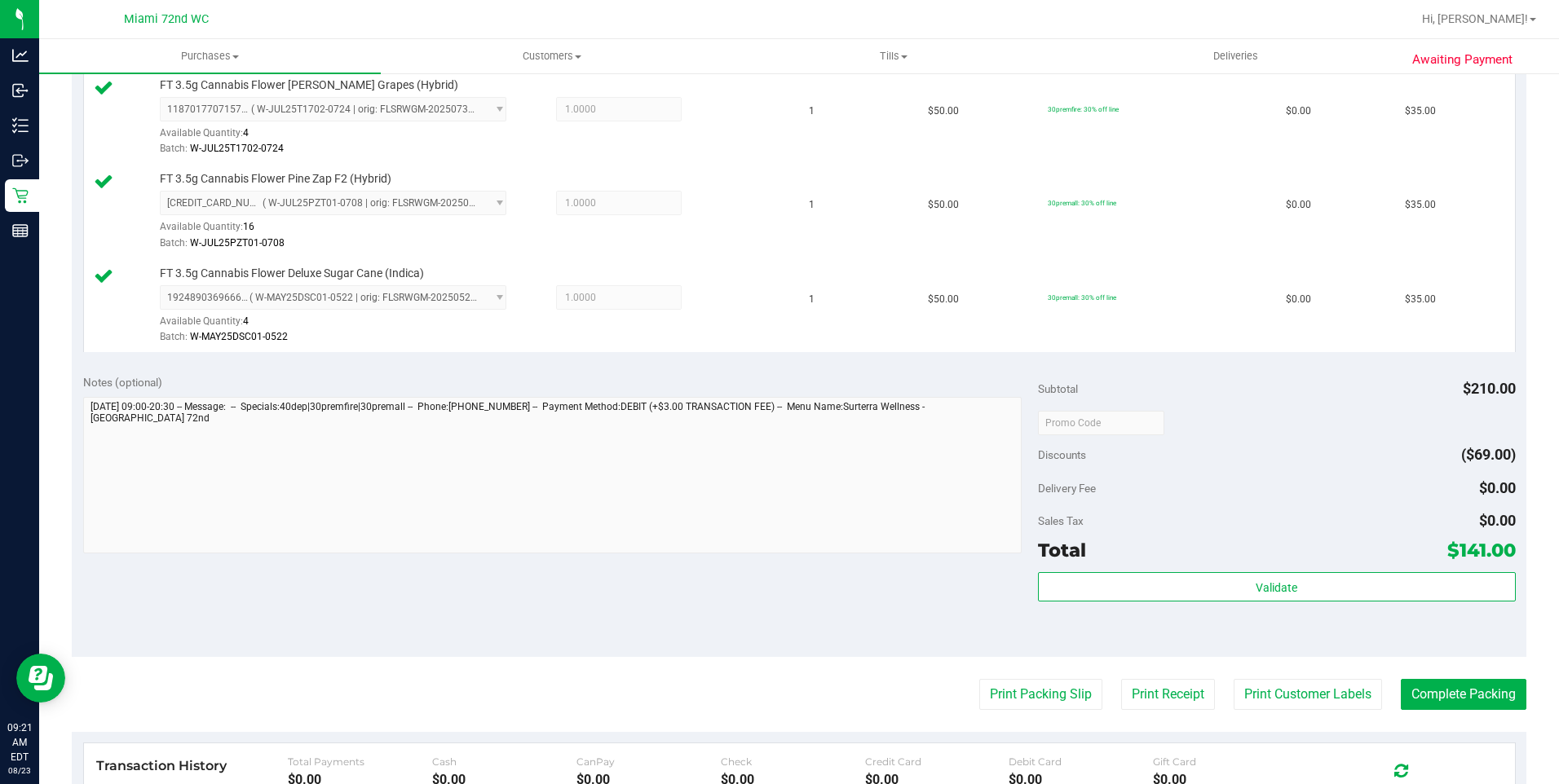
scroll to position [672, 0]
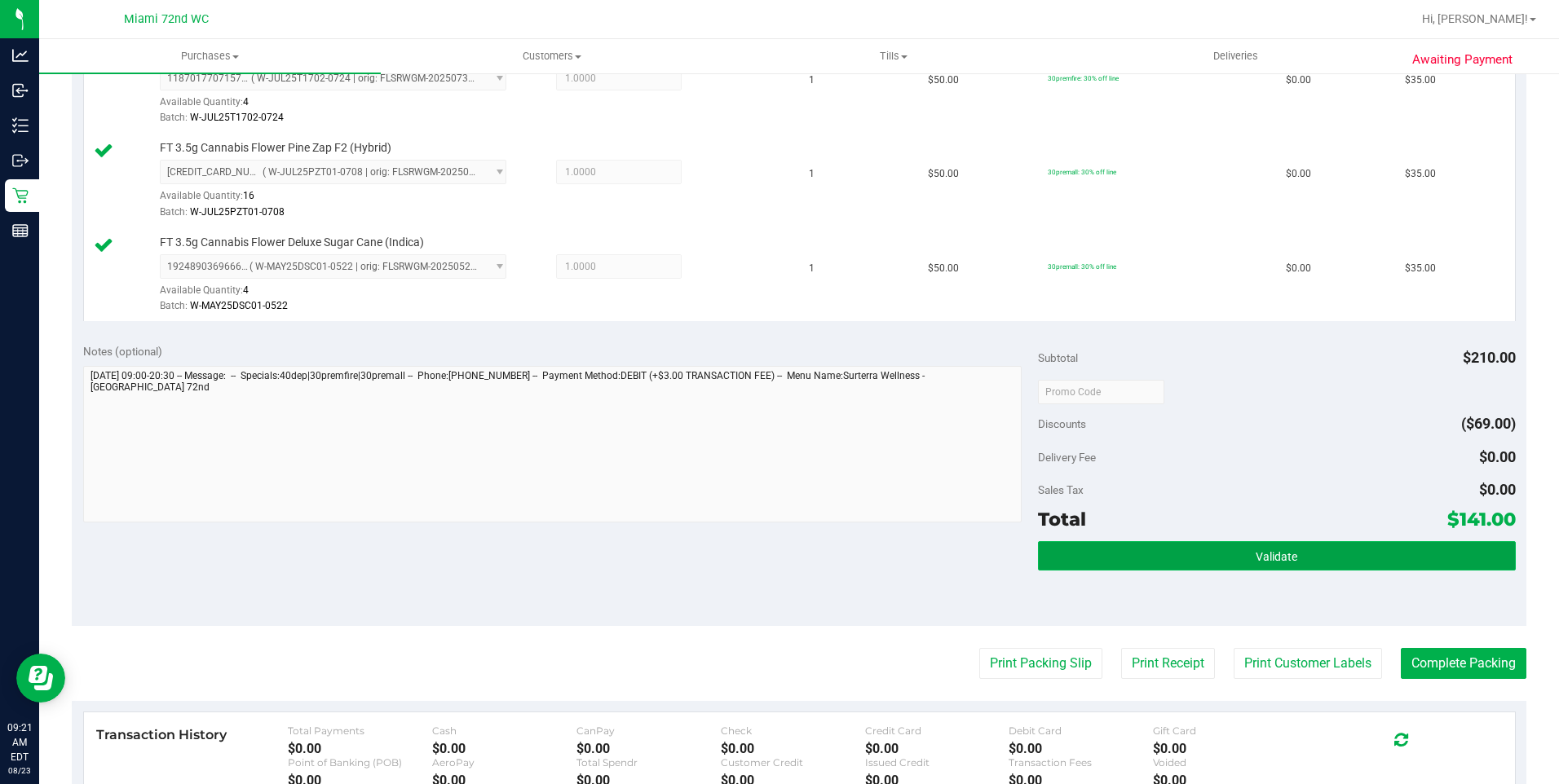
click at [1276, 546] on button "Validate" at bounding box center [1276, 555] width 478 height 30
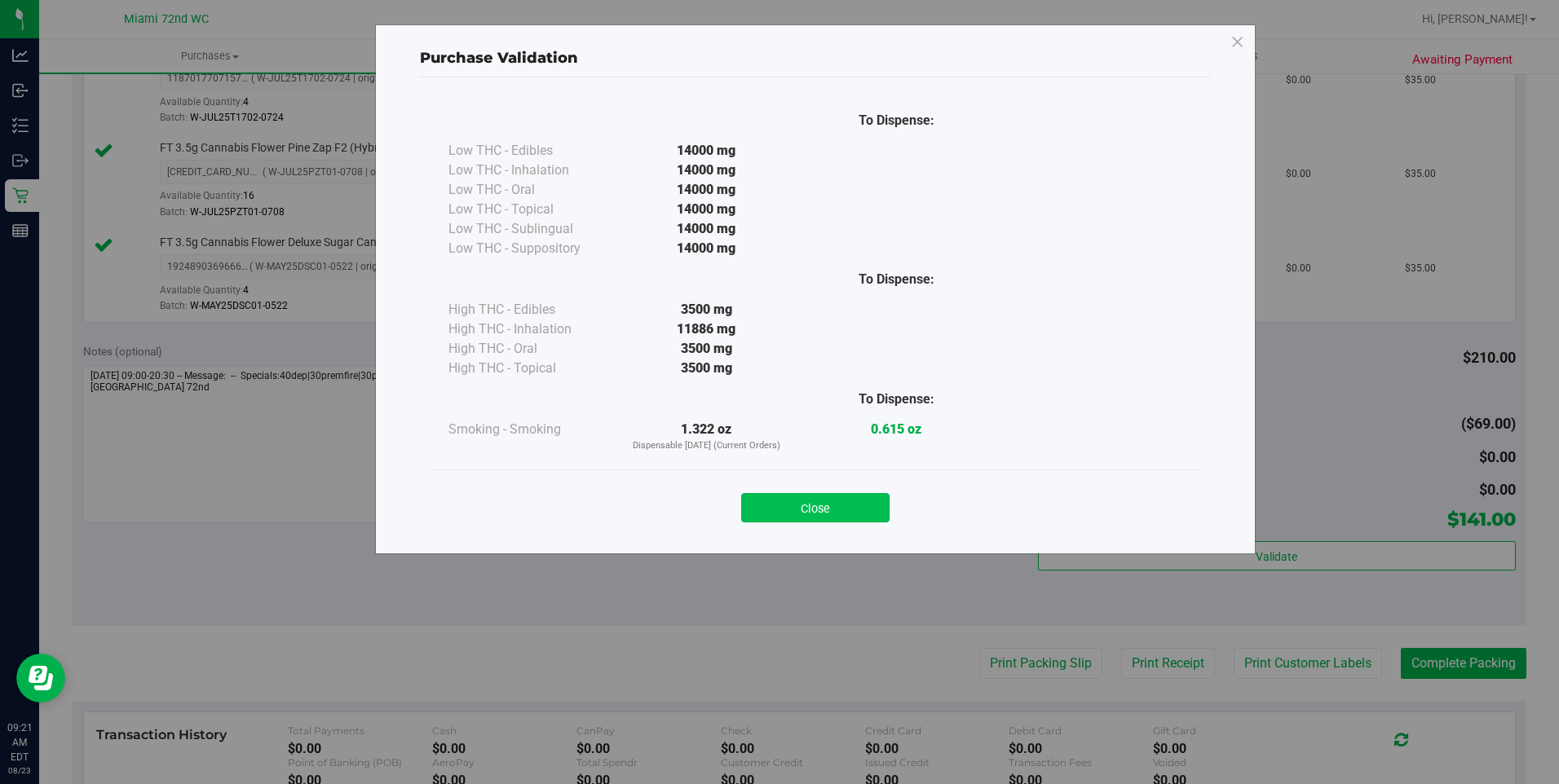
click at [809, 516] on button "Close" at bounding box center [815, 507] width 149 height 30
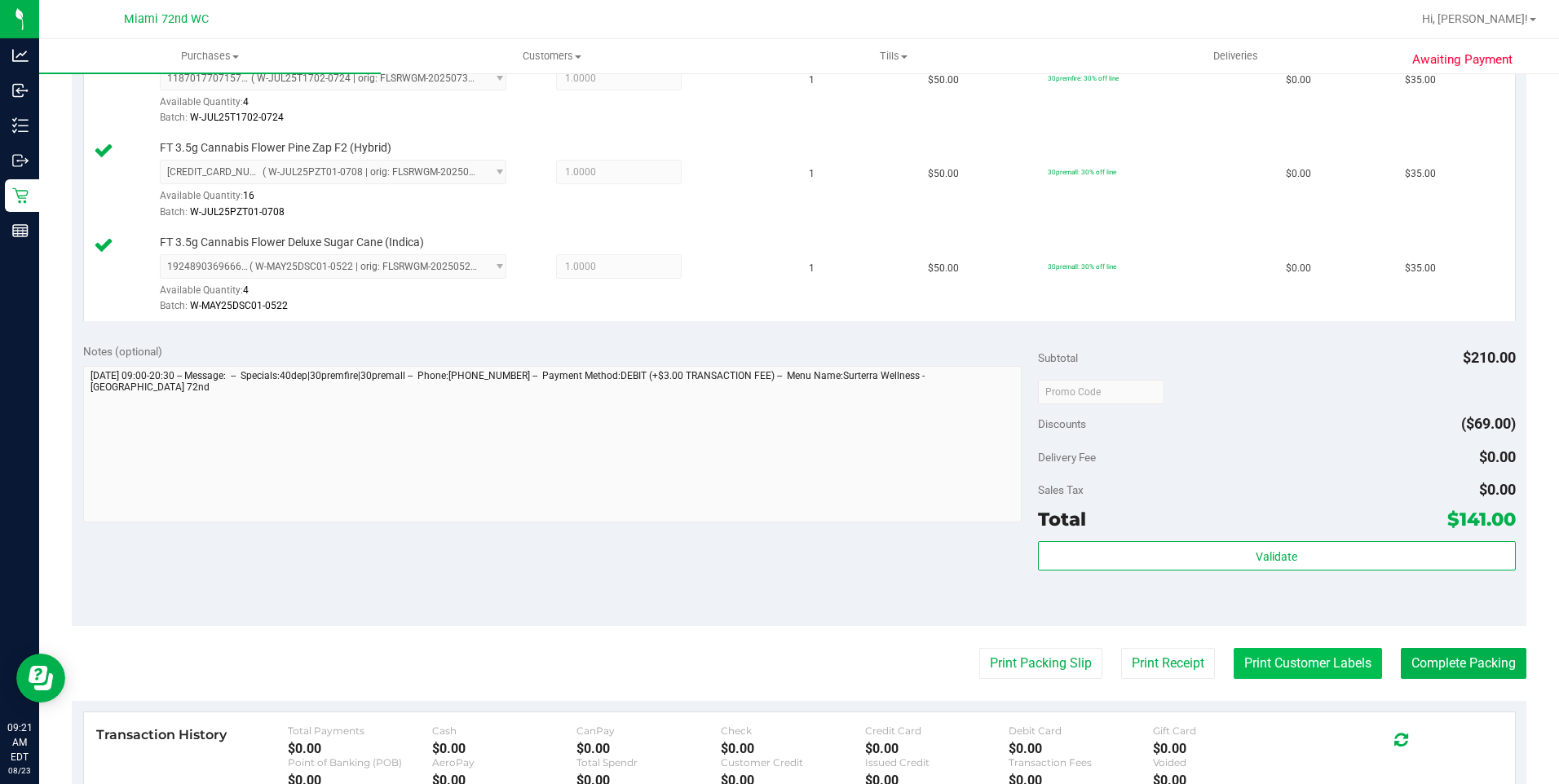
click at [1320, 663] on button "Print Customer Labels" at bounding box center [1308, 663] width 149 height 31
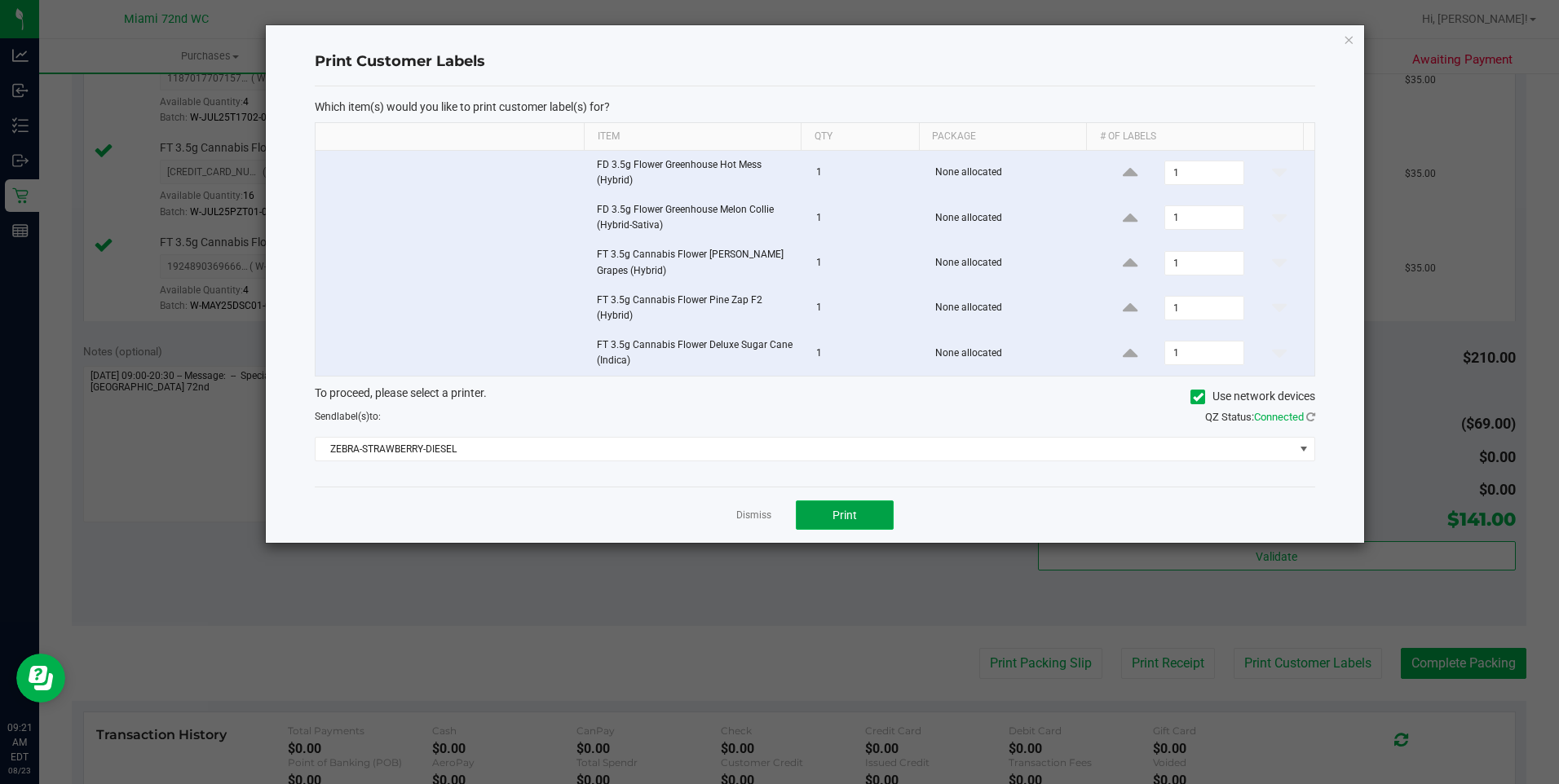
click at [875, 529] on button "Print" at bounding box center [844, 515] width 98 height 30
click at [745, 512] on link "Dismiss" at bounding box center [754, 515] width 35 height 14
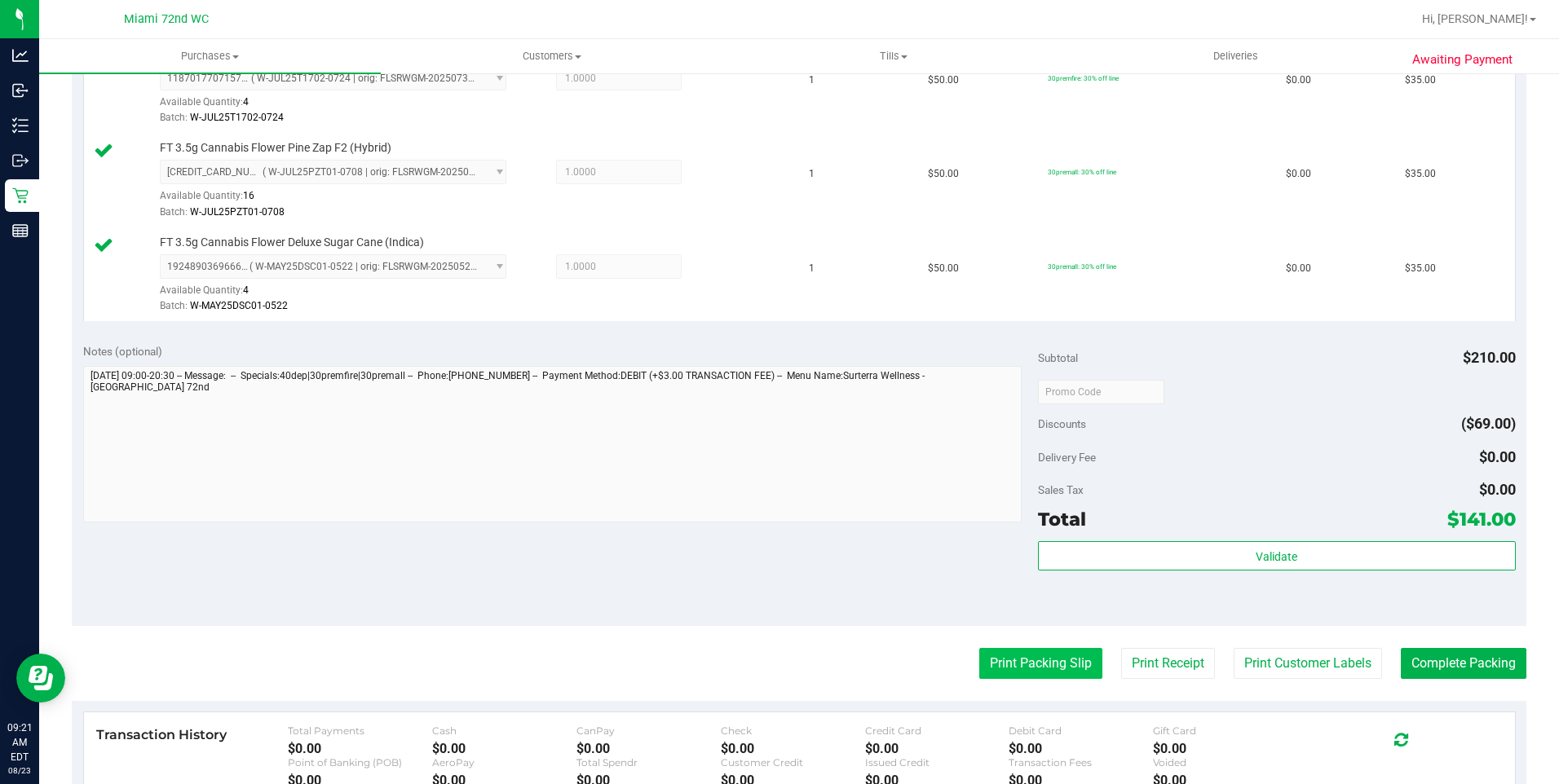
click at [1000, 672] on button "Print Packing Slip" at bounding box center [1040, 663] width 123 height 31
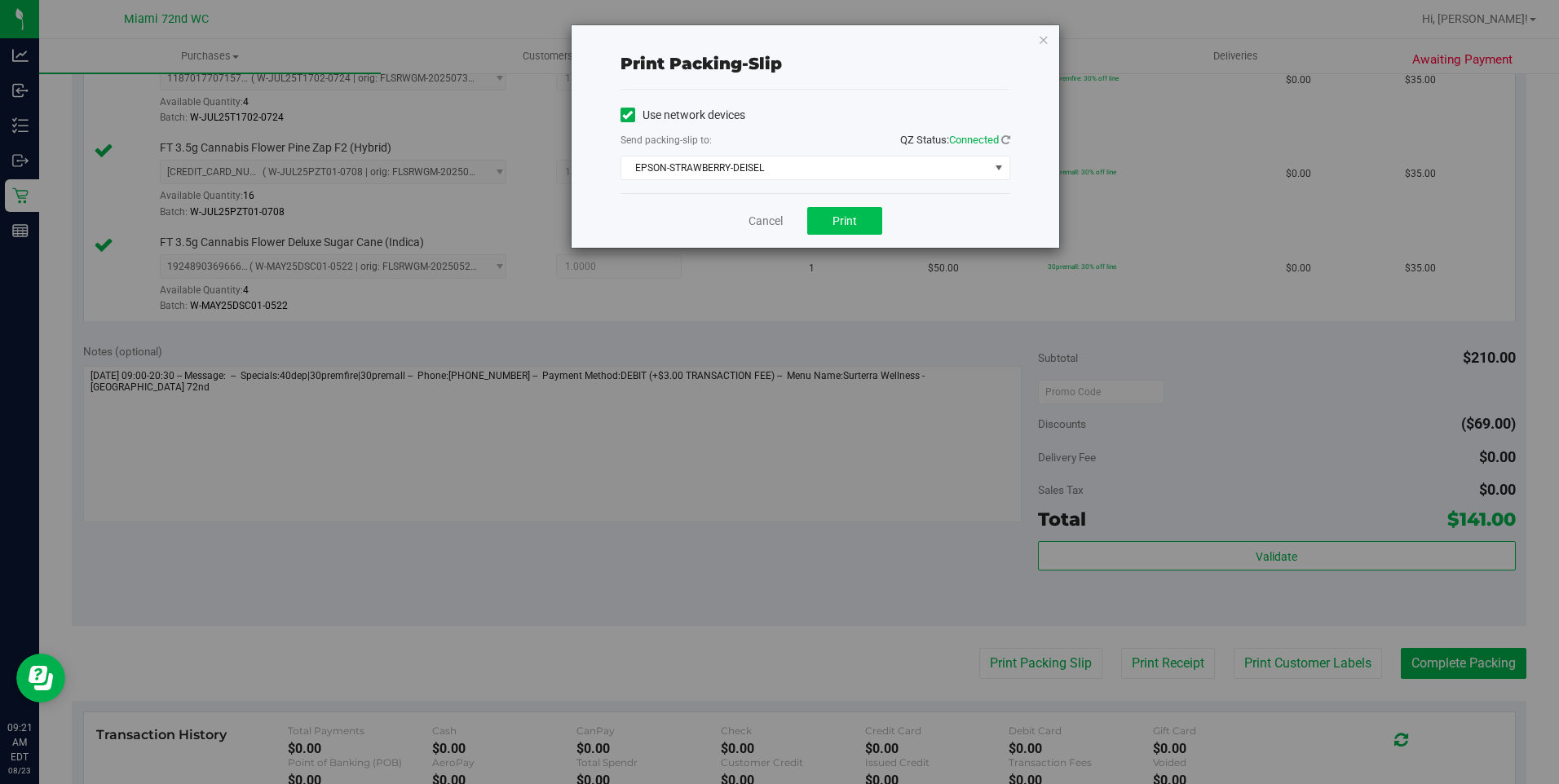
click at [856, 211] on button "Print" at bounding box center [845, 221] width 75 height 28
click at [768, 216] on link "Cancel" at bounding box center [765, 221] width 34 height 17
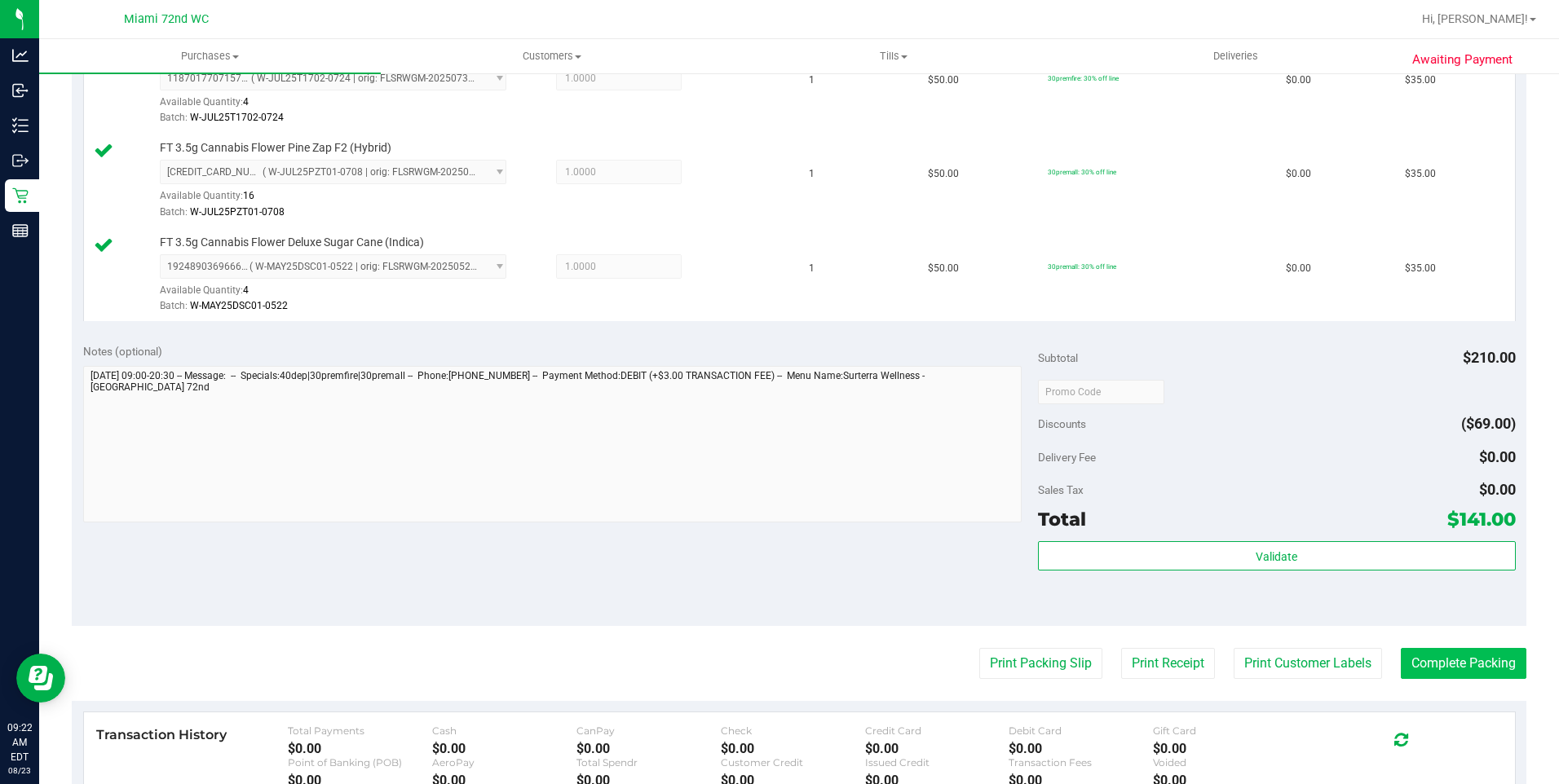
click at [1455, 672] on button "Complete Packing" at bounding box center [1462, 663] width 125 height 31
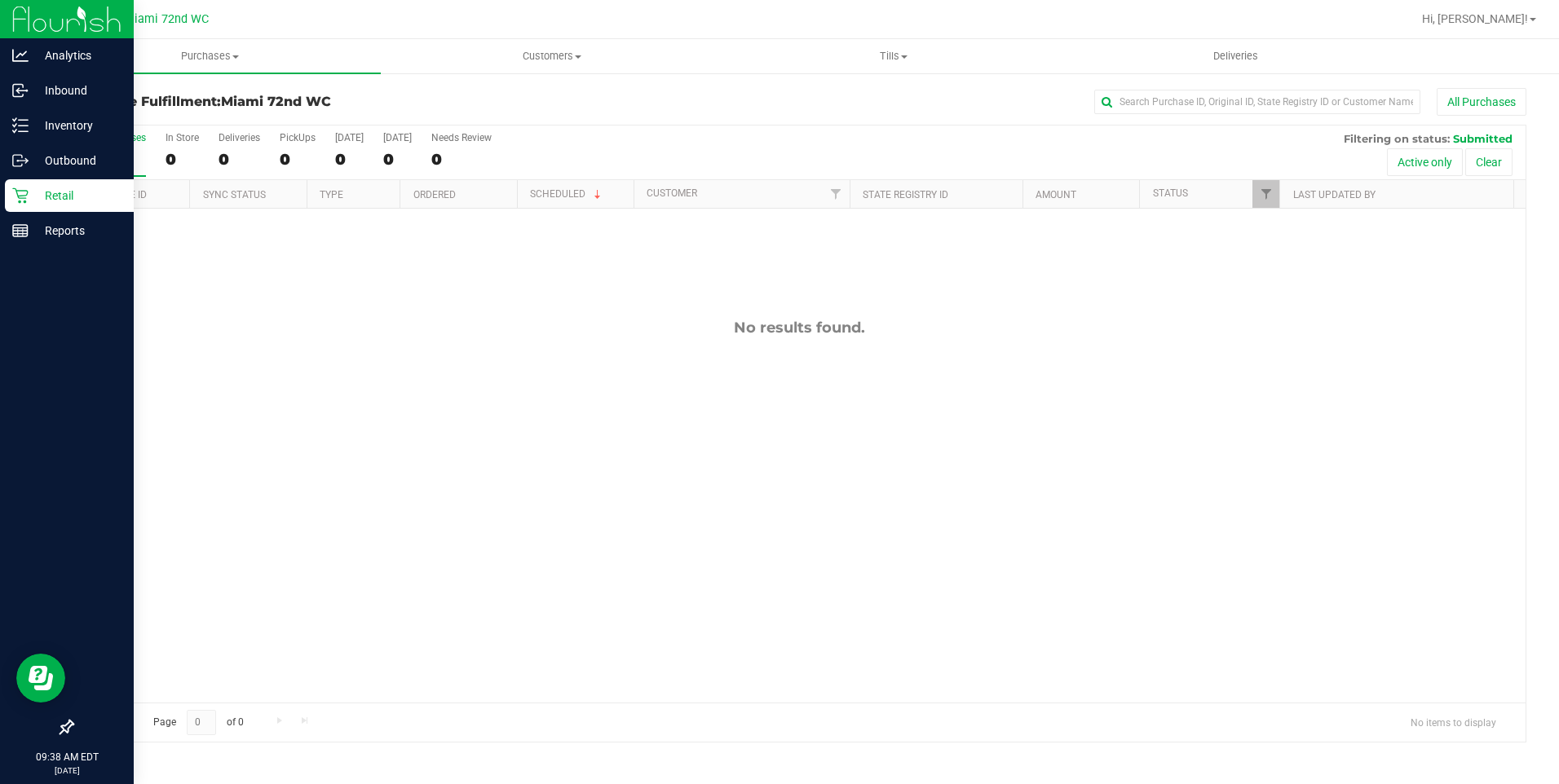
click at [22, 189] on icon at bounding box center [20, 195] width 17 height 17
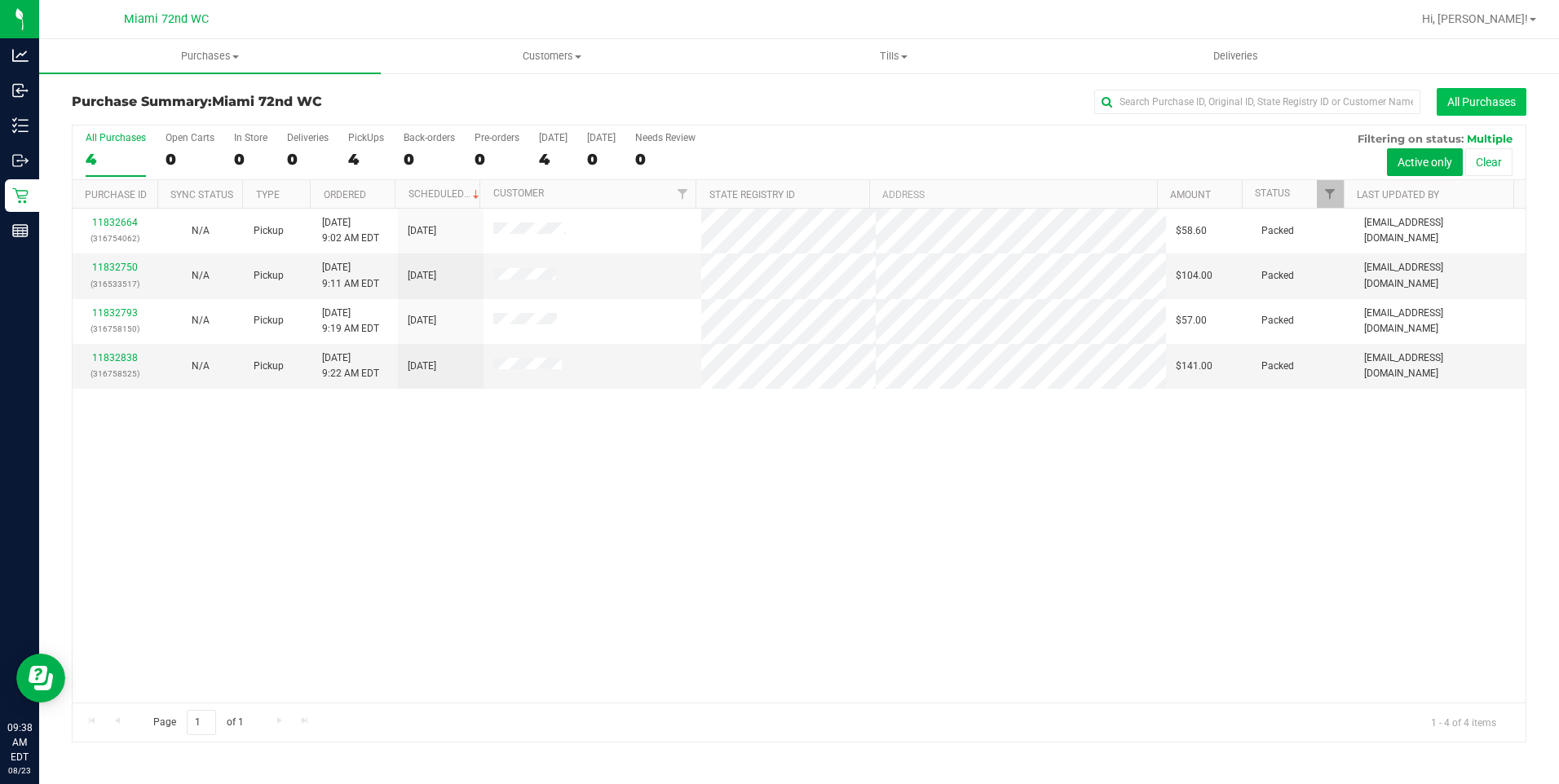
click at [1484, 101] on button "All Purchases" at bounding box center [1481, 101] width 90 height 28
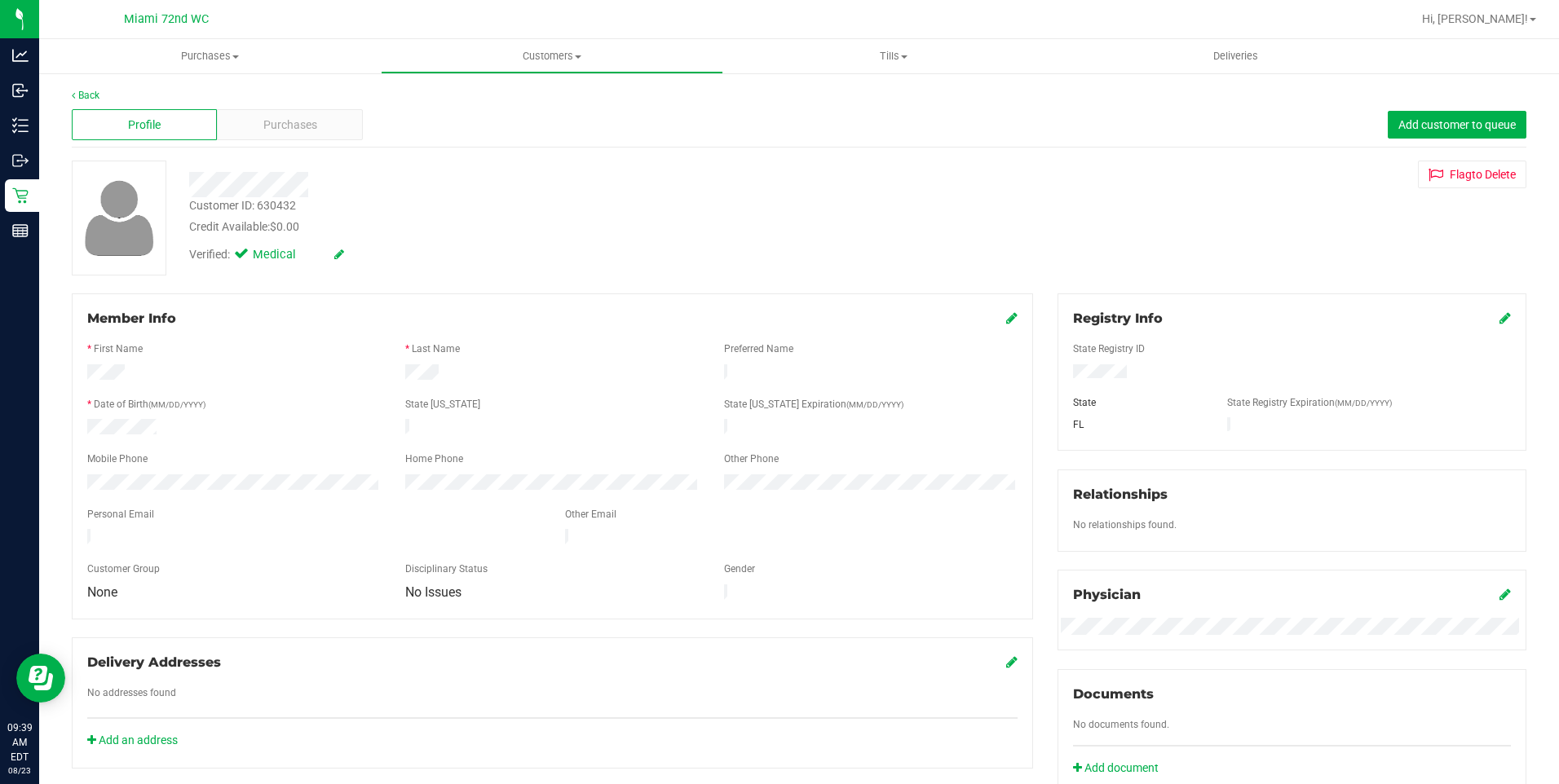
click at [1062, 360] on div "State Registry ID" at bounding box center [1291, 351] width 462 height 19
click at [1072, 364] on div at bounding box center [1291, 373] width 462 height 18
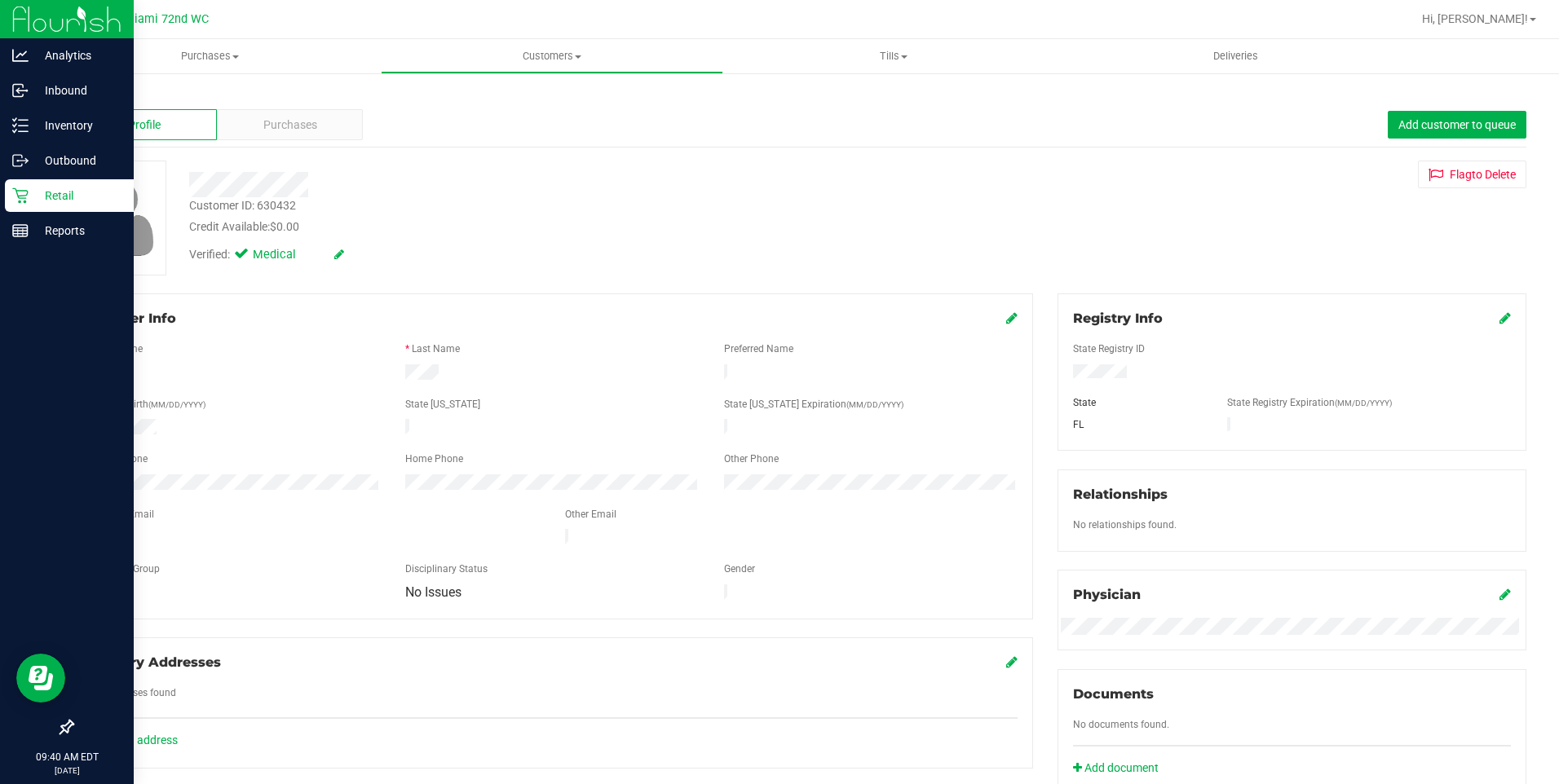
click at [8, 181] on div "Retail" at bounding box center [69, 195] width 129 height 33
